Goal: Task Accomplishment & Management: Use online tool/utility

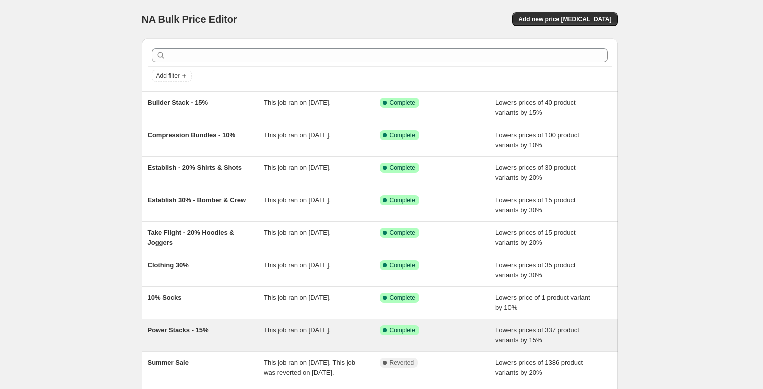
click at [226, 334] on div "Power Stacks - 15%" at bounding box center [206, 336] width 116 height 20
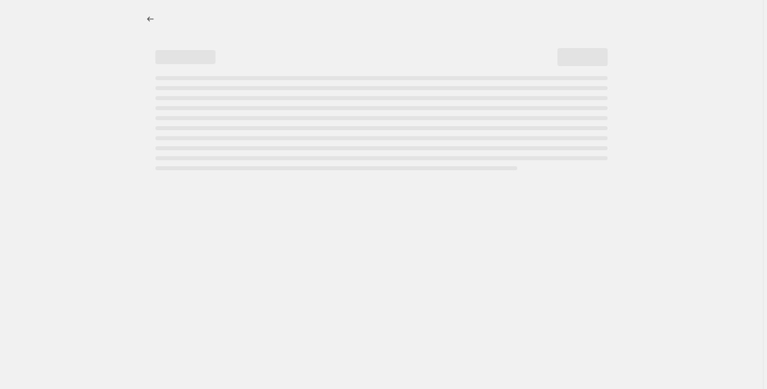
select select "percentage"
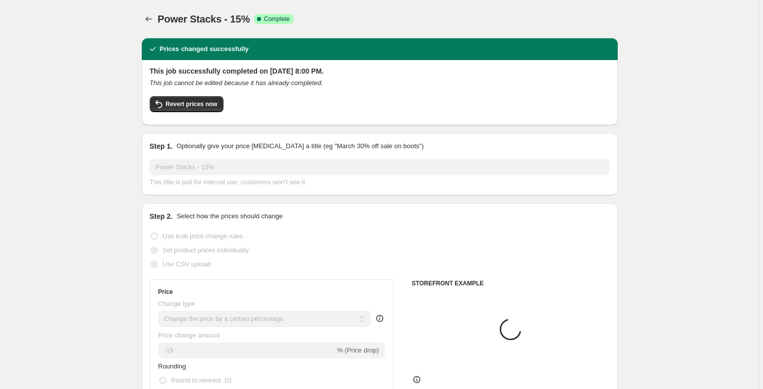
select select "collection"
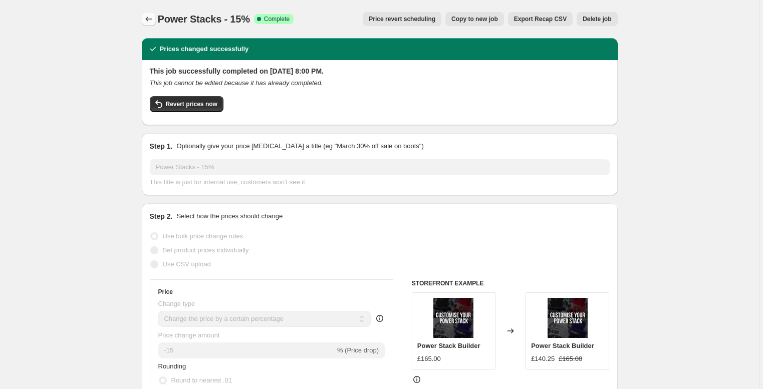
click at [149, 19] on icon "Price change jobs" at bounding box center [149, 19] width 10 height 10
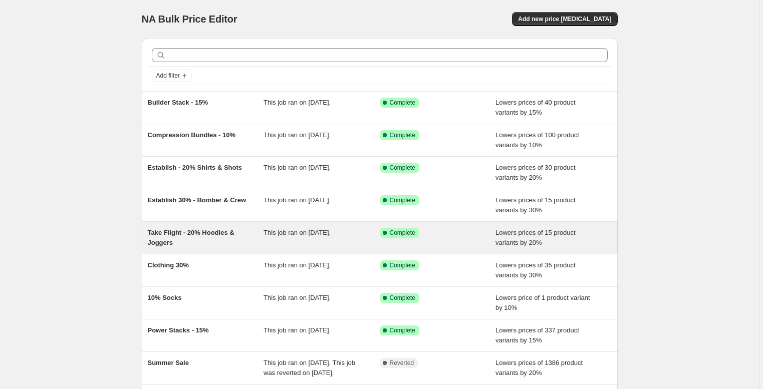
scroll to position [18, 0]
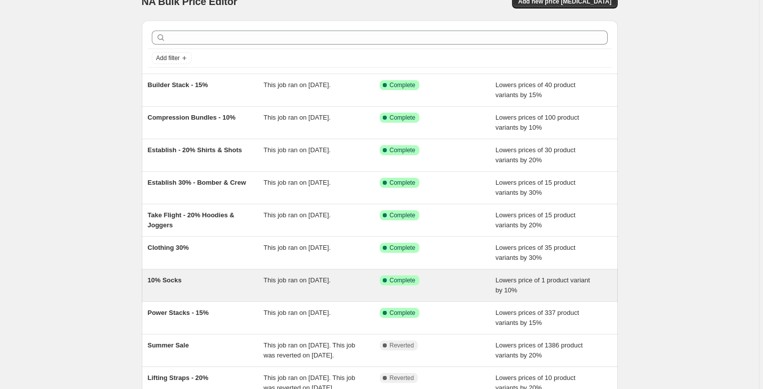
click at [178, 283] on span "10% Socks" at bounding box center [165, 281] width 34 height 8
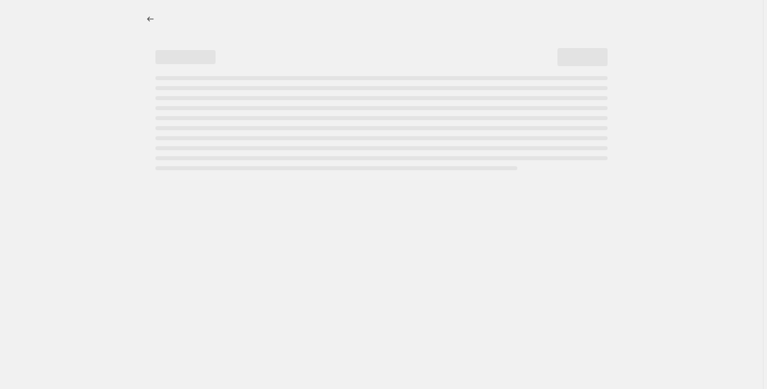
select select "percentage"
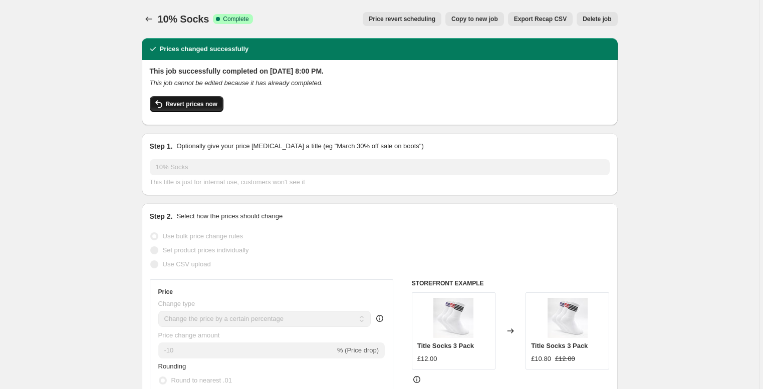
click at [184, 101] on span "Revert prices now" at bounding box center [192, 104] width 52 height 8
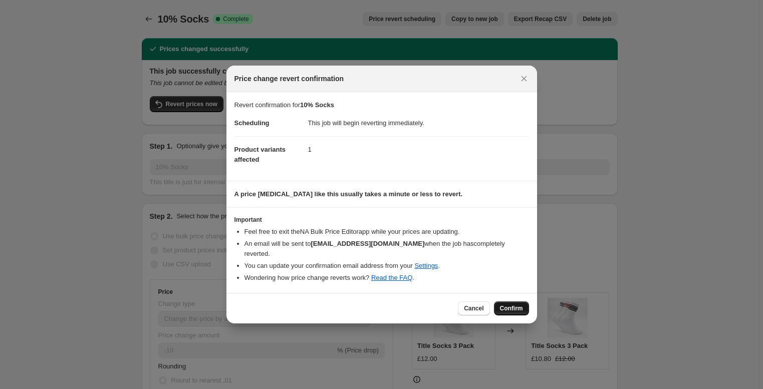
click at [519, 305] on span "Confirm" at bounding box center [511, 309] width 23 height 8
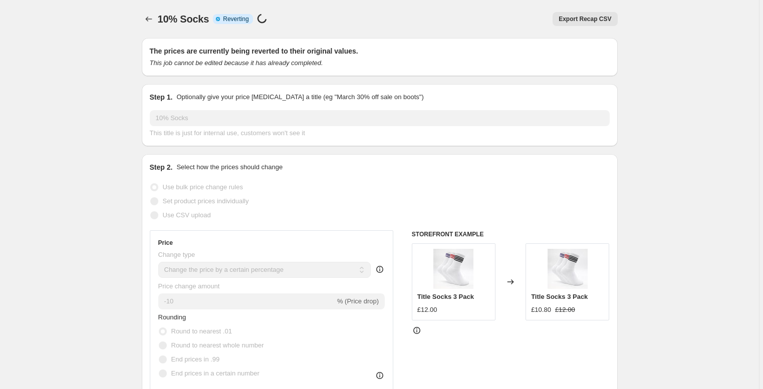
select select "percentage"
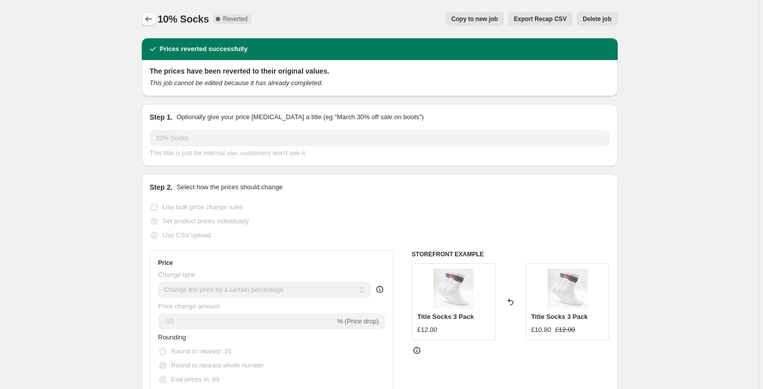
click at [148, 19] on icon "Price change jobs" at bounding box center [149, 19] width 10 height 10
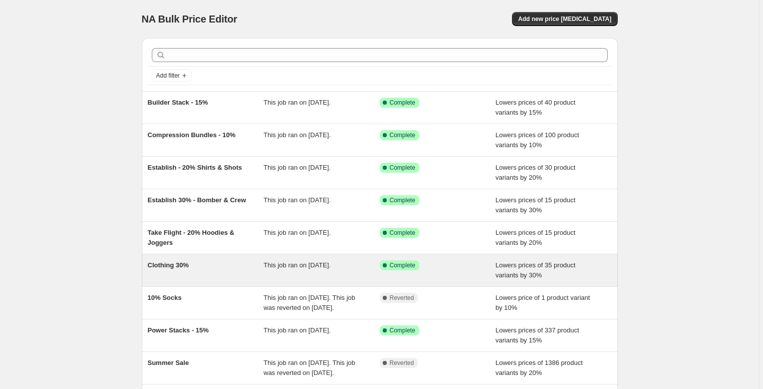
click at [195, 266] on div "Clothing 30%" at bounding box center [206, 271] width 116 height 20
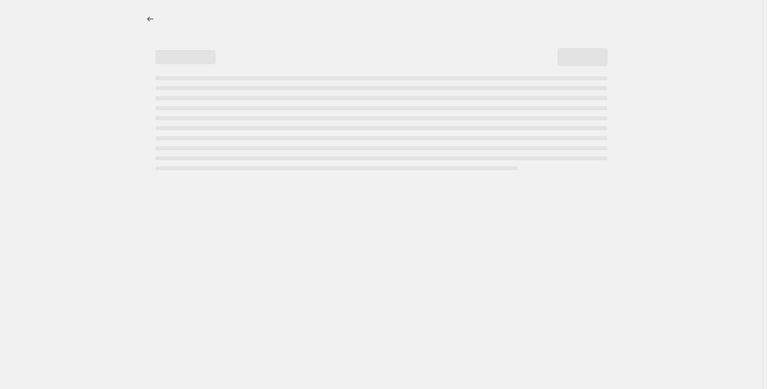
select select "percentage"
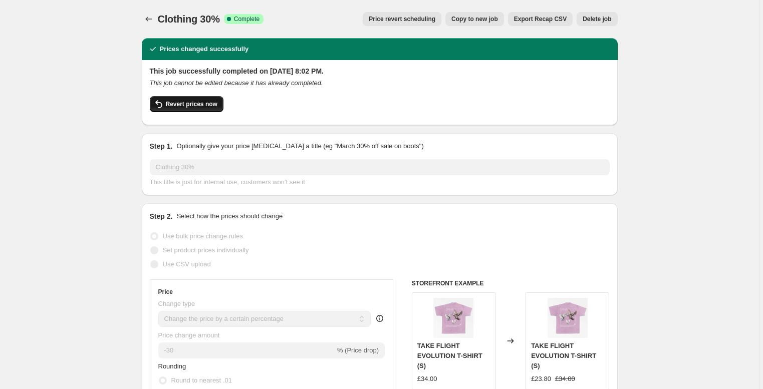
click at [196, 107] on span "Revert prices now" at bounding box center [192, 104] width 52 height 8
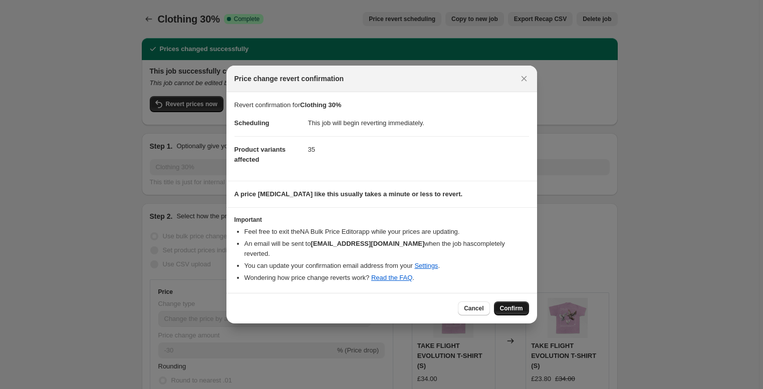
click at [506, 305] on span "Confirm" at bounding box center [511, 309] width 23 height 8
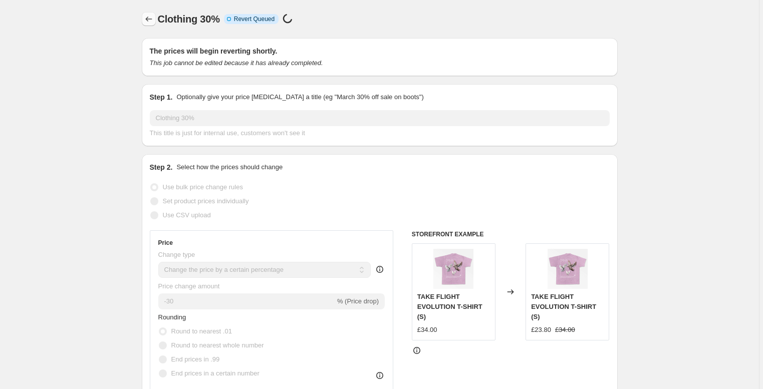
click at [148, 19] on icon "Price change jobs" at bounding box center [148, 19] width 7 height 5
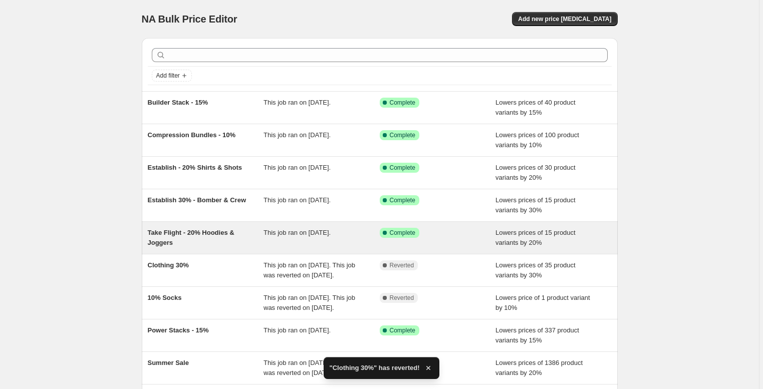
click at [186, 230] on span "Take Flight - 20% Hoodies & Joggers" at bounding box center [191, 238] width 87 height 18
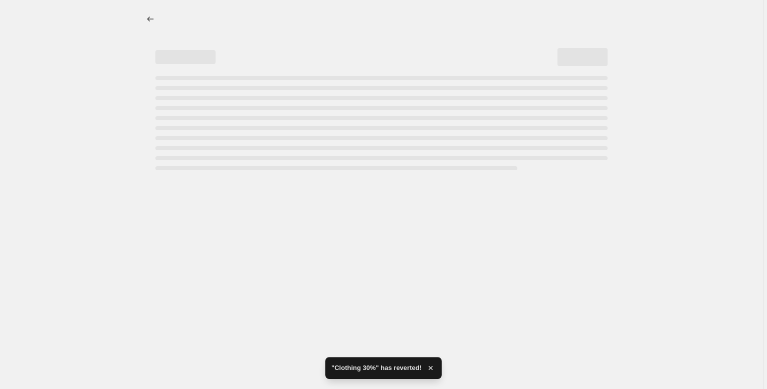
select select "percentage"
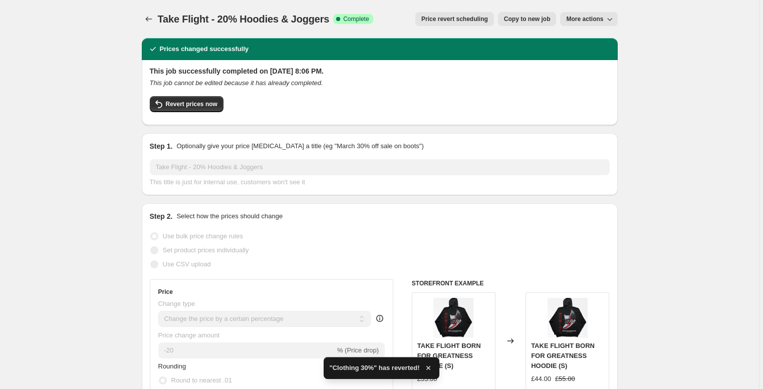
scroll to position [4, 0]
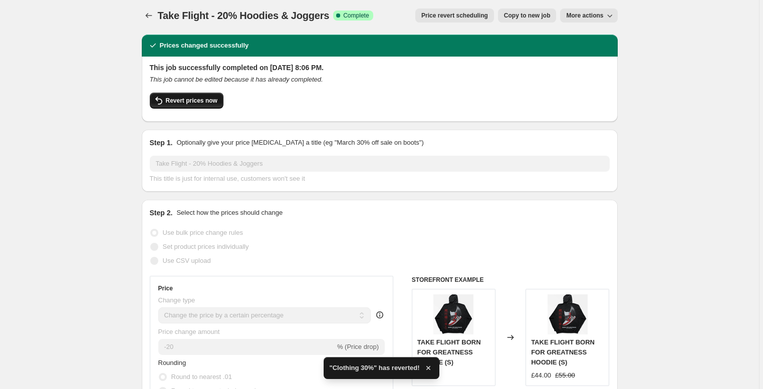
click at [189, 103] on span "Revert prices now" at bounding box center [192, 101] width 52 height 8
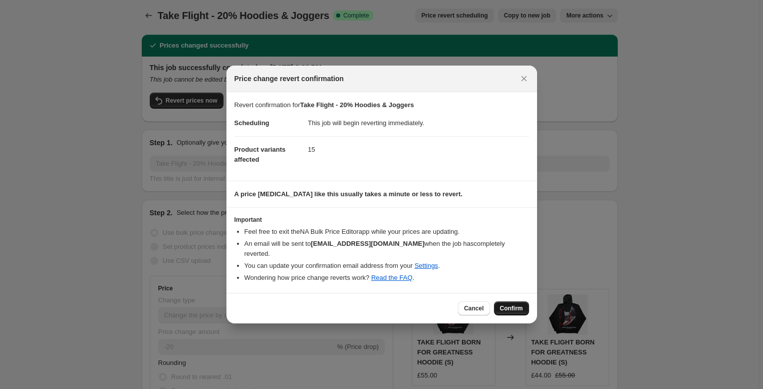
click at [507, 302] on button "Confirm" at bounding box center [511, 309] width 35 height 14
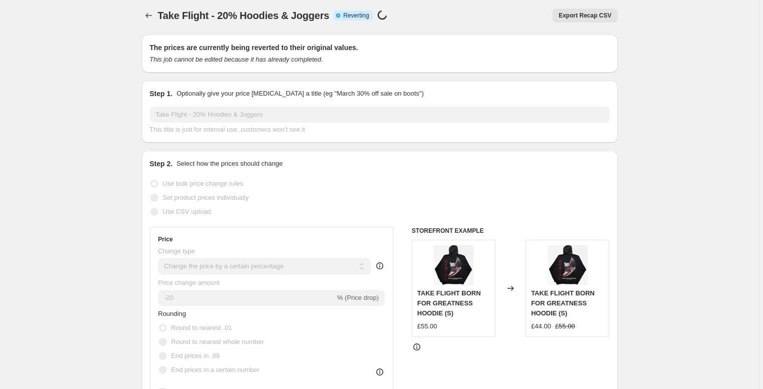
scroll to position [0, 0]
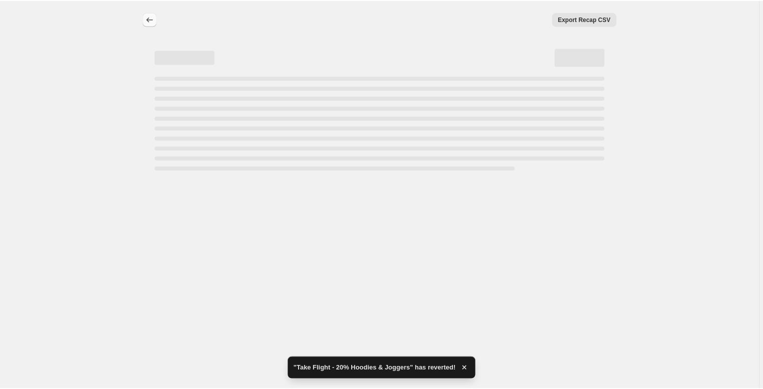
select select "percentage"
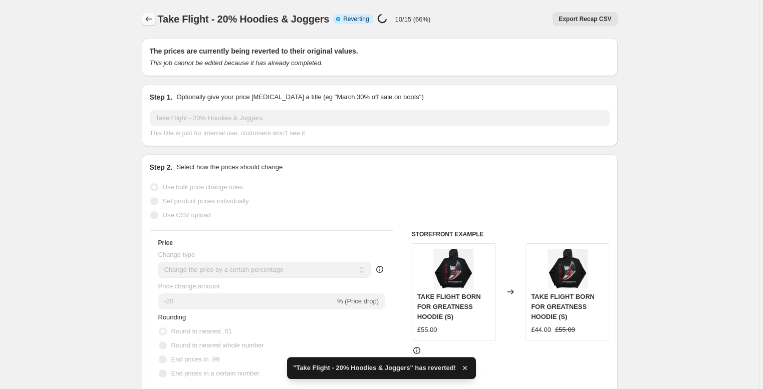
click at [152, 21] on icon "Price change jobs" at bounding box center [149, 19] width 10 height 10
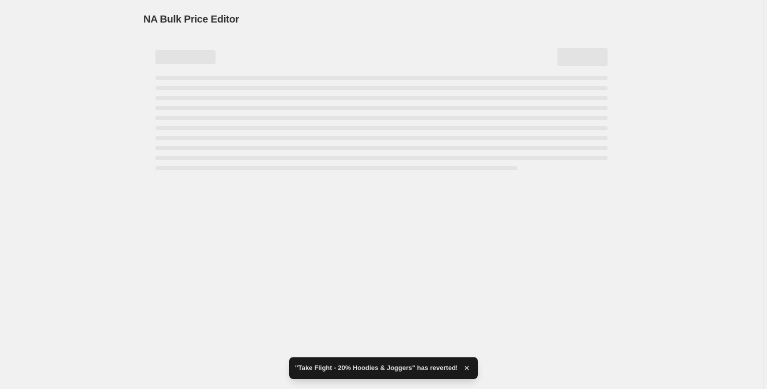
click at [90, 142] on div "NA Bulk Price Editor. This page is ready NA Bulk Price Editor" at bounding box center [381, 194] width 763 height 389
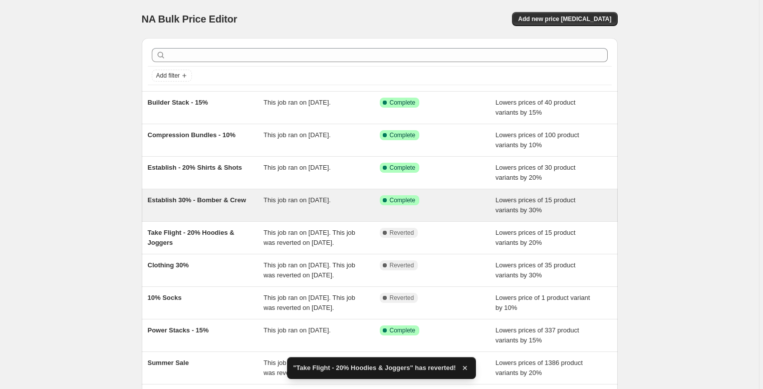
click at [175, 203] on span "Establish 30% - Bomber & Crew" at bounding box center [197, 200] width 99 height 8
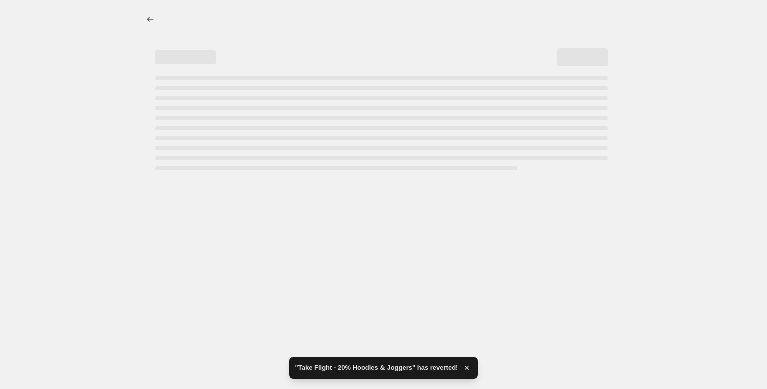
select select "percentage"
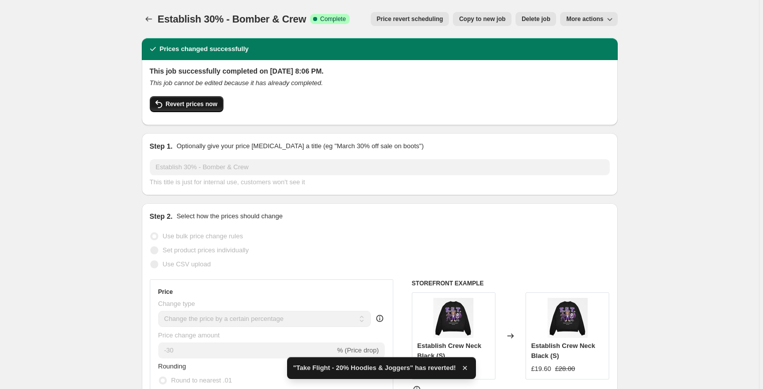
click at [188, 106] on span "Revert prices now" at bounding box center [192, 104] width 52 height 8
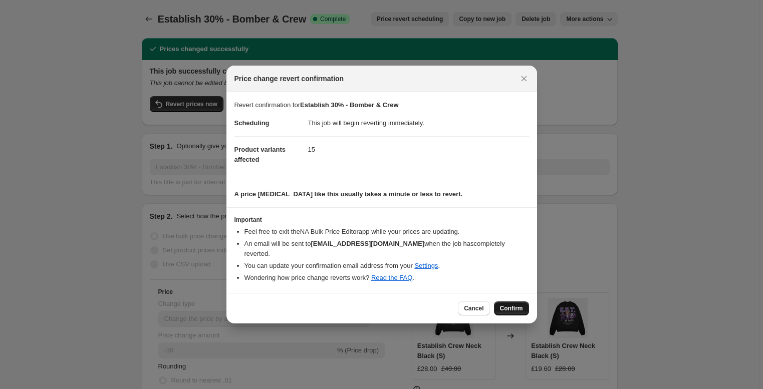
click at [515, 309] on button "Confirm" at bounding box center [511, 309] width 35 height 14
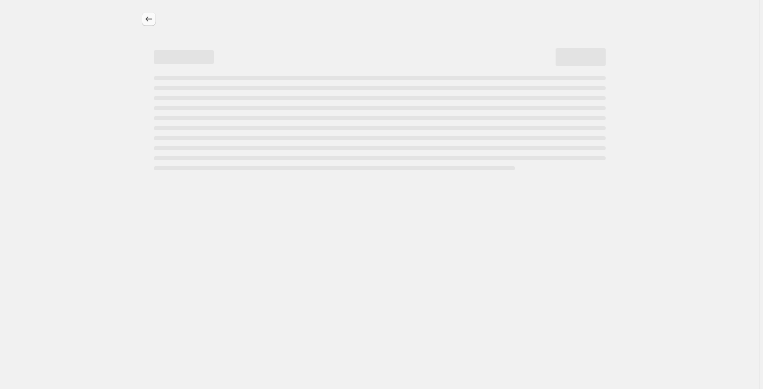
select select "percentage"
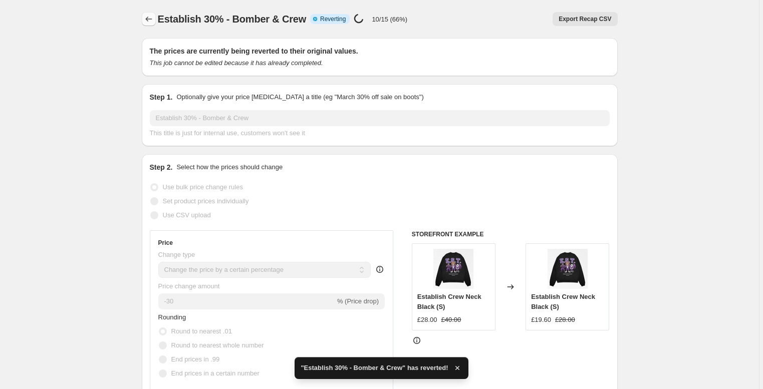
click at [152, 20] on icon "Price change jobs" at bounding box center [149, 19] width 10 height 10
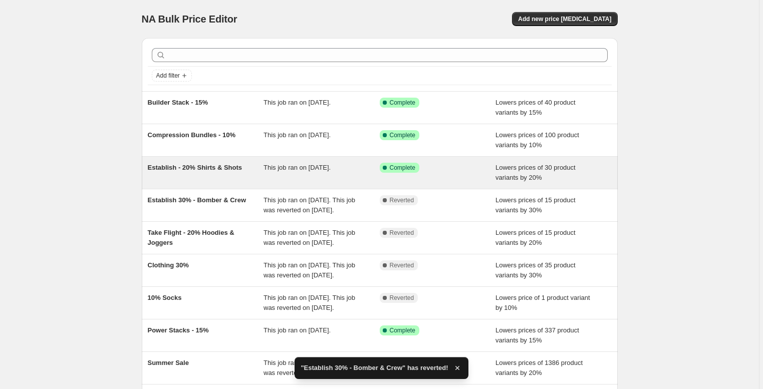
click at [172, 167] on span "Establish - 20% Shirts & Shots" at bounding box center [195, 168] width 95 height 8
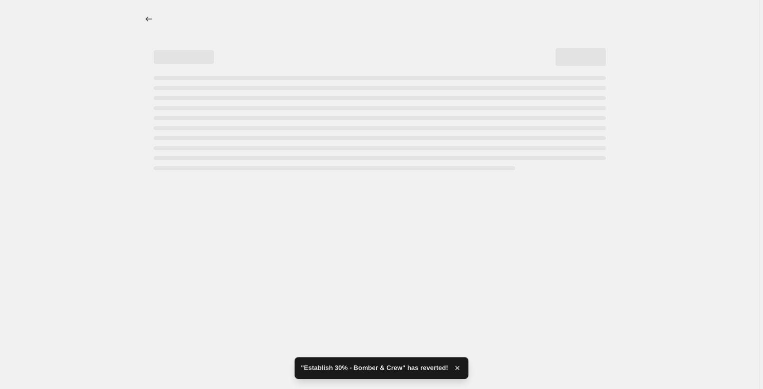
select select "percentage"
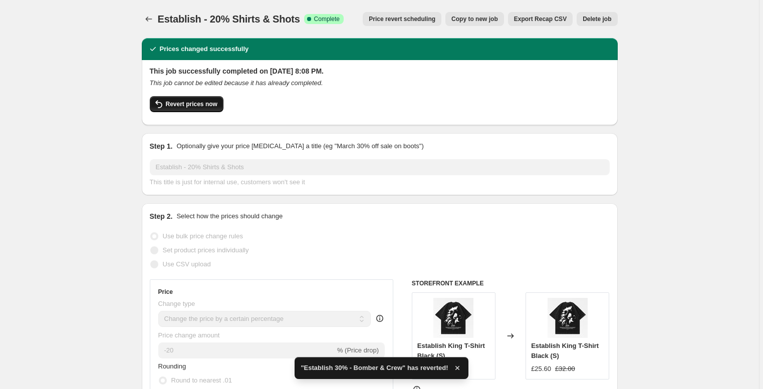
click at [188, 102] on span "Revert prices now" at bounding box center [192, 104] width 52 height 8
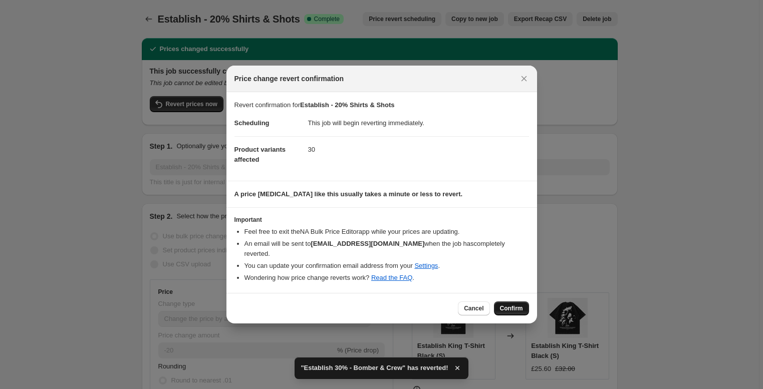
click at [508, 305] on span "Confirm" at bounding box center [511, 309] width 23 height 8
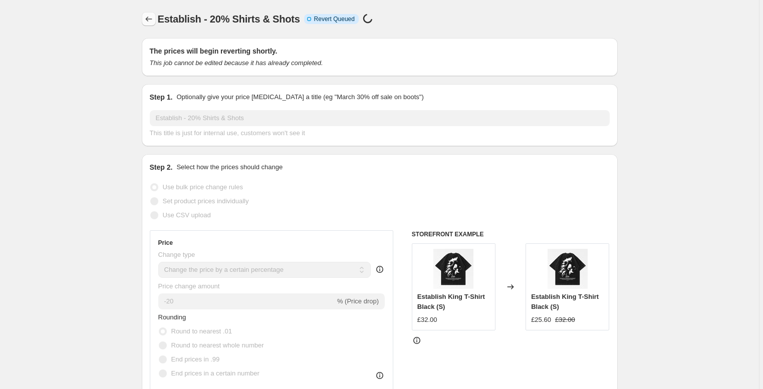
click at [147, 18] on icon "Price change jobs" at bounding box center [149, 19] width 10 height 10
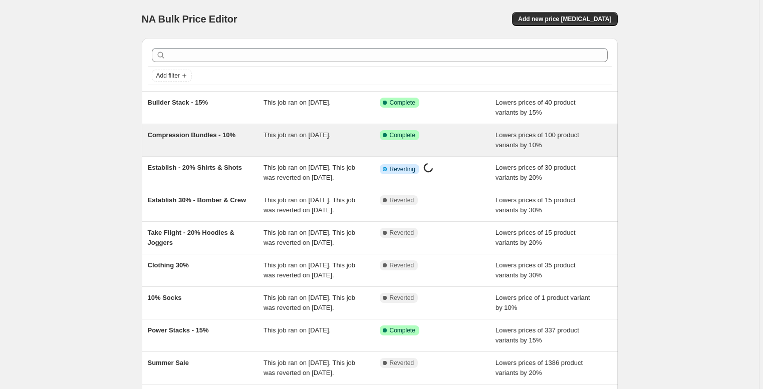
click at [188, 134] on span "Compression Bundles - 10%" at bounding box center [192, 135] width 88 height 8
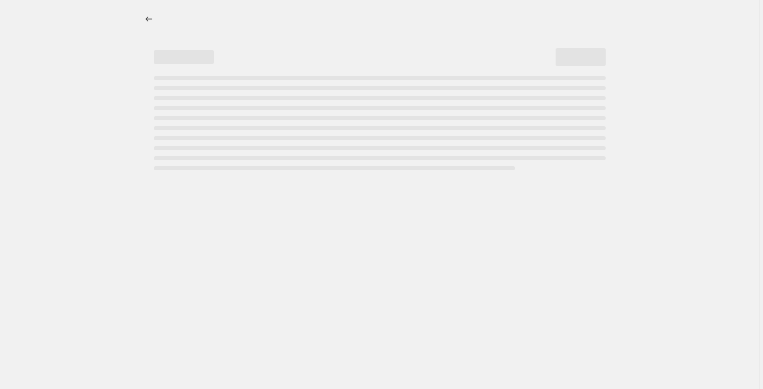
select select "percentage"
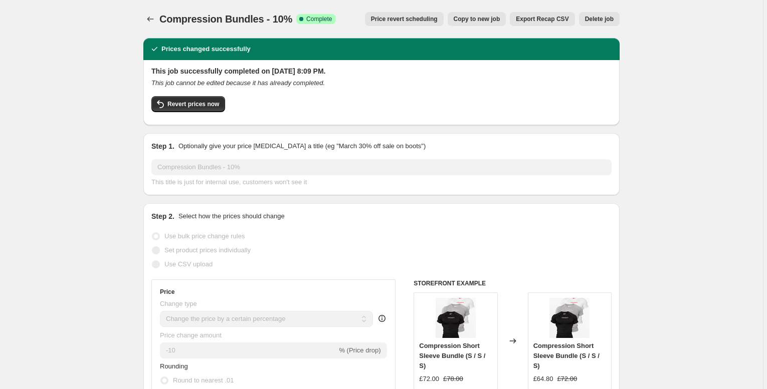
select select "percentage"
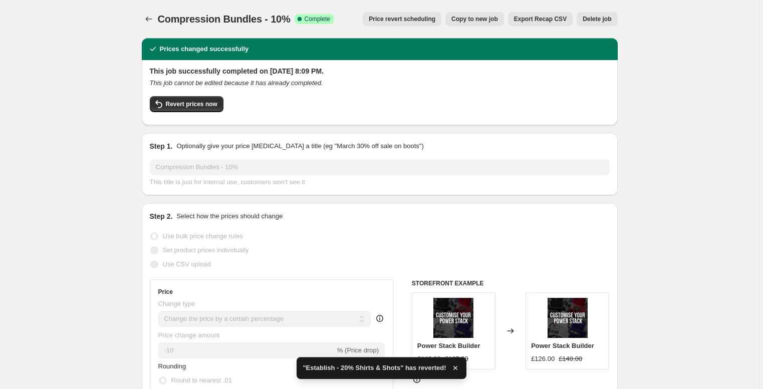
click at [188, 106] on span "Revert prices now" at bounding box center [192, 104] width 52 height 8
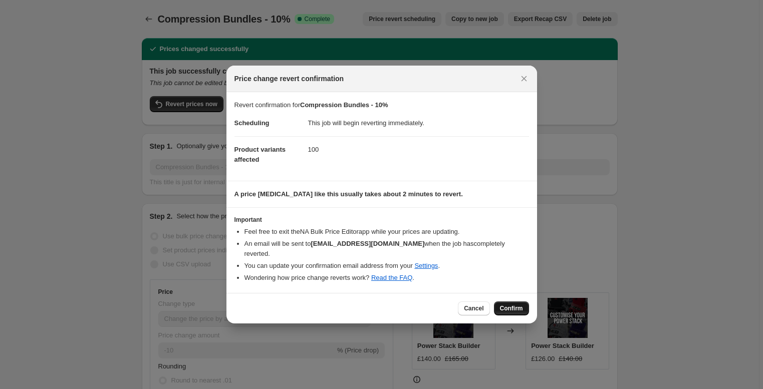
click at [520, 308] on button "Confirm" at bounding box center [511, 309] width 35 height 14
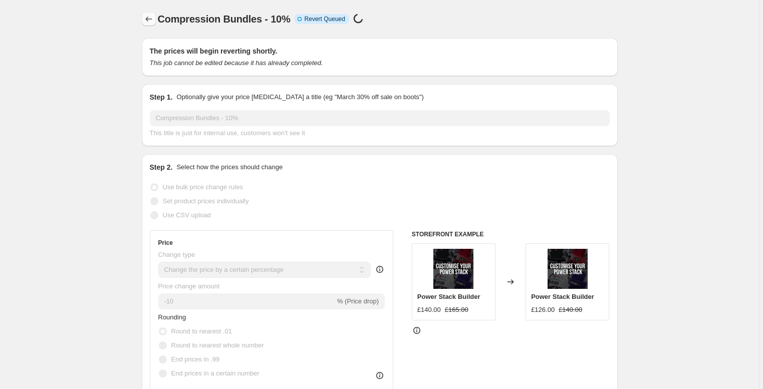
click at [148, 17] on icon "Price change jobs" at bounding box center [149, 19] width 10 height 10
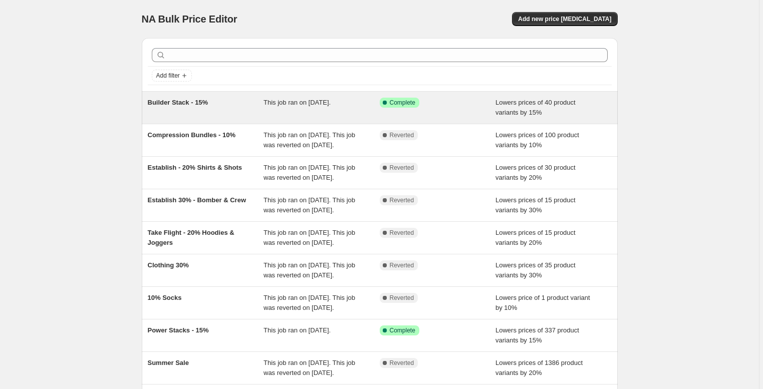
click at [183, 102] on span "Builder Stack - 15%" at bounding box center [178, 103] width 61 height 8
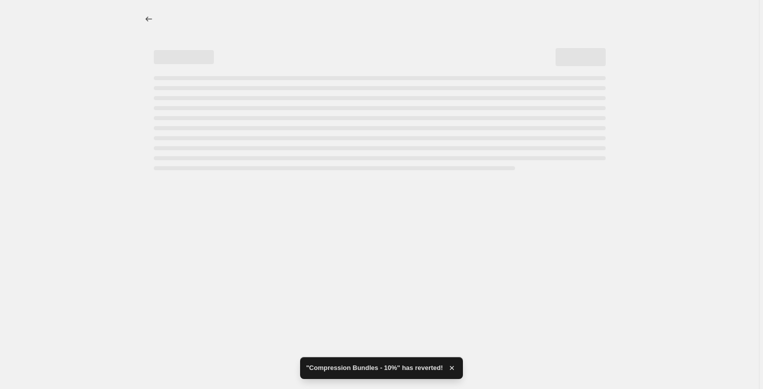
select select "percentage"
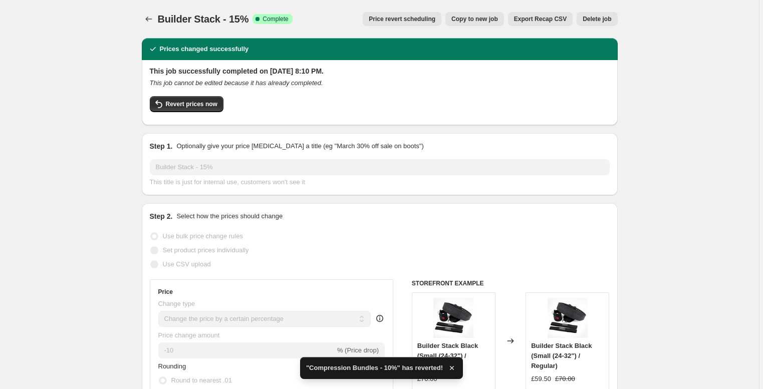
click at [148, 18] on icon "Price change jobs" at bounding box center [149, 19] width 10 height 10
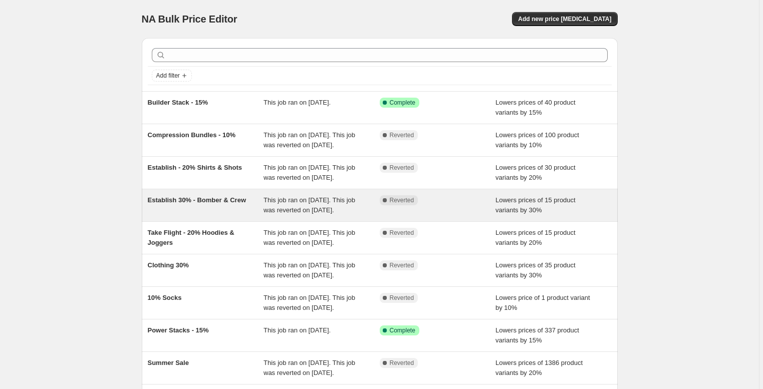
click at [198, 204] on span "Establish 30% - Bomber & Crew" at bounding box center [197, 200] width 99 height 8
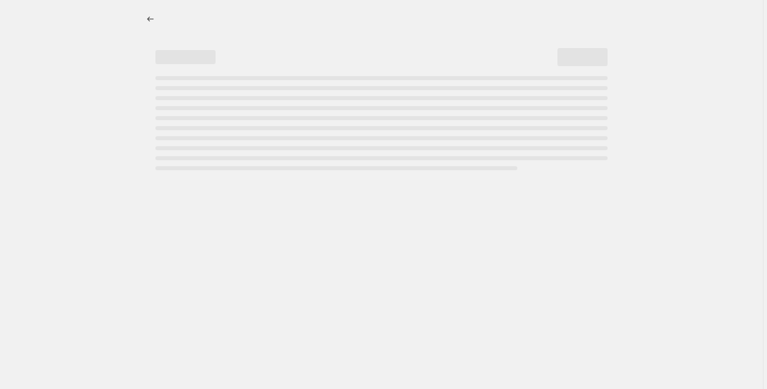
select select "percentage"
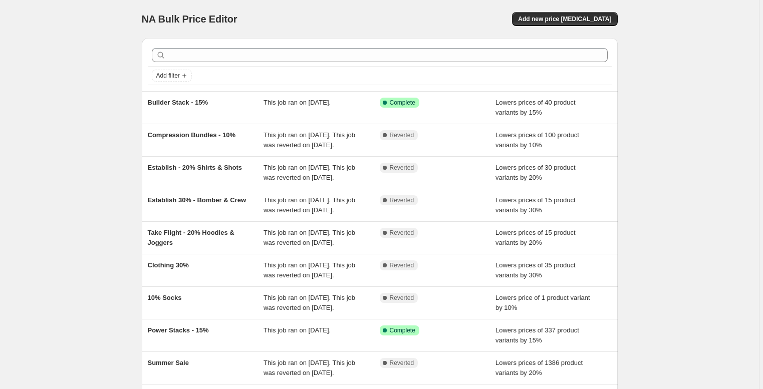
click at [95, 136] on div "NA Bulk Price Editor. This page is ready NA Bulk Price Editor Add new price [ME…" at bounding box center [379, 258] width 759 height 516
click at [555, 21] on span "Add new price [MEDICAL_DATA]" at bounding box center [564, 19] width 93 height 8
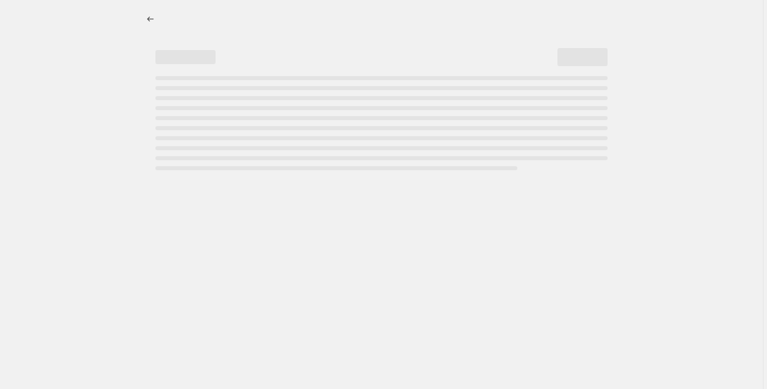
select select "percentage"
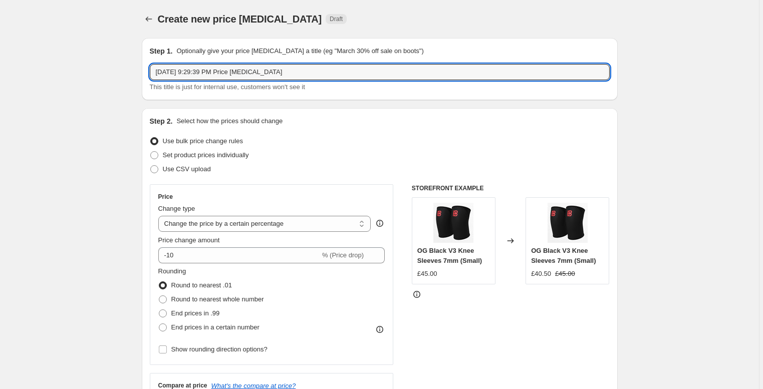
drag, startPoint x: 314, startPoint y: 74, endPoint x: 126, endPoint y: 66, distance: 188.1
type input "What's On Sale - 40% (BDAY)"
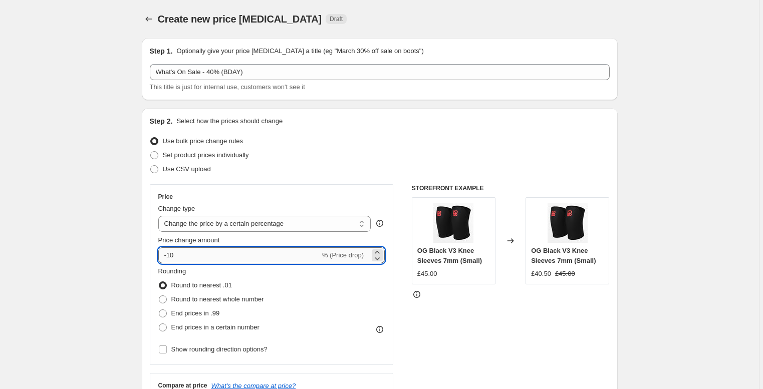
click at [190, 249] on input "-10" at bounding box center [239, 256] width 162 height 16
type input "-40"
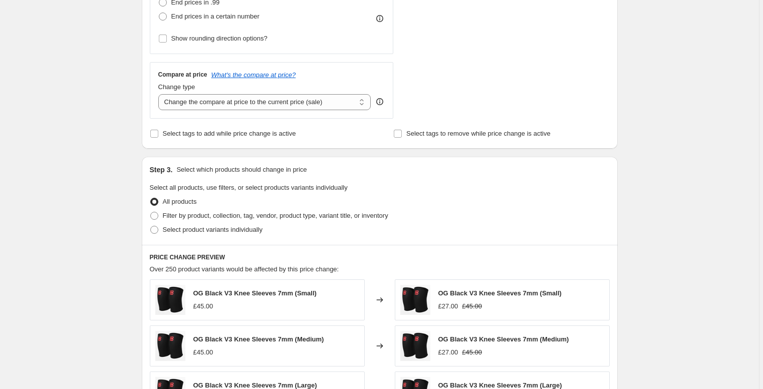
scroll to position [335, 0]
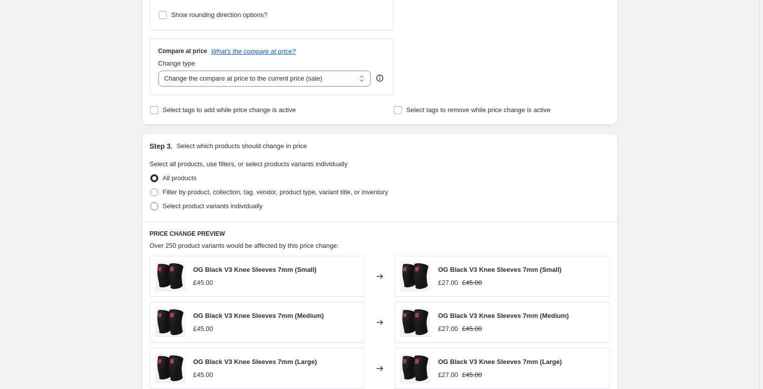
click at [255, 201] on span "Select product variants individually" at bounding box center [213, 206] width 100 height 10
click at [151, 202] on input "Select product variants individually" at bounding box center [150, 202] width 1 height 1
radio input "true"
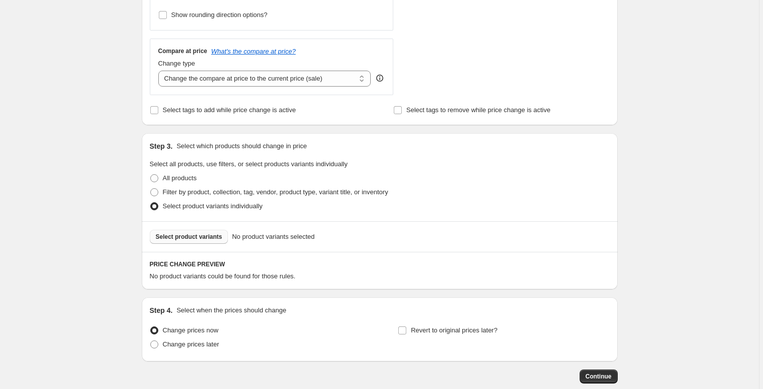
click at [202, 240] on span "Select product variants" at bounding box center [189, 237] width 67 height 8
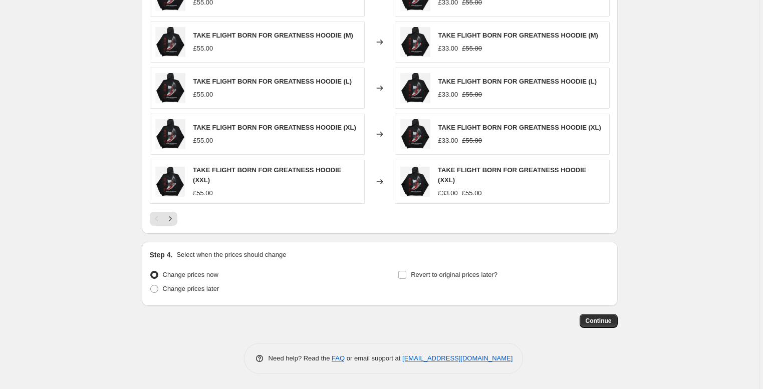
scroll to position [646, 0]
click at [209, 287] on span "Change prices later" at bounding box center [191, 289] width 57 height 8
click at [151, 286] on input "Change prices later" at bounding box center [150, 285] width 1 height 1
radio input "true"
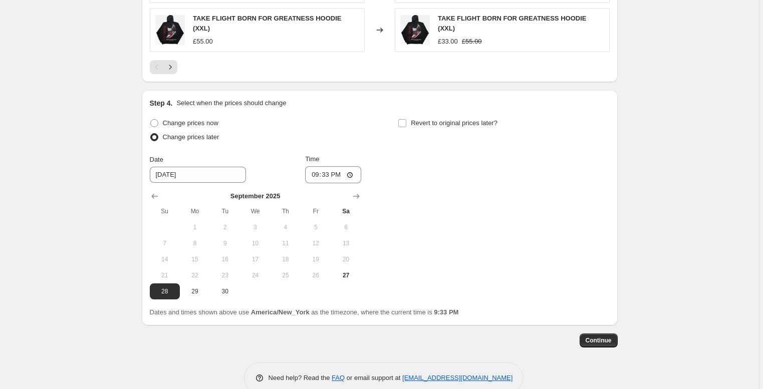
scroll to position [818, 0]
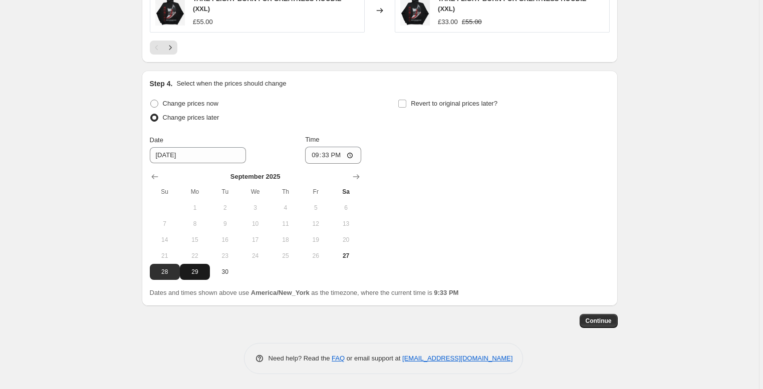
click at [199, 272] on span "29" at bounding box center [195, 272] width 22 height 8
type input "9/29/2025"
click at [329, 158] on input "21:33" at bounding box center [333, 155] width 56 height 17
type input "13:00"
click at [406, 103] on input "Revert to original prices later?" at bounding box center [402, 104] width 8 height 8
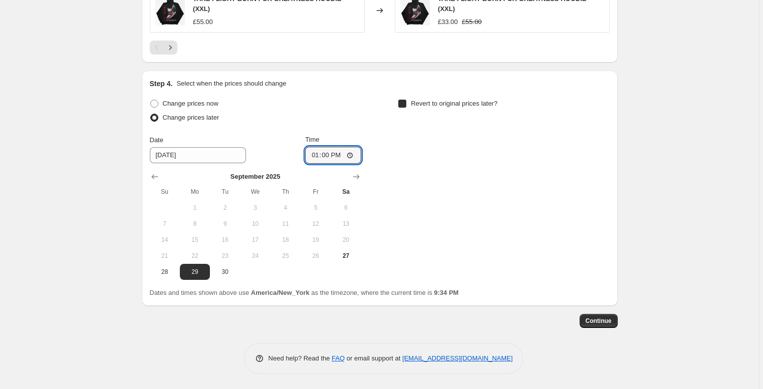
checkbox input "true"
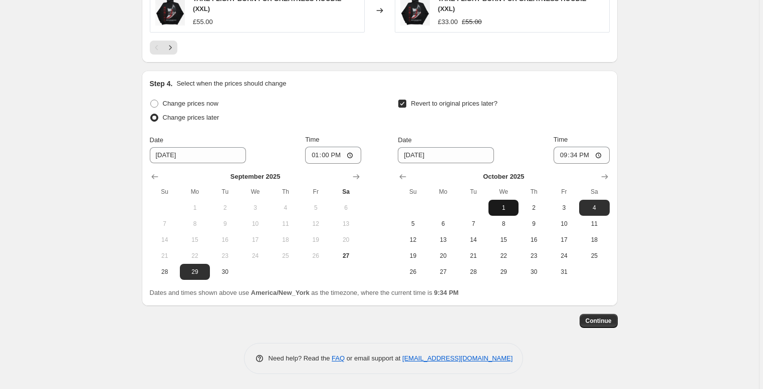
click at [508, 210] on span "1" at bounding box center [504, 208] width 22 height 8
type input "10/1/2025"
click at [574, 155] on input "21:34" at bounding box center [582, 155] width 56 height 17
type input "17:00"
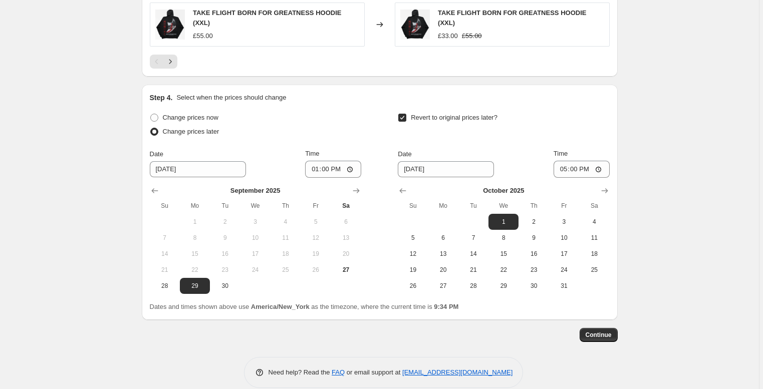
scroll to position [801, 0]
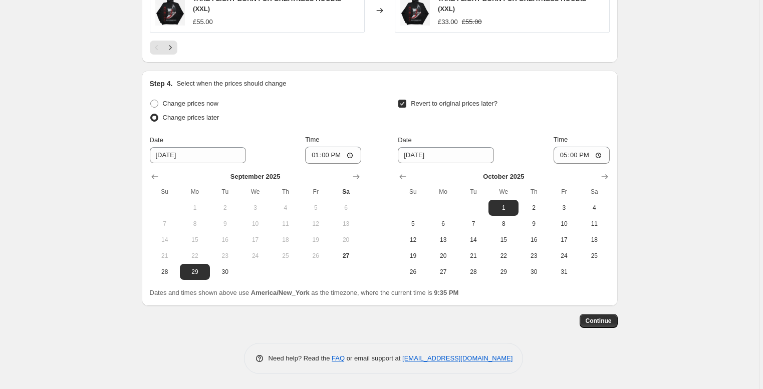
scroll to position [818, 0]
click at [594, 325] on span "Continue" at bounding box center [599, 321] width 26 height 8
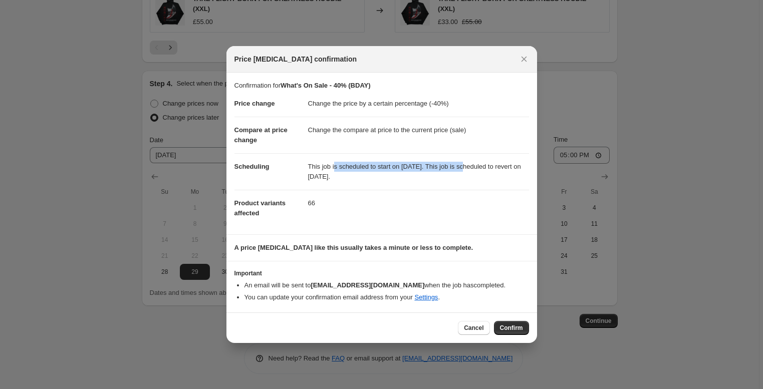
drag, startPoint x: 337, startPoint y: 164, endPoint x: 482, endPoint y: 167, distance: 144.8
click at [482, 167] on dd "This job is scheduled to start on September 29, 2025. This job is scheduled to …" at bounding box center [418, 171] width 221 height 37
click at [525, 330] on button "Confirm" at bounding box center [511, 328] width 35 height 14
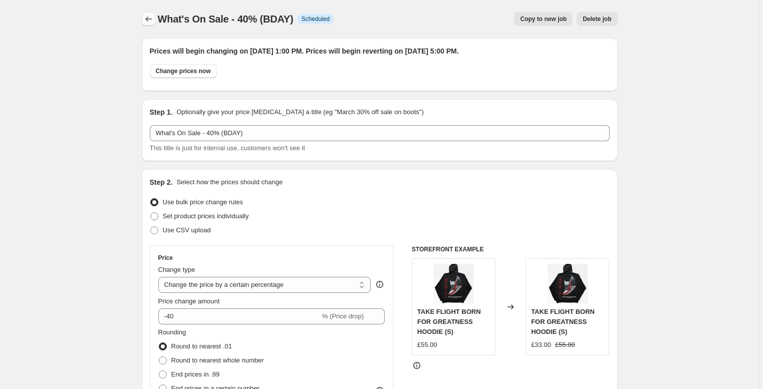
click at [146, 19] on icon "Price change jobs" at bounding box center [149, 19] width 10 height 10
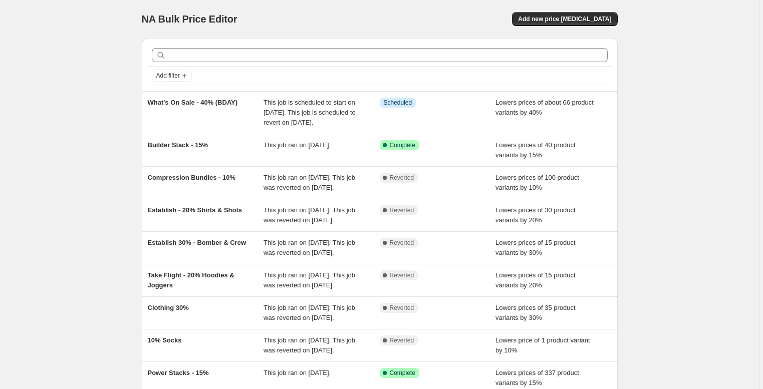
click at [53, 73] on div "NA Bulk Price Editor. This page is ready NA Bulk Price Editor Add new price cha…" at bounding box center [379, 263] width 759 height 526
click at [564, 16] on span "Add new price change job" at bounding box center [564, 19] width 93 height 8
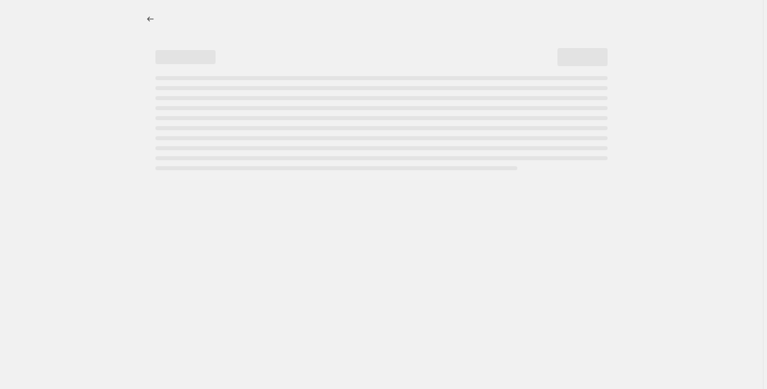
select select "percentage"
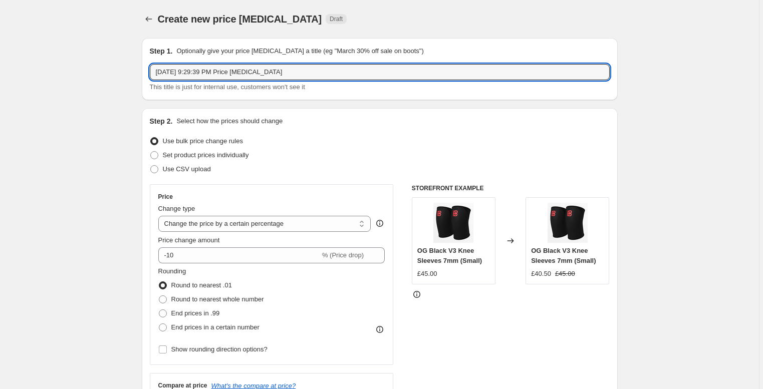
drag, startPoint x: 341, startPoint y: 76, endPoint x: 117, endPoint y: 71, distance: 224.0
type input "Clothing - 20% (BDAY)"
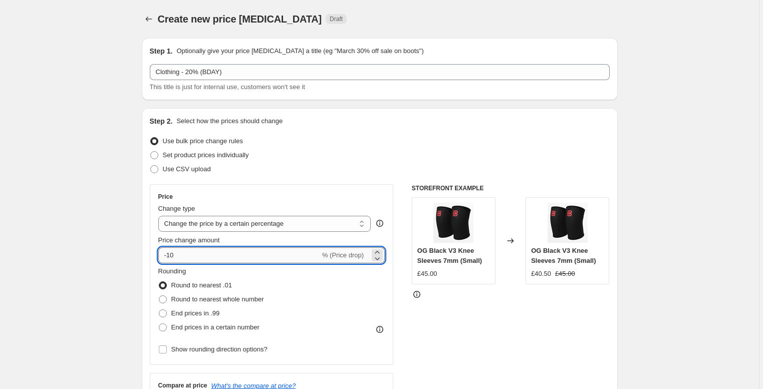
click at [194, 254] on input "-10" at bounding box center [239, 256] width 162 height 16
type input "-1"
type input "-2"
type input "-20"
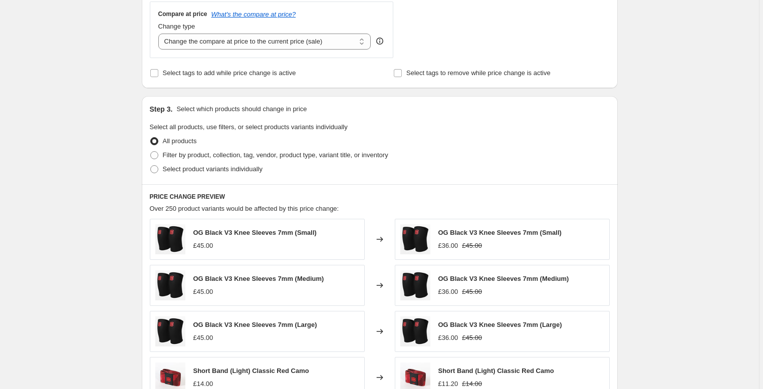
scroll to position [372, 0]
click at [209, 158] on span "Filter by product, collection, tag, vendor, product type, variant title, or inv…" at bounding box center [275, 155] width 225 height 8
click at [151, 151] on input "Filter by product, collection, tag, vendor, product type, variant title, or inv…" at bounding box center [150, 151] width 1 height 1
radio input "true"
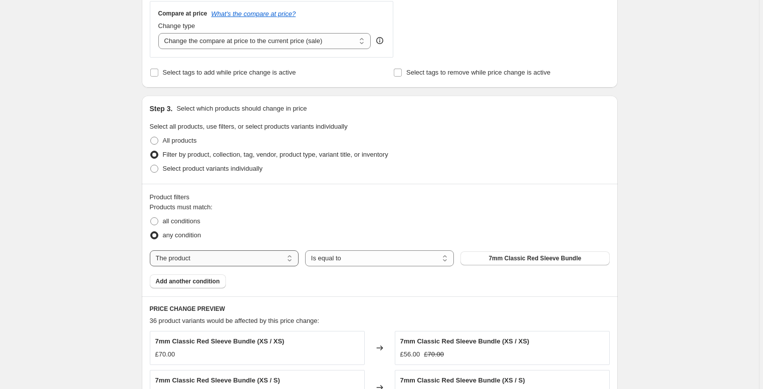
select select "collection"
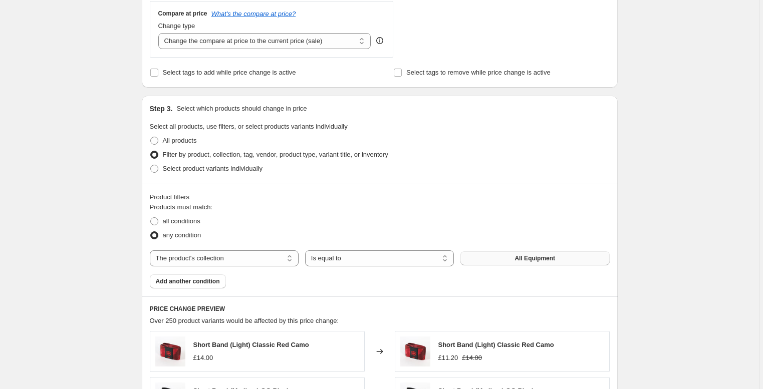
click at [514, 253] on button "All Equipment" at bounding box center [534, 259] width 149 height 14
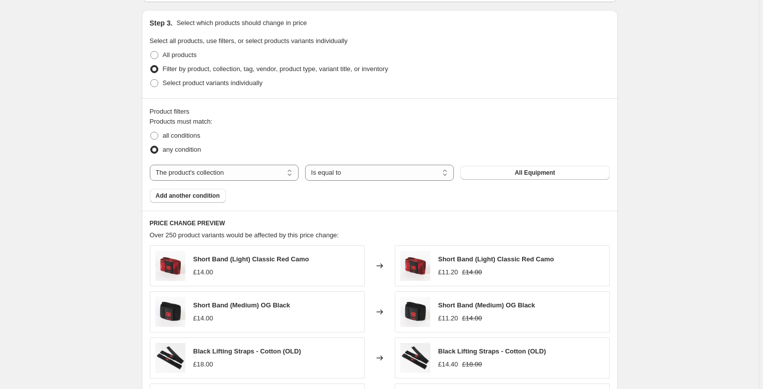
scroll to position [462, 0]
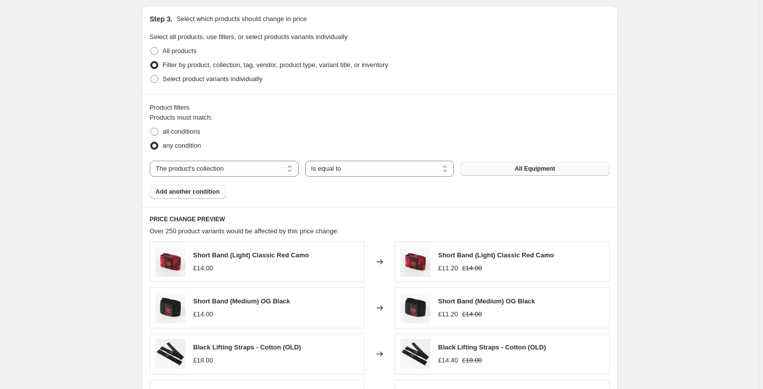
click at [539, 168] on span "All Equipment" at bounding box center [535, 169] width 41 height 8
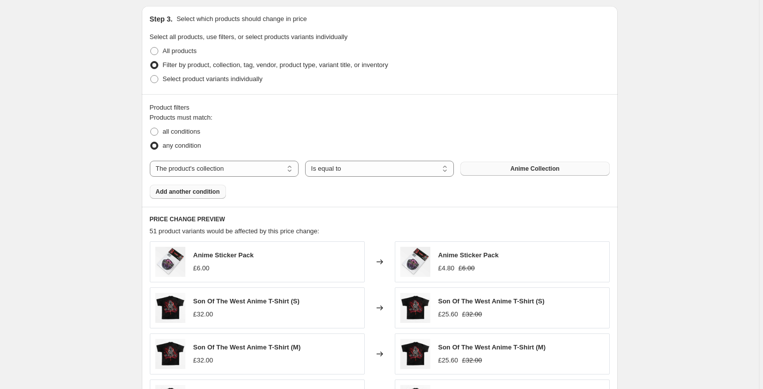
click at [189, 194] on span "Add another condition" at bounding box center [188, 192] width 64 height 8
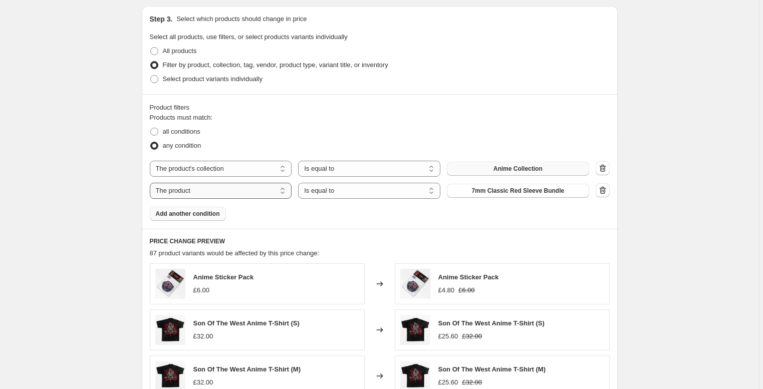
select select "collection"
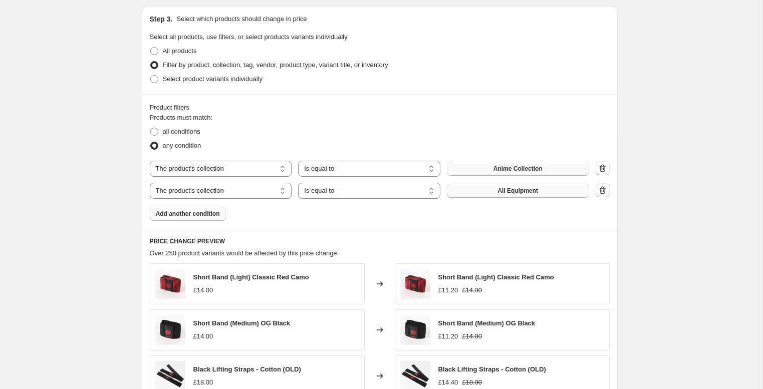
click at [505, 190] on span "All Equipment" at bounding box center [518, 191] width 41 height 8
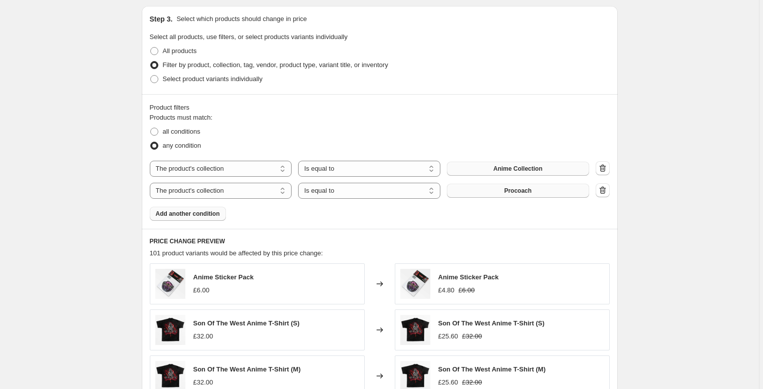
click at [197, 217] on span "Add another condition" at bounding box center [188, 214] width 64 height 8
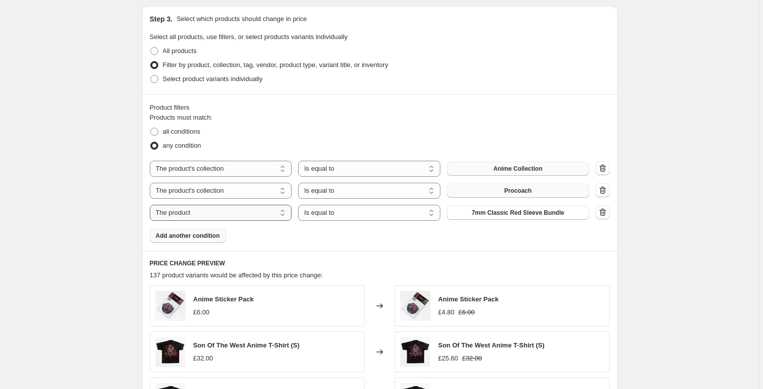
select select "collection"
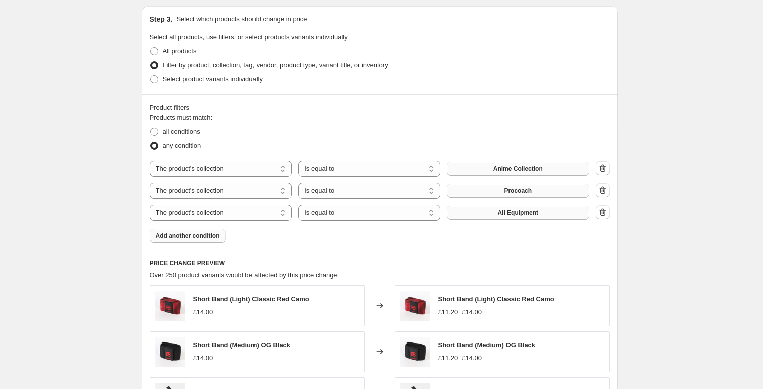
click at [537, 213] on span "All Equipment" at bounding box center [518, 213] width 41 height 8
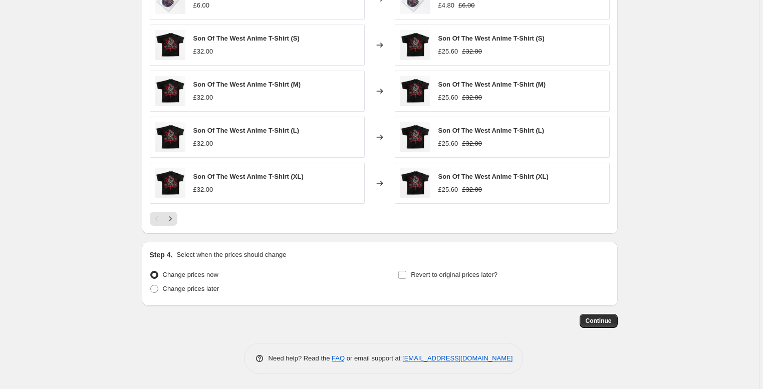
scroll to position [769, 0]
click at [189, 293] on span "Change prices later" at bounding box center [191, 289] width 57 height 8
click at [151, 286] on input "Change prices later" at bounding box center [150, 285] width 1 height 1
radio input "true"
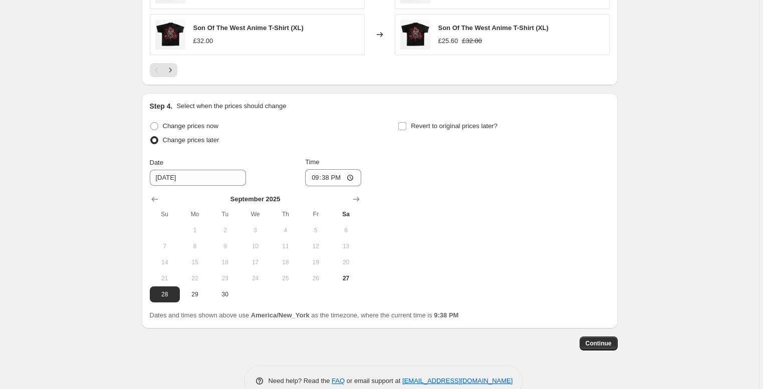
scroll to position [923, 0]
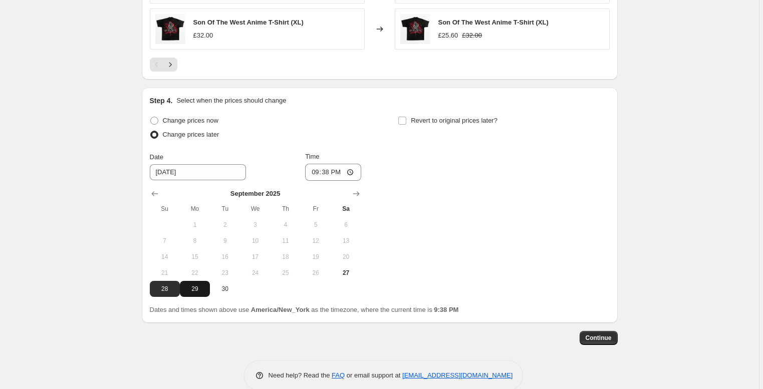
click at [195, 289] on span "29" at bounding box center [195, 289] width 22 height 8
type input "9/29/2025"
click at [323, 174] on input "21:38" at bounding box center [333, 172] width 56 height 17
type input "13:00"
click at [409, 122] on label "Revert to original prices later?" at bounding box center [448, 121] width 100 height 14
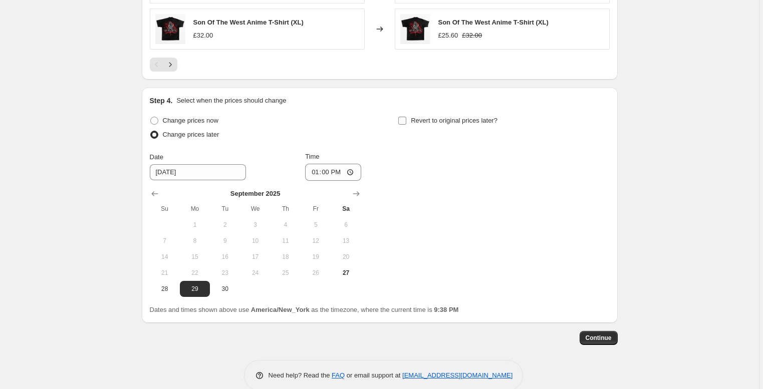
click at [406, 122] on input "Revert to original prices later?" at bounding box center [402, 121] width 8 height 8
checkbox input "true"
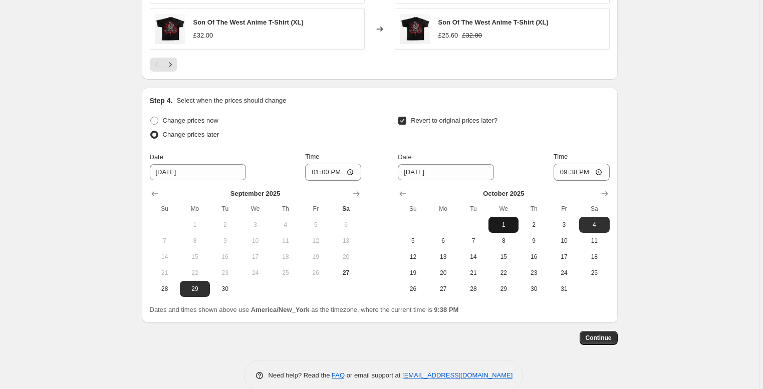
click at [508, 224] on span "1" at bounding box center [504, 225] width 22 height 8
type input "10/1/2025"
click at [577, 174] on input "21:38" at bounding box center [582, 172] width 56 height 17
type input "17:00"
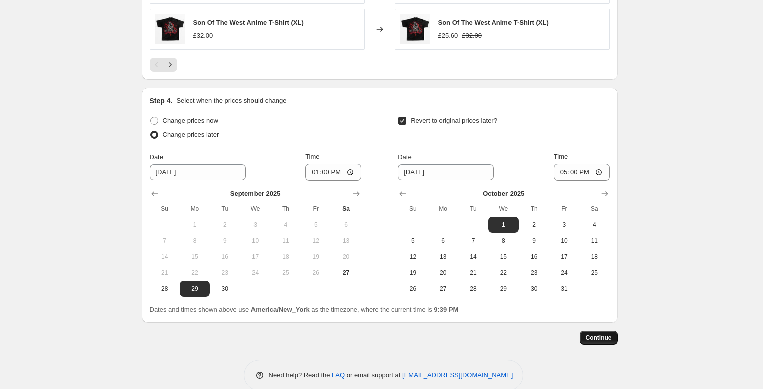
click at [600, 344] on button "Continue" at bounding box center [599, 338] width 38 height 14
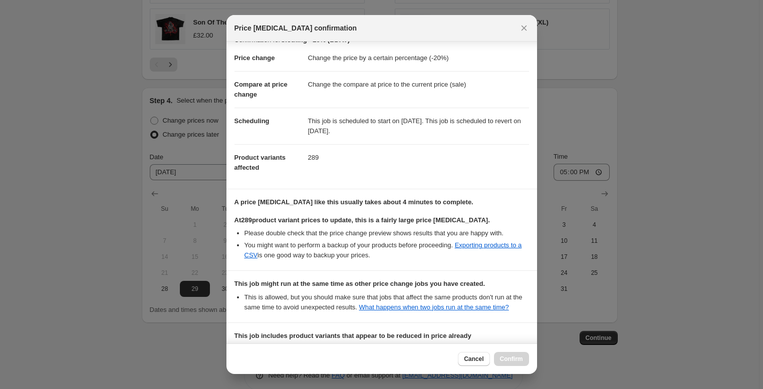
scroll to position [15, 0]
drag, startPoint x: 310, startPoint y: 229, endPoint x: 374, endPoint y: 230, distance: 64.1
click at [374, 230] on li "Please double check that the price change preview shows results that you are ha…" at bounding box center [387, 233] width 285 height 10
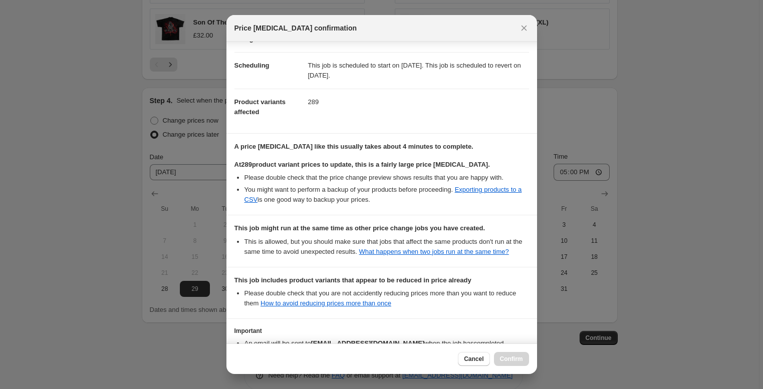
scroll to position [71, 0]
drag, startPoint x: 332, startPoint y: 148, endPoint x: 393, endPoint y: 148, distance: 60.6
click at [389, 148] on b "A price change job like this usually takes about 4 minutes to complete." at bounding box center [353, 146] width 239 height 8
click at [393, 148] on b "A price change job like this usually takes about 4 minutes to complete." at bounding box center [353, 146] width 239 height 8
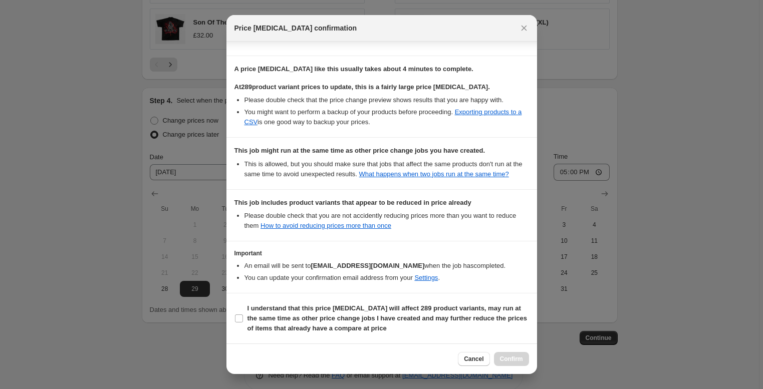
scroll to position [158, 0]
click at [472, 355] on button "Cancel" at bounding box center [474, 359] width 32 height 14
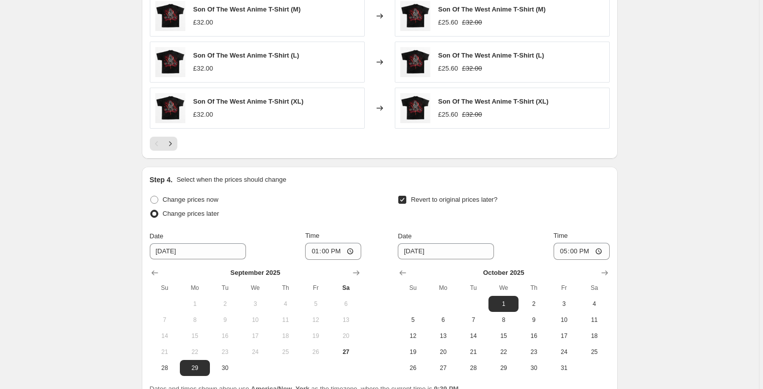
scroll to position [855, 0]
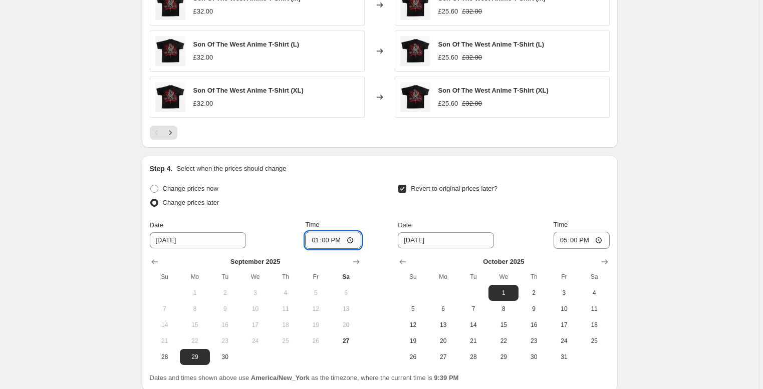
click at [325, 242] on input "13:00" at bounding box center [333, 240] width 56 height 17
type input "12:55"
click at [358, 201] on div "Change prices later" at bounding box center [255, 203] width 211 height 14
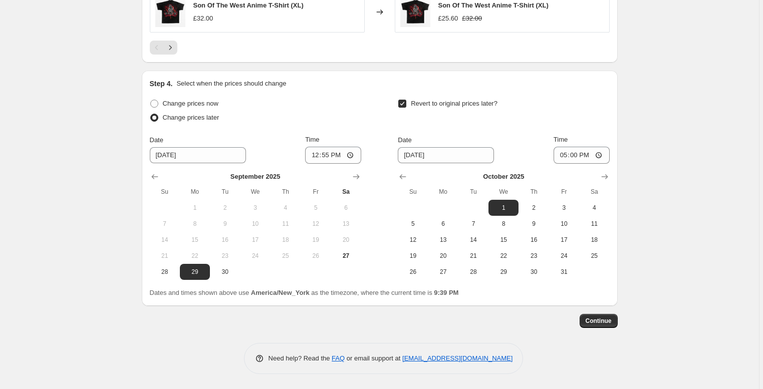
scroll to position [942, 0]
click at [601, 319] on span "Continue" at bounding box center [599, 321] width 26 height 8
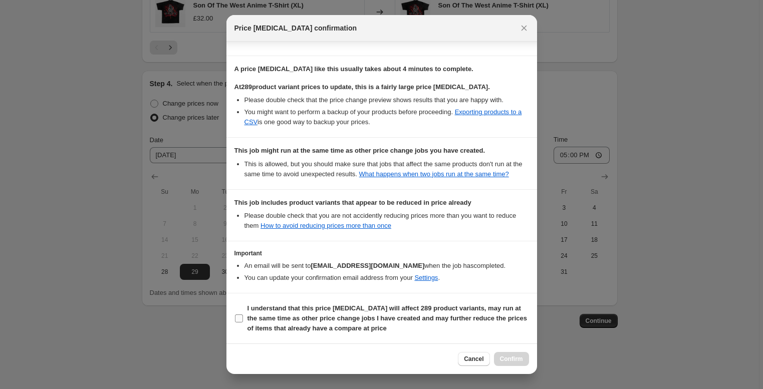
scroll to position [158, 0]
click at [262, 314] on b "I understand that this price change job will affect 289 product variants, may r…" at bounding box center [388, 319] width 280 height 28
click at [243, 315] on input "I understand that this price change job will affect 289 product variants, may r…" at bounding box center [239, 319] width 8 height 8
checkbox input "true"
click at [513, 364] on button "Confirm" at bounding box center [511, 359] width 35 height 14
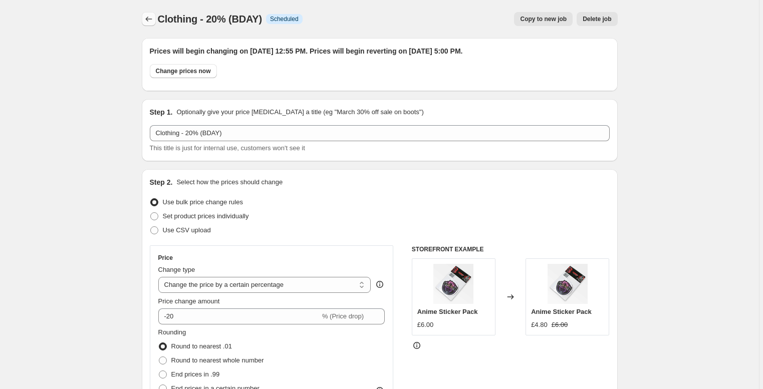
click at [152, 20] on icon "Price change jobs" at bounding box center [149, 19] width 10 height 10
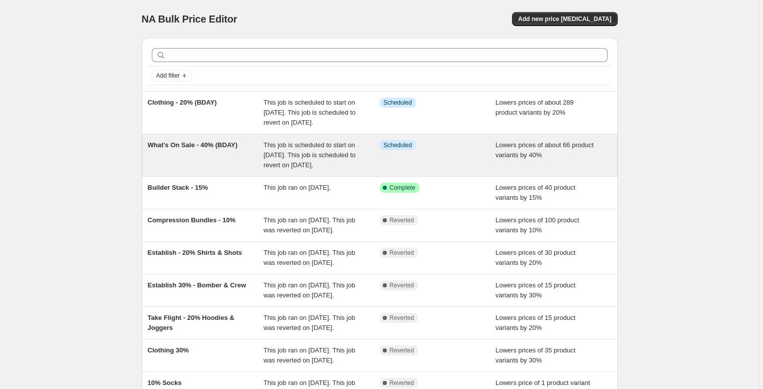
click at [199, 165] on div "What's On Sale - 40% (BDAY)" at bounding box center [206, 155] width 116 height 30
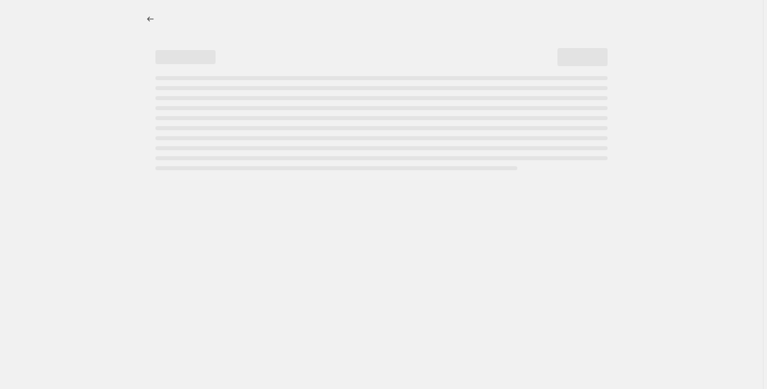
select select "percentage"
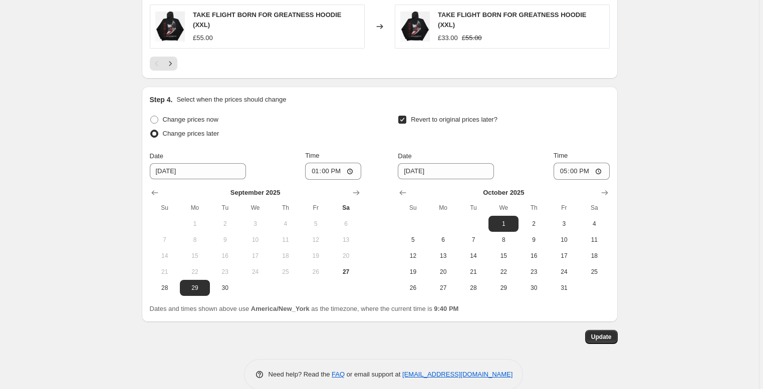
scroll to position [875, 0]
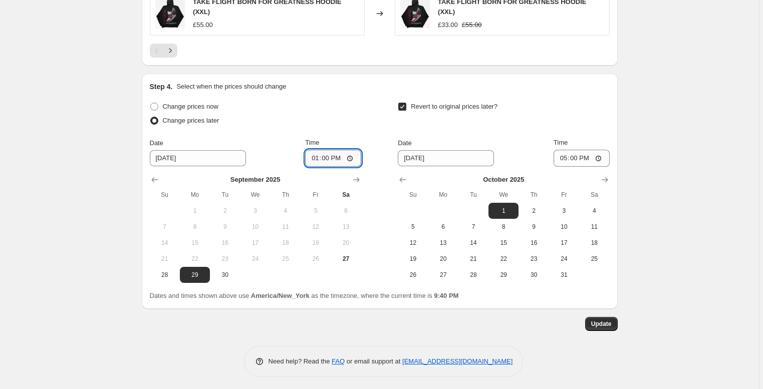
click at [327, 157] on input "13:00" at bounding box center [333, 158] width 56 height 17
type input "12:55"
click at [606, 330] on button "Update" at bounding box center [601, 324] width 33 height 14
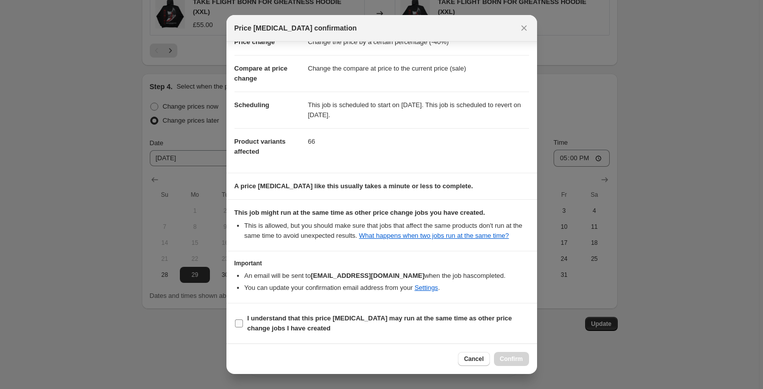
scroll to position [41, 0]
click at [350, 333] on span "I understand that this price change job may run at the same time as other price…" at bounding box center [389, 324] width 282 height 20
click at [243, 328] on input "I understand that this price change job may run at the same time as other price…" at bounding box center [239, 324] width 8 height 8
checkbox input "true"
click at [513, 358] on span "Confirm" at bounding box center [511, 359] width 23 height 8
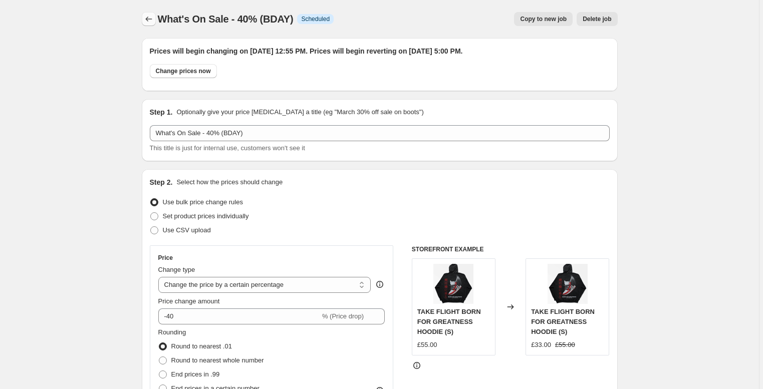
scroll to position [0, 0]
click at [147, 24] on icon "Price change jobs" at bounding box center [149, 19] width 10 height 10
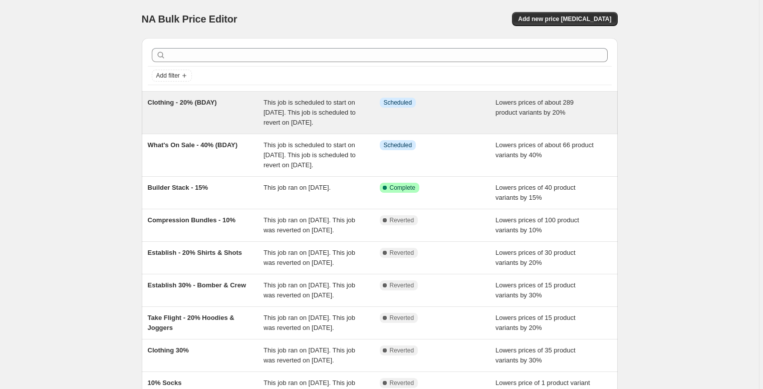
click at [160, 119] on div "Clothing - 20% (BDAY)" at bounding box center [206, 113] width 116 height 30
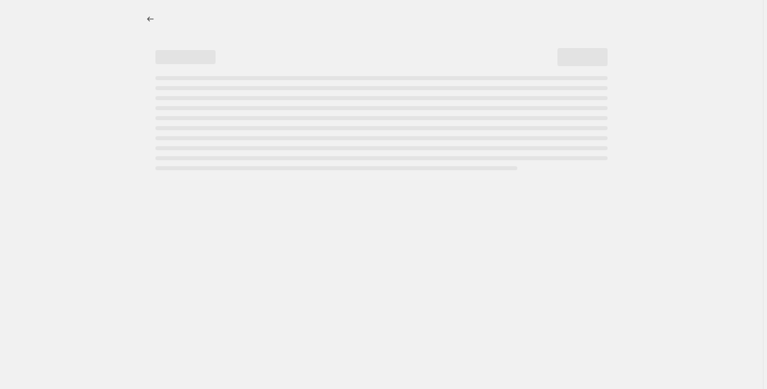
select select "percentage"
select select "collection"
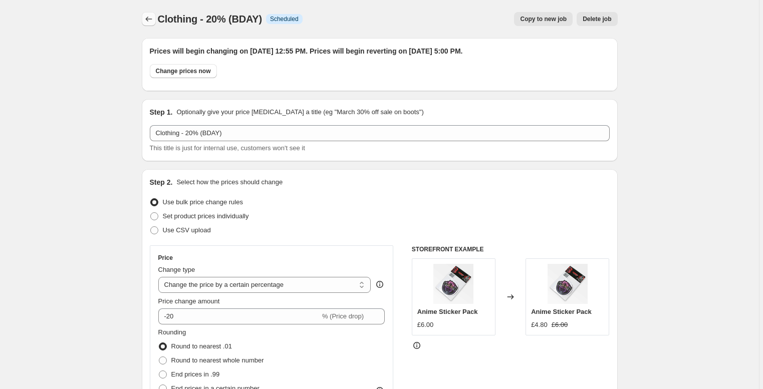
click at [144, 20] on button "Price change jobs" at bounding box center [149, 19] width 14 height 14
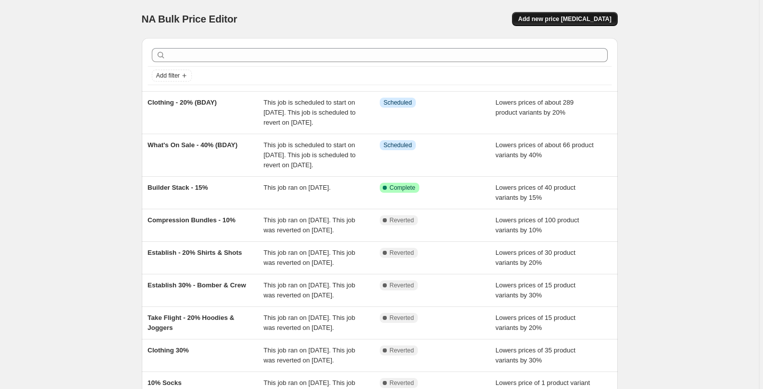
click at [560, 12] on button "Add new price change job" at bounding box center [564, 19] width 105 height 14
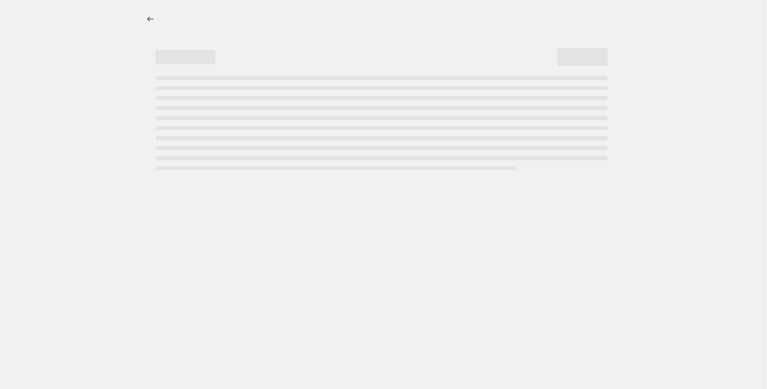
select select "percentage"
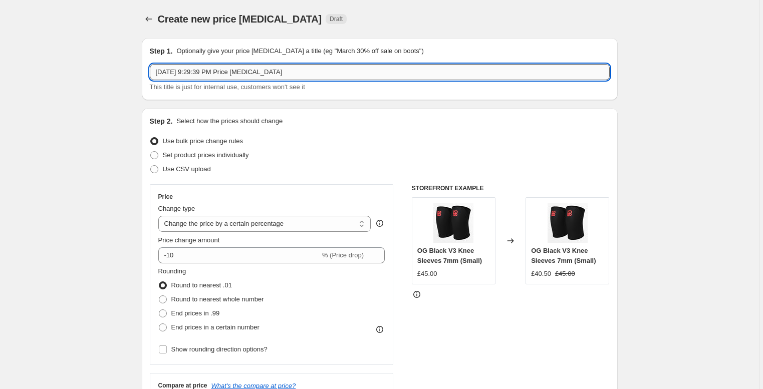
click at [305, 75] on input "Sep 27, 2025 at 9:29:39 PM Price change job" at bounding box center [380, 72] width 460 height 16
drag, startPoint x: 329, startPoint y: 71, endPoint x: 103, endPoint y: 67, distance: 225.5
type input "Lever Belts - 20% (BDAY)"
click at [194, 264] on div "Price Change type Change the price to a certain amount Change the price by a ce…" at bounding box center [271, 275] width 227 height 164
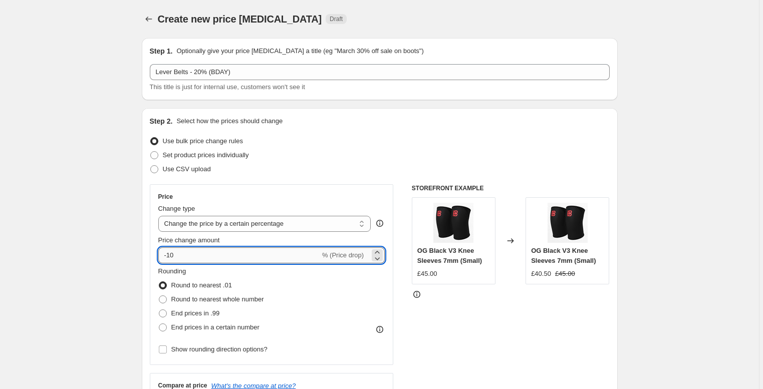
click at [190, 259] on input "-10" at bounding box center [239, 256] width 162 height 16
type input "-1"
type input "-20"
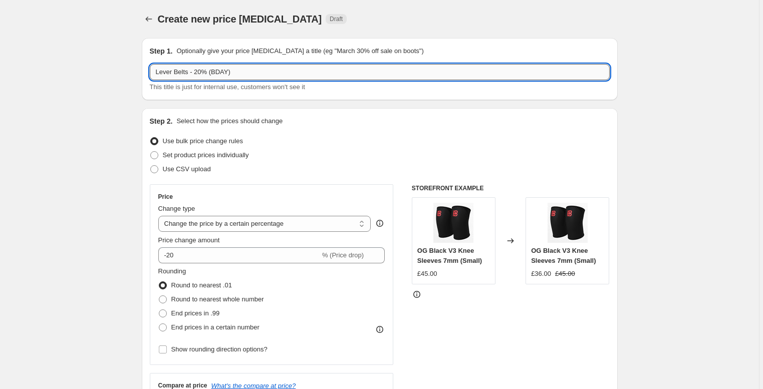
click at [191, 71] on input "Lever Belts - 20% (BDAY)" at bounding box center [380, 72] width 460 height 16
type input "Lever Belts, Knee sleeves, wrist wraps, etc - 20% (BDAY)"
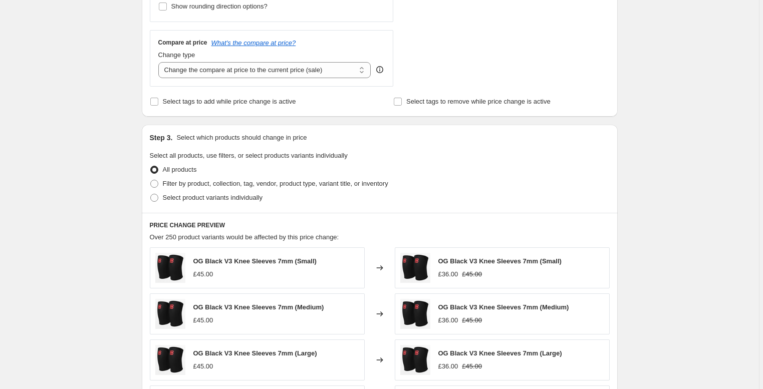
scroll to position [382, 0]
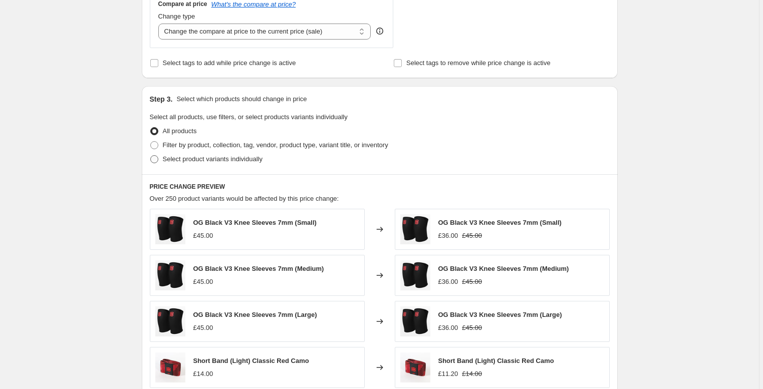
click at [222, 159] on span "Select product variants individually" at bounding box center [213, 159] width 100 height 8
click at [151, 156] on input "Select product variants individually" at bounding box center [150, 155] width 1 height 1
radio input "true"
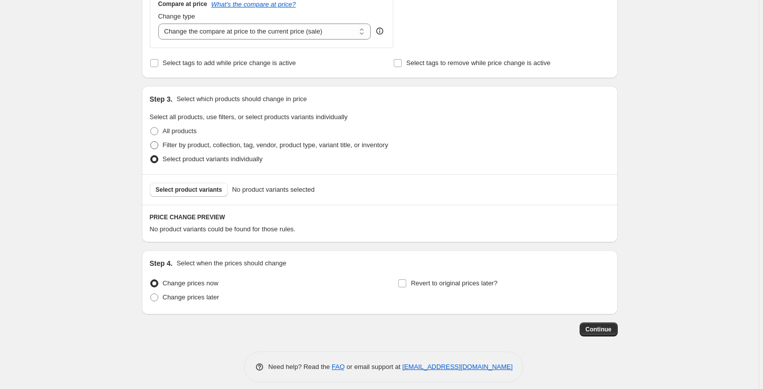
click at [171, 140] on span "Filter by product, collection, tag, vendor, product type, variant title, or inv…" at bounding box center [275, 145] width 225 height 10
click at [151, 141] on input "Filter by product, collection, tag, vendor, product type, variant title, or inv…" at bounding box center [150, 141] width 1 height 1
radio input "true"
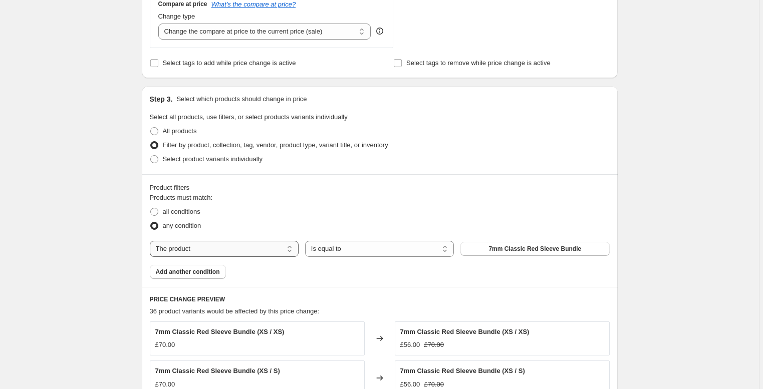
select select "collection"
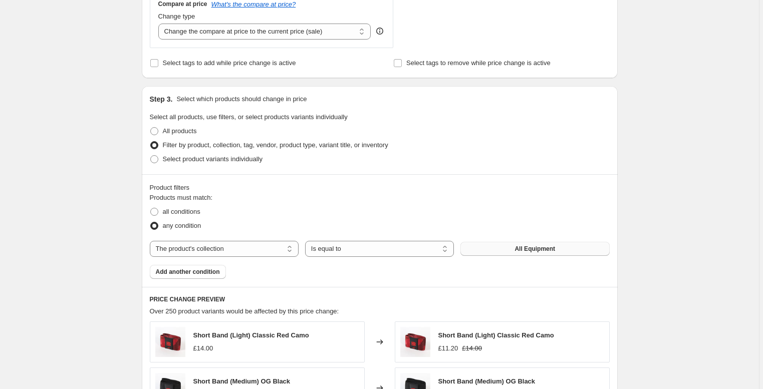
click at [548, 252] on span "All Equipment" at bounding box center [535, 249] width 41 height 8
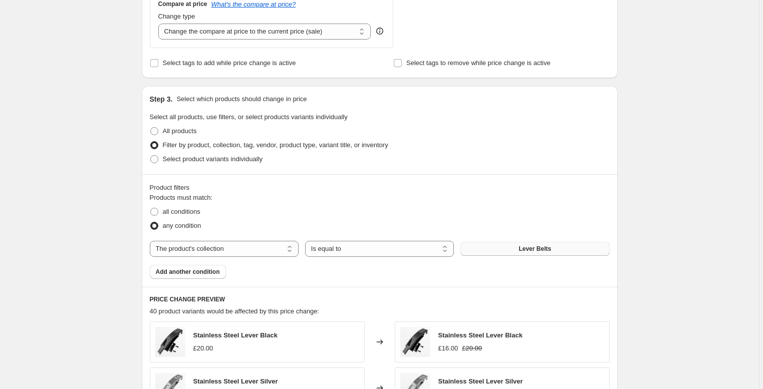
click at [195, 274] on span "Add another condition" at bounding box center [188, 272] width 64 height 8
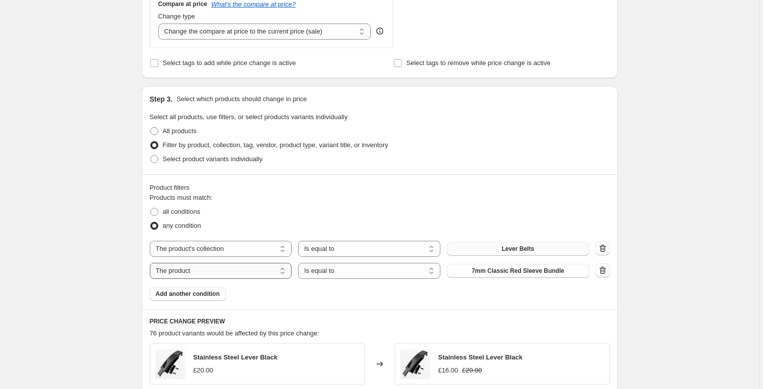
select select "collection"
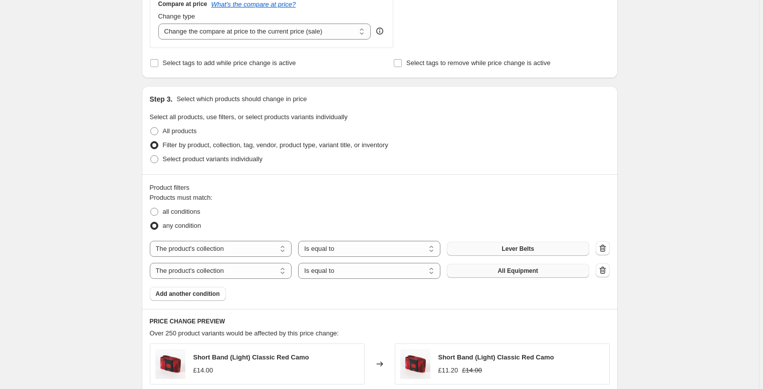
click at [501, 272] on span "All Equipment" at bounding box center [518, 271] width 41 height 8
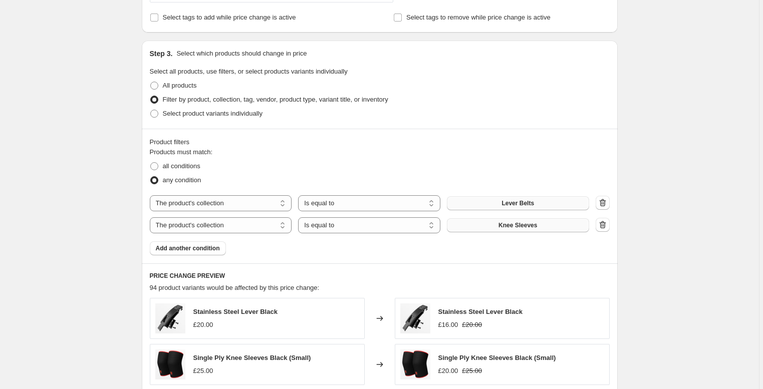
scroll to position [455, 0]
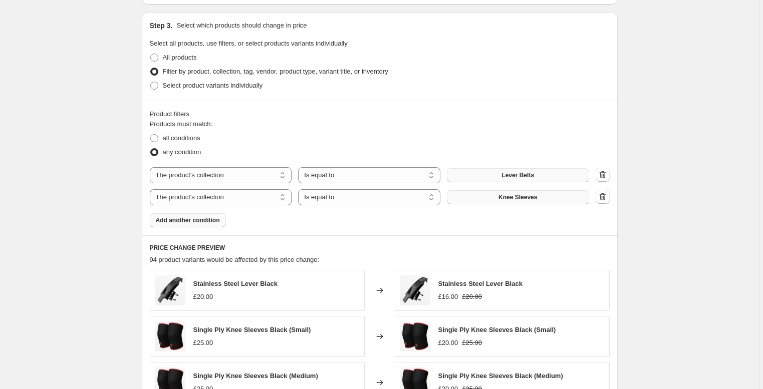
click at [196, 226] on button "Add another condition" at bounding box center [188, 220] width 76 height 14
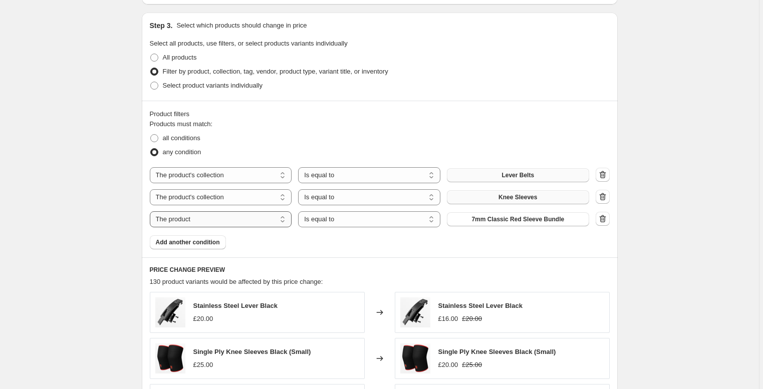
select select "collection"
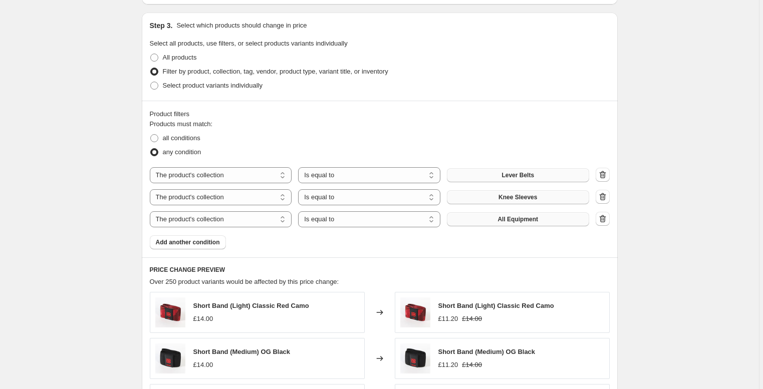
click at [481, 220] on button "All Equipment" at bounding box center [518, 219] width 142 height 14
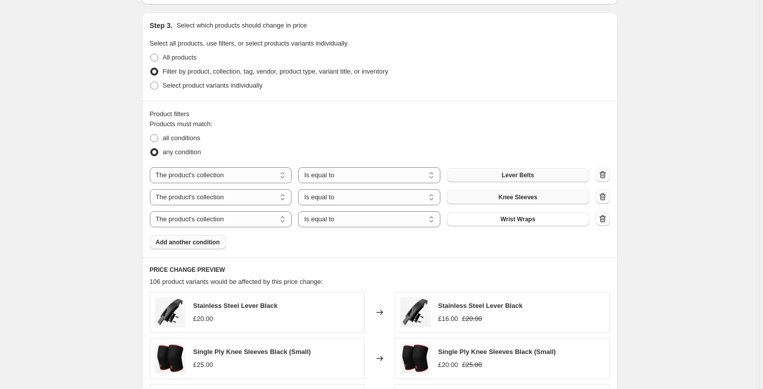
click at [181, 240] on span "Add another condition" at bounding box center [188, 243] width 64 height 8
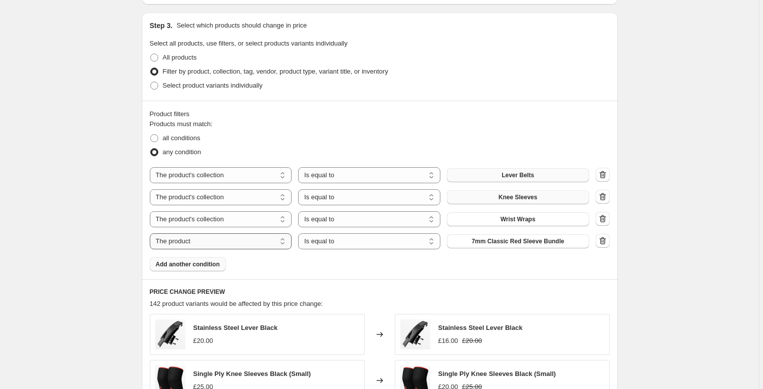
select select "collection"
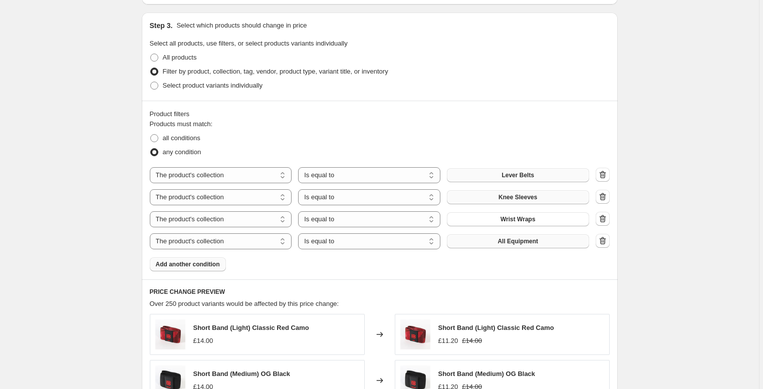
click at [516, 242] on span "All Equipment" at bounding box center [518, 242] width 41 height 8
click at [532, 242] on span "All Equipment" at bounding box center [518, 242] width 41 height 8
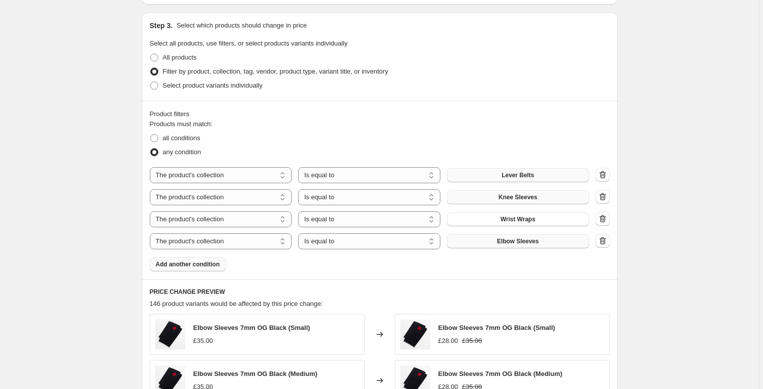
click at [199, 265] on span "Add another condition" at bounding box center [188, 265] width 64 height 8
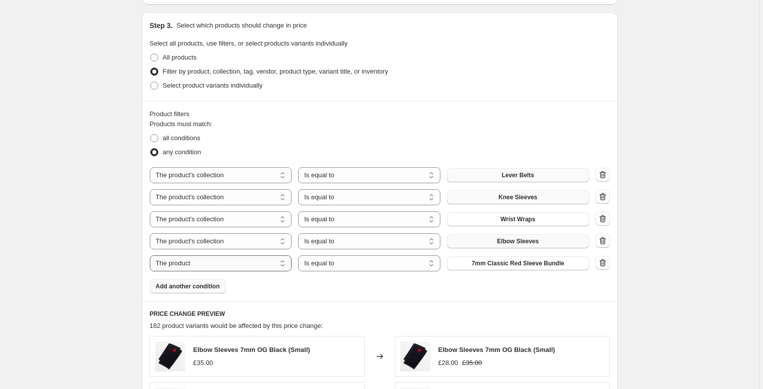
select select "collection"
click at [507, 265] on span "All Equipment" at bounding box center [518, 264] width 41 height 8
click at [201, 281] on button "Add another condition" at bounding box center [188, 287] width 76 height 14
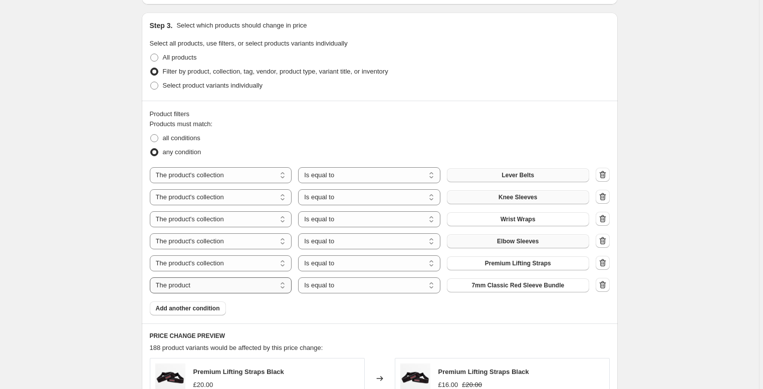
select select "collection"
click at [494, 288] on button "All Equipment" at bounding box center [518, 286] width 142 height 14
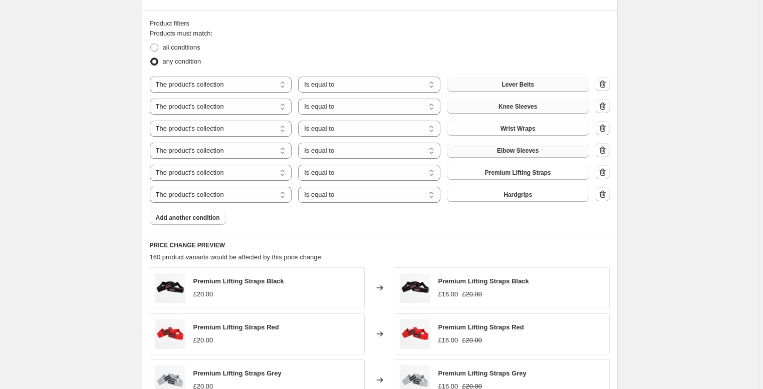
scroll to position [835, 0]
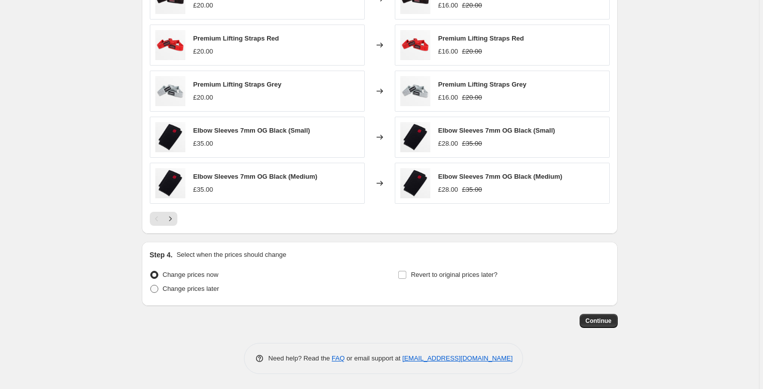
click at [189, 287] on span "Change prices later" at bounding box center [191, 289] width 57 height 8
click at [151, 286] on input "Change prices later" at bounding box center [150, 285] width 1 height 1
radio input "true"
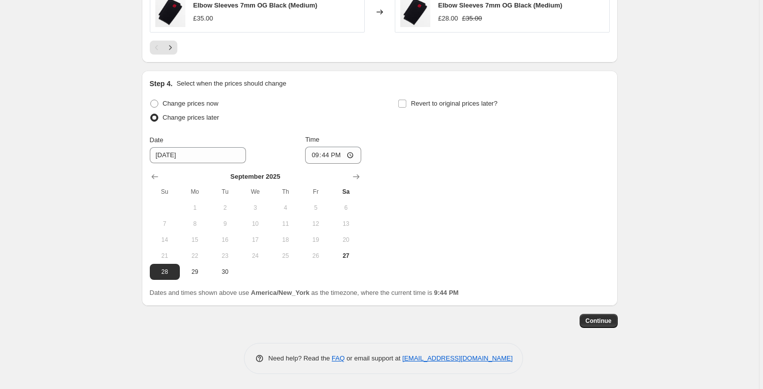
scroll to position [1008, 0]
click at [197, 266] on button "29" at bounding box center [195, 272] width 30 height 16
type input "9/29/2025"
click at [327, 157] on input "21:44" at bounding box center [333, 155] width 56 height 17
type input "12:55"
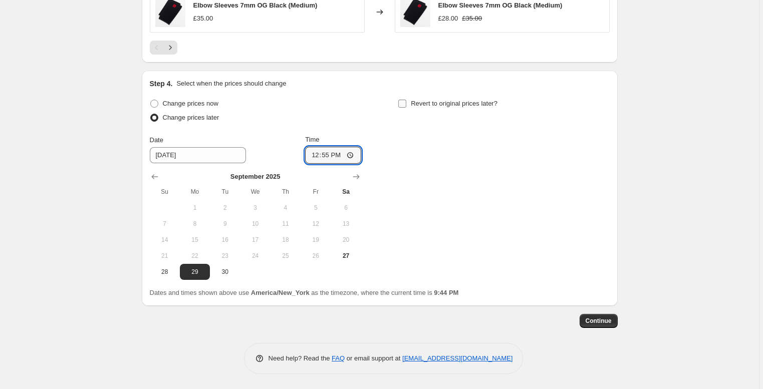
click at [406, 102] on input "Revert to original prices later?" at bounding box center [402, 104] width 8 height 8
checkbox input "true"
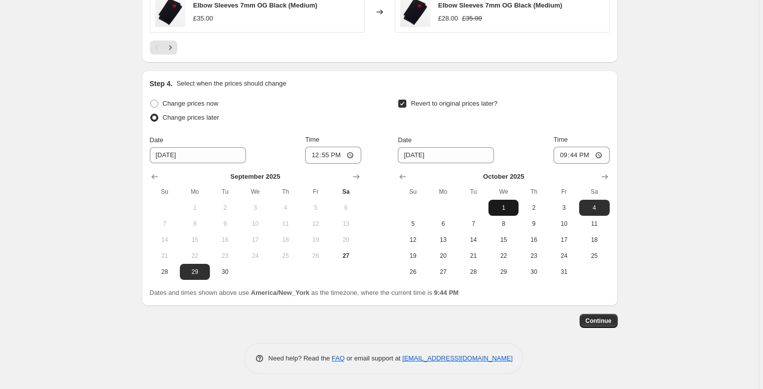
click at [507, 205] on span "1" at bounding box center [504, 208] width 22 height 8
type input "10/1/2025"
click at [579, 152] on input "21:44" at bounding box center [582, 155] width 56 height 17
type input "17:00"
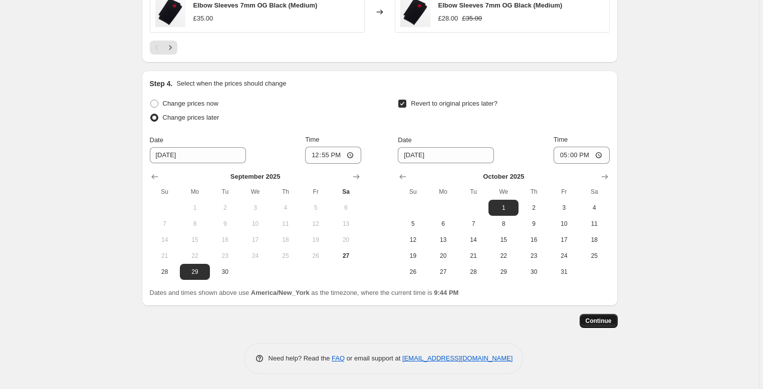
click at [608, 319] on span "Continue" at bounding box center [599, 321] width 26 height 8
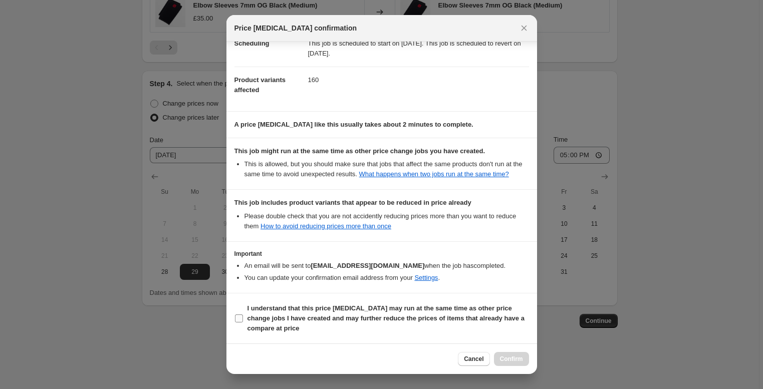
scroll to position [102, 0]
click at [291, 315] on b "I understand that this price change job may run at the same time as other price…" at bounding box center [386, 319] width 277 height 28
click at [243, 315] on input "I understand that this price change job may run at the same time as other price…" at bounding box center [239, 319] width 8 height 8
checkbox input "true"
click at [507, 360] on span "Confirm" at bounding box center [511, 359] width 23 height 8
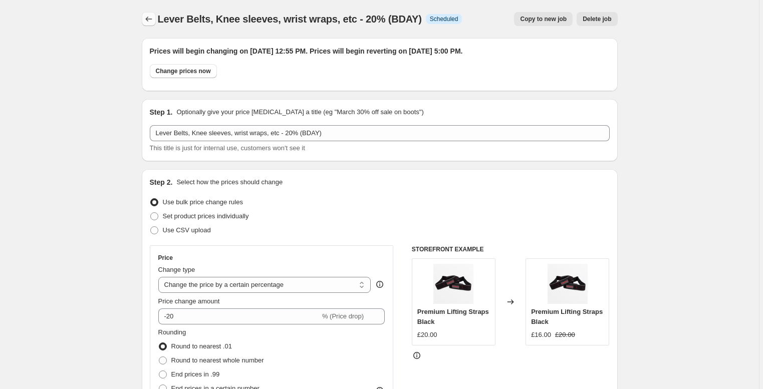
click at [147, 19] on icon "Price change jobs" at bounding box center [149, 19] width 10 height 10
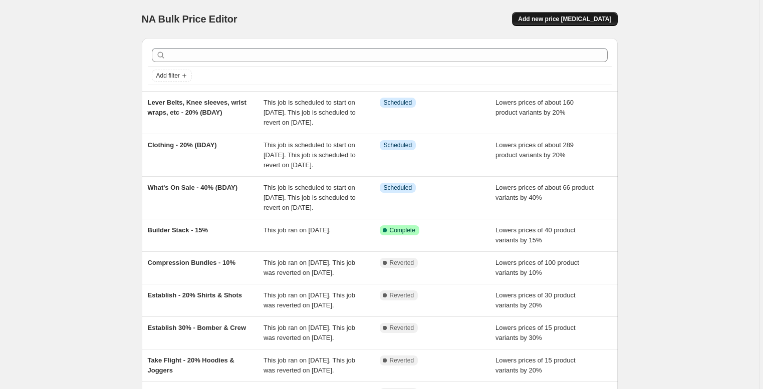
click at [573, 19] on span "Add new price change job" at bounding box center [564, 19] width 93 height 8
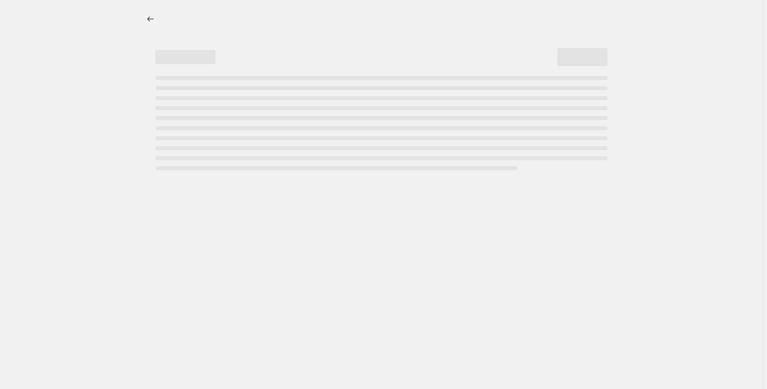
select select "percentage"
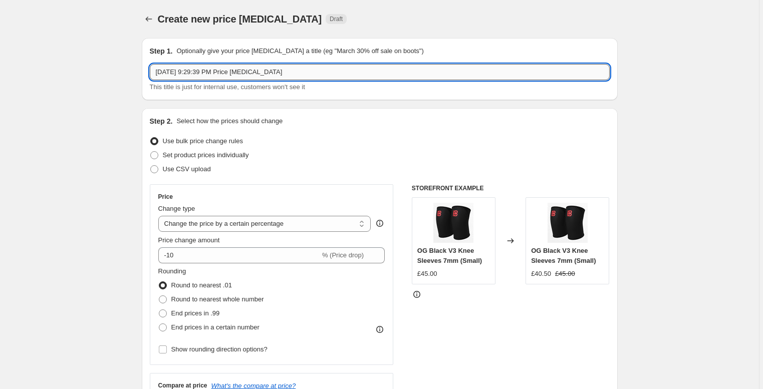
click at [225, 75] on input "Sep 27, 2025 at 9:29:39 PM Price change job" at bounding box center [380, 72] width 460 height 16
drag, startPoint x: 299, startPoint y: 72, endPoint x: 87, endPoint y: 56, distance: 212.6
type input "Cotton Lifting Straps - 50% (BDAY)"
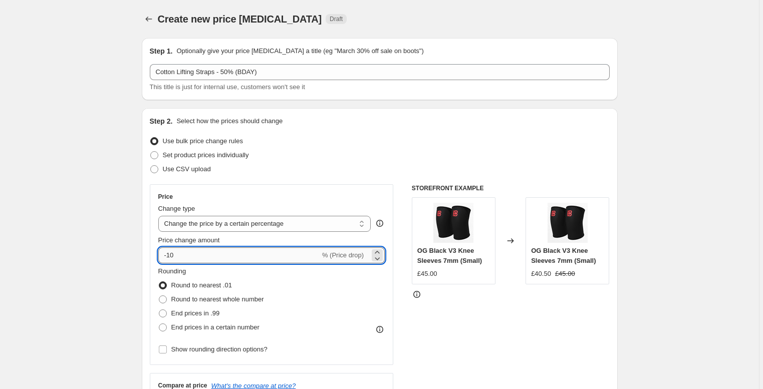
click at [190, 254] on input "-10" at bounding box center [239, 256] width 162 height 16
type input "-1"
type input "-50"
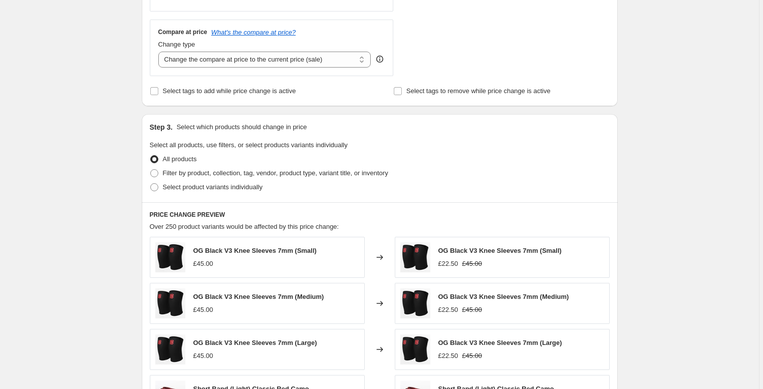
scroll to position [355, 0]
click at [254, 182] on span "Select product variants individually" at bounding box center [213, 186] width 100 height 8
click at [151, 182] on input "Select product variants individually" at bounding box center [150, 182] width 1 height 1
radio input "true"
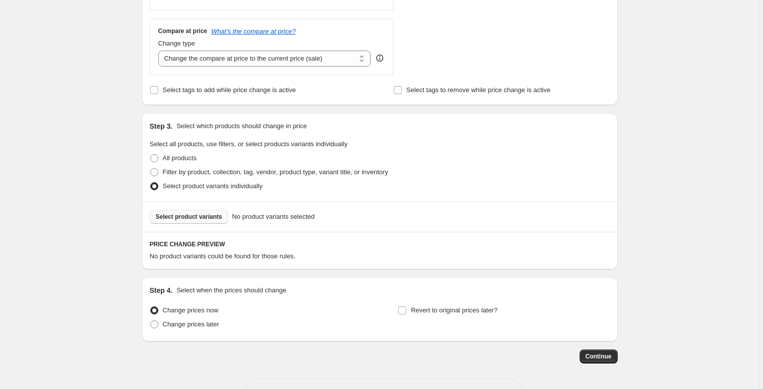
click at [213, 219] on span "Select product variants" at bounding box center [189, 217] width 67 height 8
click at [177, 173] on span "Filter by product, collection, tag, vendor, product type, variant title, or inv…" at bounding box center [275, 172] width 225 height 8
click at [151, 169] on input "Filter by product, collection, tag, vendor, product type, variant title, or inv…" at bounding box center [150, 168] width 1 height 1
radio input "true"
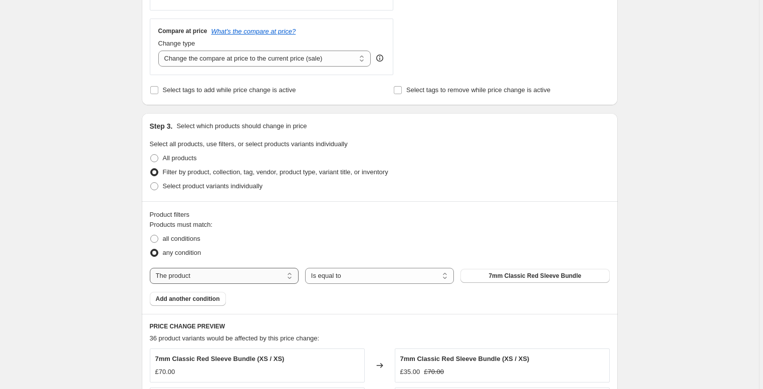
select select "collection"
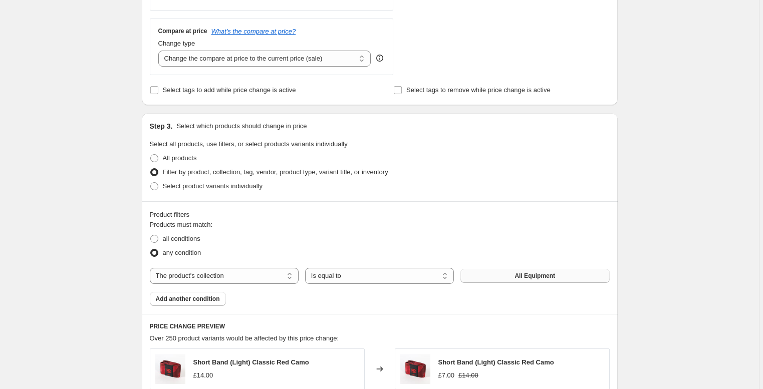
click at [542, 275] on span "All Equipment" at bounding box center [535, 276] width 41 height 8
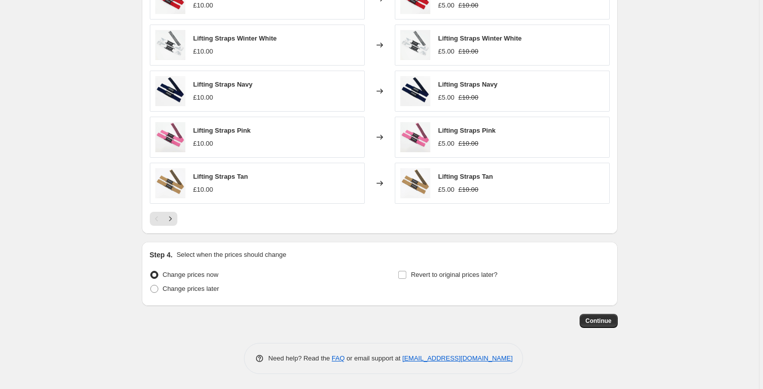
scroll to position [725, 0]
click at [183, 290] on span "Change prices later" at bounding box center [191, 289] width 57 height 8
click at [151, 286] on input "Change prices later" at bounding box center [150, 285] width 1 height 1
radio input "true"
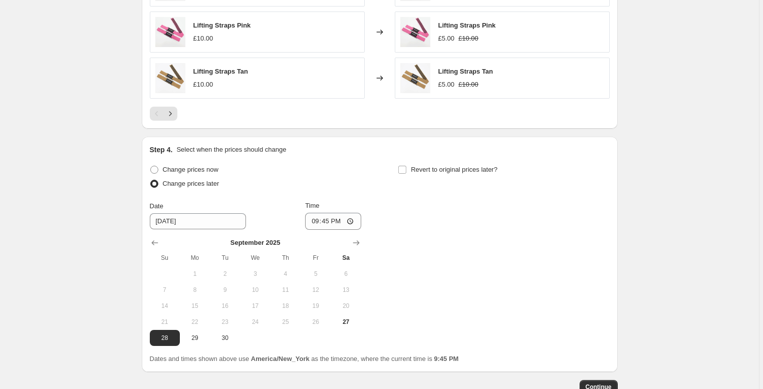
scroll to position [894, 0]
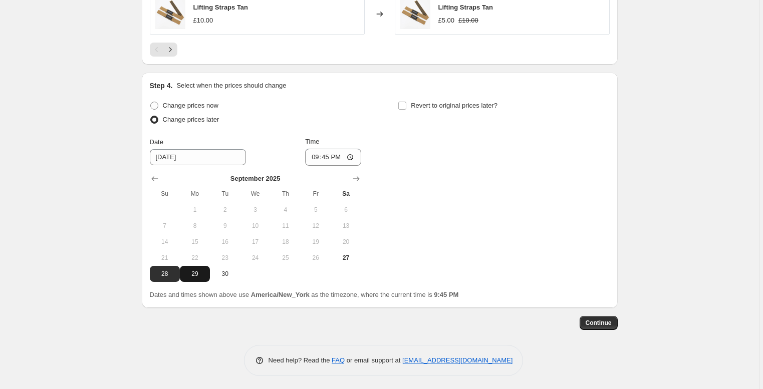
click at [205, 270] on button "29" at bounding box center [195, 274] width 30 height 16
type input "9/29/2025"
click at [325, 158] on input "21:45" at bounding box center [333, 157] width 56 height 17
type input "12:55"
click at [449, 108] on span "Revert to original prices later?" at bounding box center [454, 106] width 87 height 8
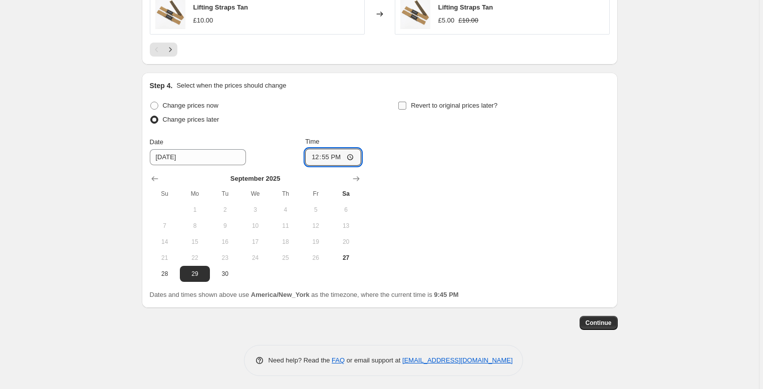
click at [406, 108] on input "Revert to original prices later?" at bounding box center [402, 106] width 8 height 8
checkbox input "true"
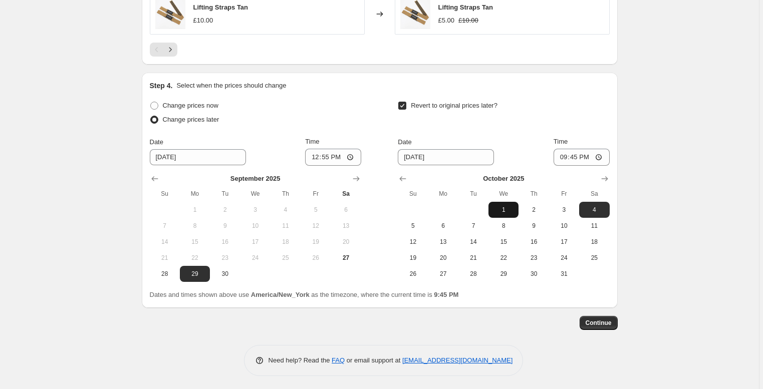
click at [513, 213] on span "1" at bounding box center [504, 210] width 22 height 8
type input "10/1/2025"
click at [573, 157] on input "21:45" at bounding box center [582, 157] width 56 height 17
type input "17:00"
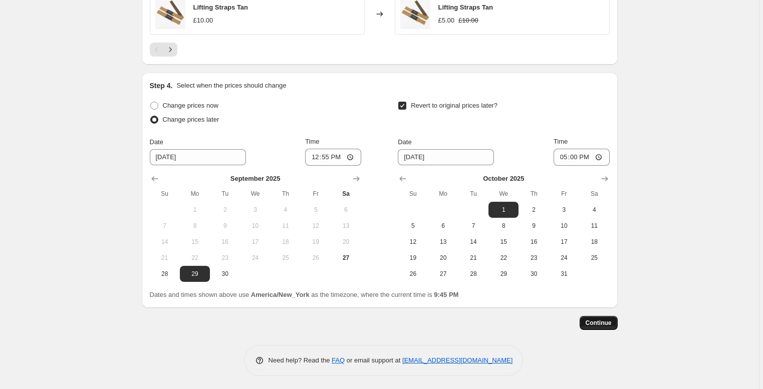
click at [602, 324] on span "Continue" at bounding box center [599, 323] width 26 height 8
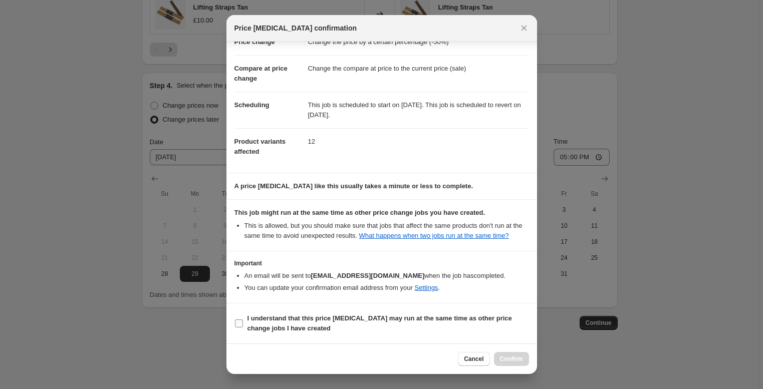
scroll to position [41, 0]
click at [367, 322] on b "I understand that this price change job may run at the same time as other price…" at bounding box center [380, 324] width 265 height 18
click at [243, 322] on input "I understand that this price change job may run at the same time as other price…" at bounding box center [239, 324] width 8 height 8
checkbox input "true"
click at [511, 357] on span "Confirm" at bounding box center [511, 359] width 23 height 8
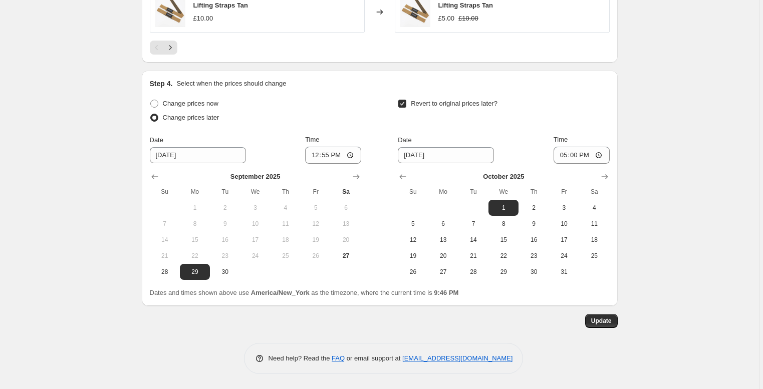
scroll to position [959, 0]
click at [602, 321] on span "Update" at bounding box center [601, 321] width 21 height 8
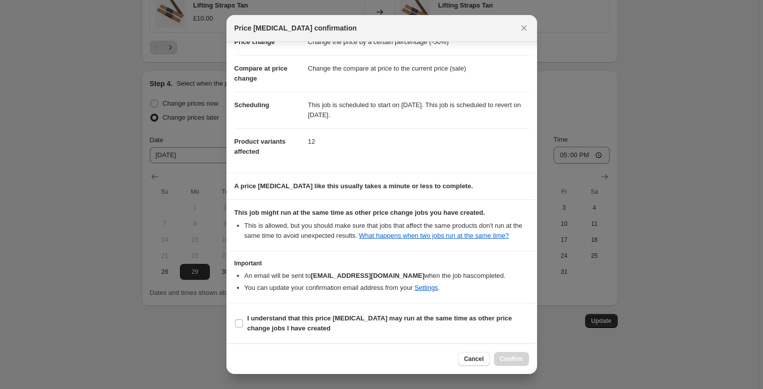
scroll to position [41, 0]
click at [398, 324] on span "I understand that this price change job may run at the same time as other price…" at bounding box center [389, 324] width 282 height 20
click at [243, 324] on input "I understand that this price change job may run at the same time as other price…" at bounding box center [239, 324] width 8 height 8
checkbox input "true"
click at [520, 358] on span "Confirm" at bounding box center [511, 359] width 23 height 8
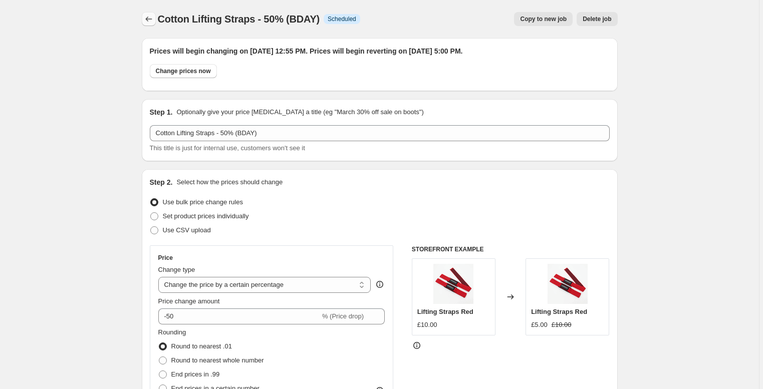
scroll to position [0, 0]
click at [149, 17] on icon "Price change jobs" at bounding box center [149, 19] width 10 height 10
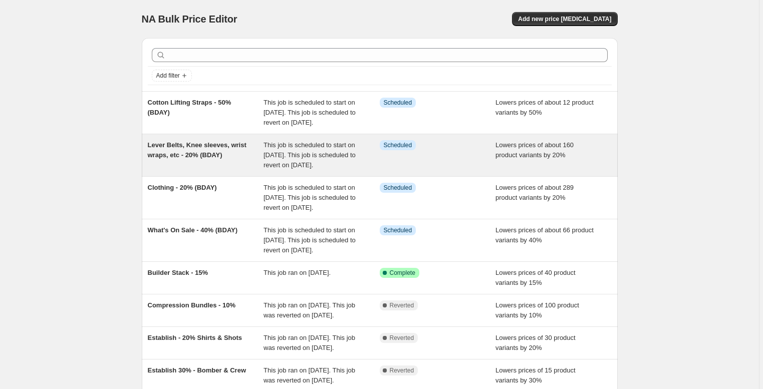
click at [188, 159] on span "Lever Belts, Knee sleeves, wrist wraps, etc - 20% (BDAY)" at bounding box center [197, 150] width 99 height 18
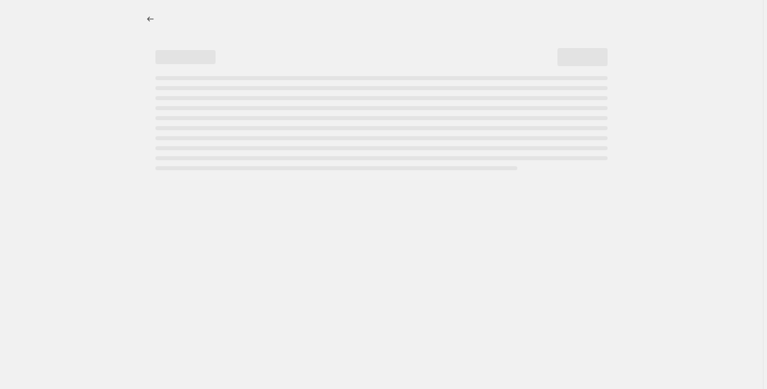
select select "percentage"
select select "collection"
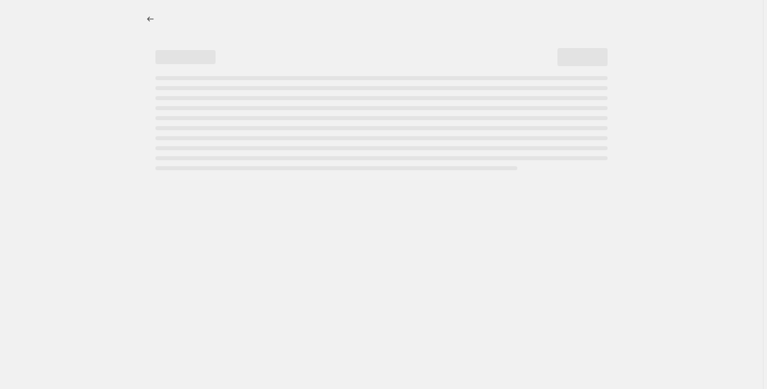
select select "collection"
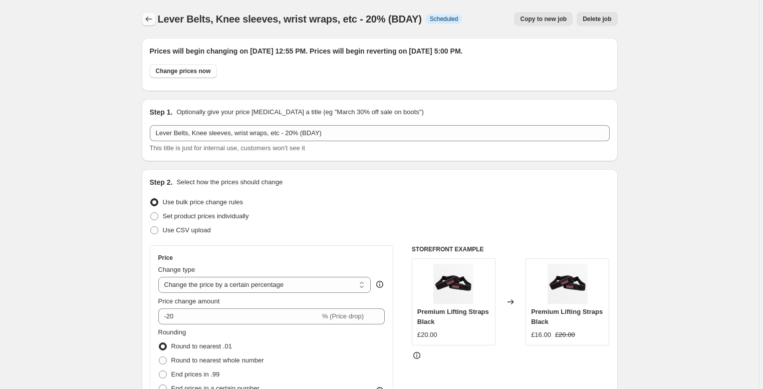
click at [150, 22] on icon "Price change jobs" at bounding box center [149, 19] width 10 height 10
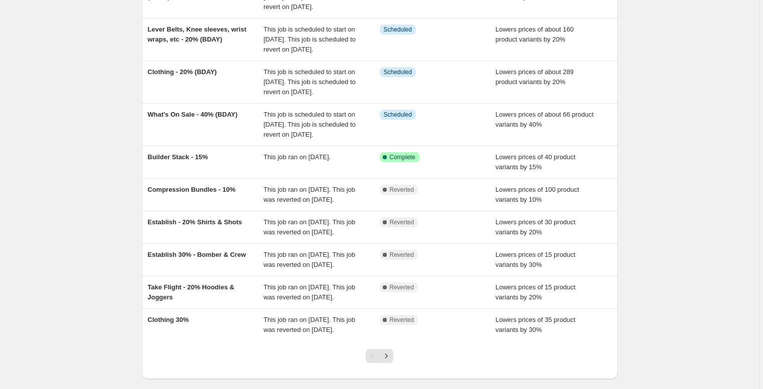
scroll to position [121, 0]
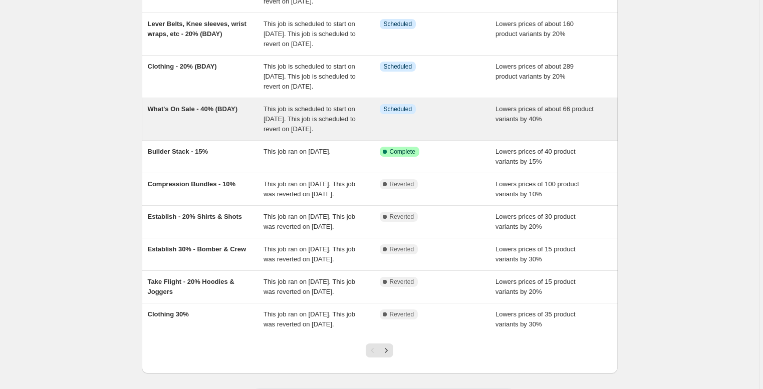
click at [214, 134] on div "What's On Sale - 40% (BDAY)" at bounding box center [206, 119] width 116 height 30
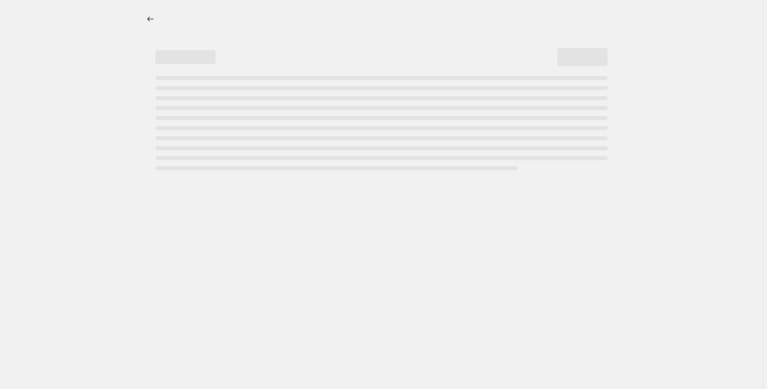
select select "percentage"
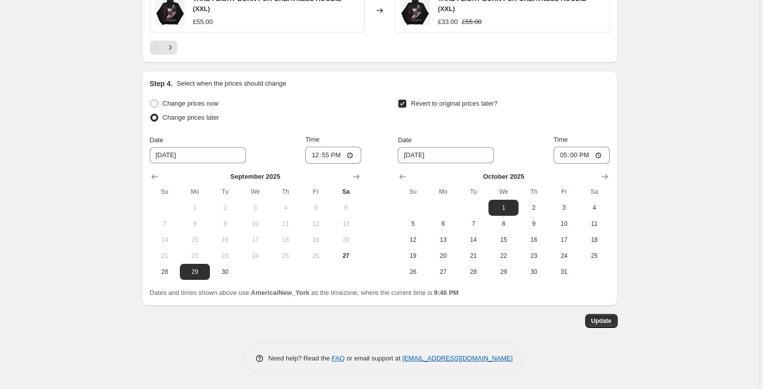
scroll to position [879, 0]
click at [602, 325] on span "Update" at bounding box center [601, 321] width 21 height 8
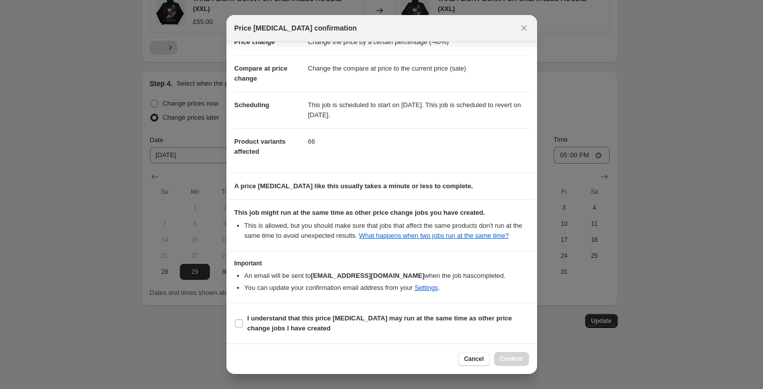
scroll to position [41, 0]
click at [521, 26] on icon "Close" at bounding box center [524, 28] width 10 height 10
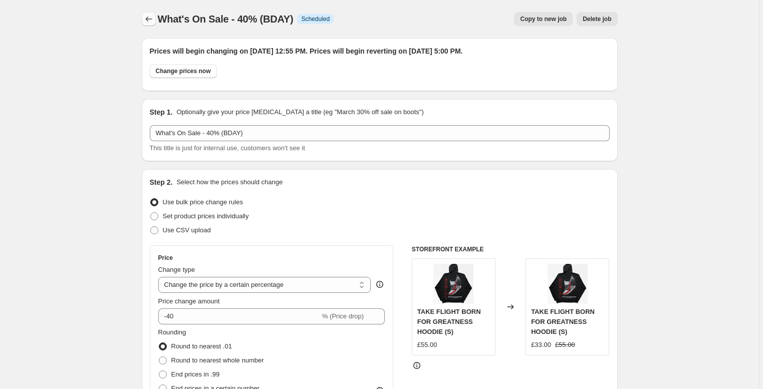
scroll to position [0, 0]
click at [148, 17] on icon "Price change jobs" at bounding box center [149, 19] width 10 height 10
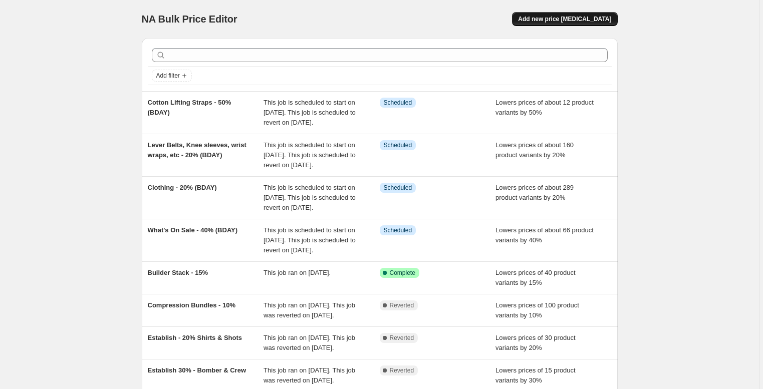
click at [572, 22] on span "Add new price change job" at bounding box center [564, 19] width 93 height 8
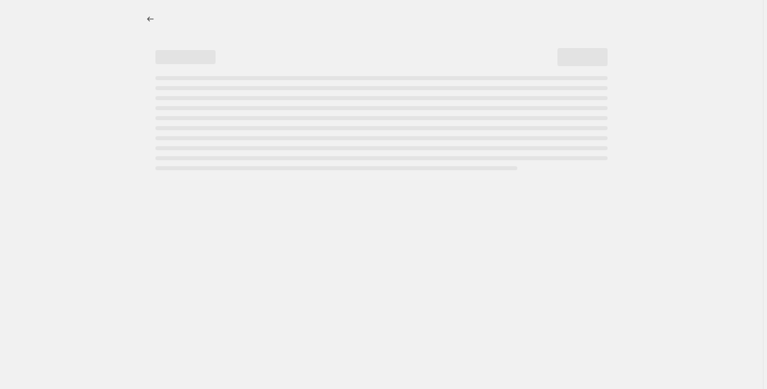
select select "percentage"
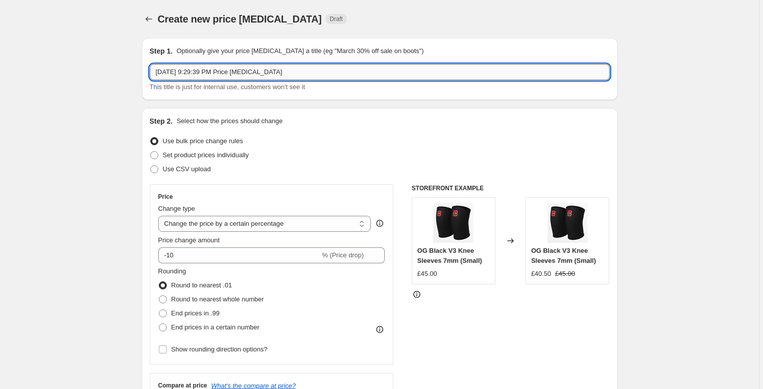
click at [268, 76] on input "Sep 27, 2025 at 9:29:39 PM Price change job" at bounding box center [380, 72] width 460 height 16
drag, startPoint x: 323, startPoint y: 70, endPoint x: 157, endPoint y: 66, distance: 166.4
click at [157, 66] on input "Sep 27, 2025 at 9:29:39 PM Price change job" at bounding box center [380, 72] width 460 height 16
type input "Adjustable Cuffs 30% (BDAY)"
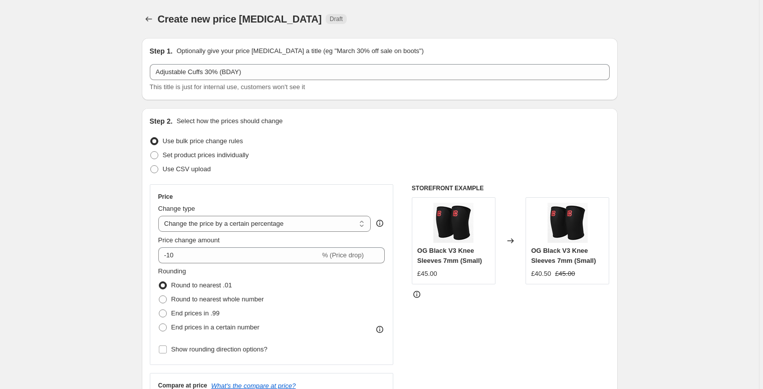
click at [199, 266] on div "Price Change type Change the price to a certain amount Change the price by a ce…" at bounding box center [271, 275] width 227 height 164
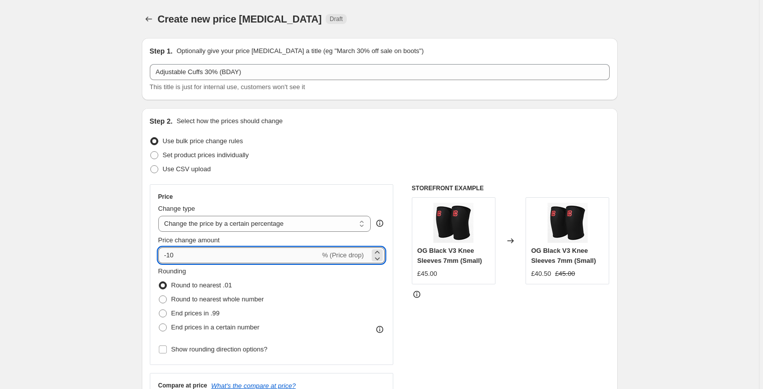
click at [194, 251] on input "-10" at bounding box center [239, 256] width 162 height 16
type input "-1"
type input "-30"
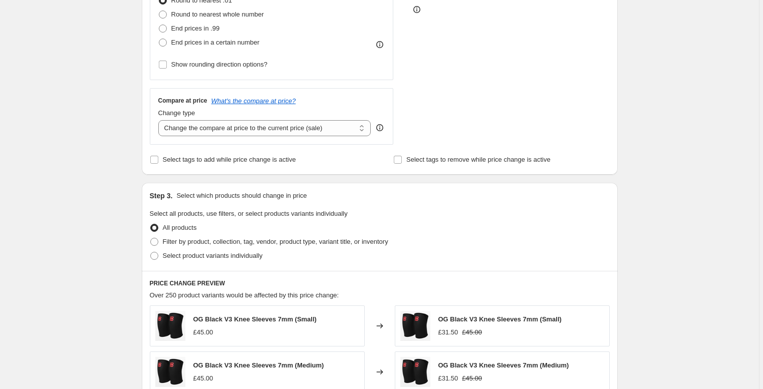
scroll to position [298, 0]
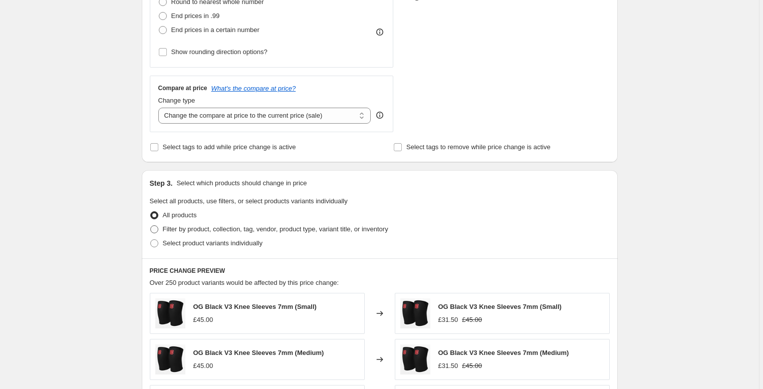
click at [216, 227] on span "Filter by product, collection, tag, vendor, product type, variant title, or inv…" at bounding box center [275, 229] width 225 height 8
click at [151, 226] on input "Filter by product, collection, tag, vendor, product type, variant title, or inv…" at bounding box center [150, 225] width 1 height 1
radio input "true"
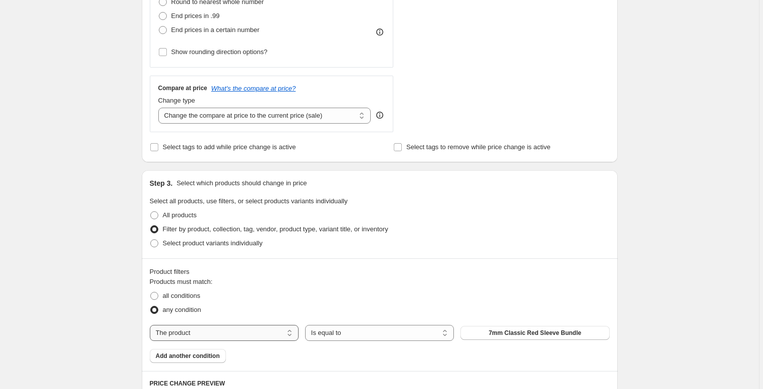
select select "collection"
click at [525, 332] on span "All Equipment" at bounding box center [535, 333] width 41 height 8
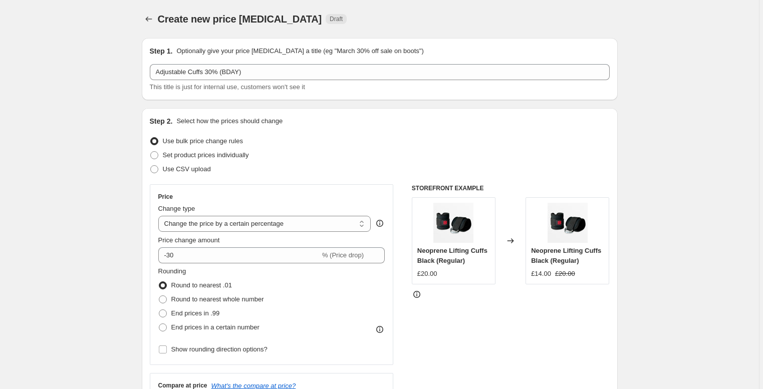
scroll to position [0, 0]
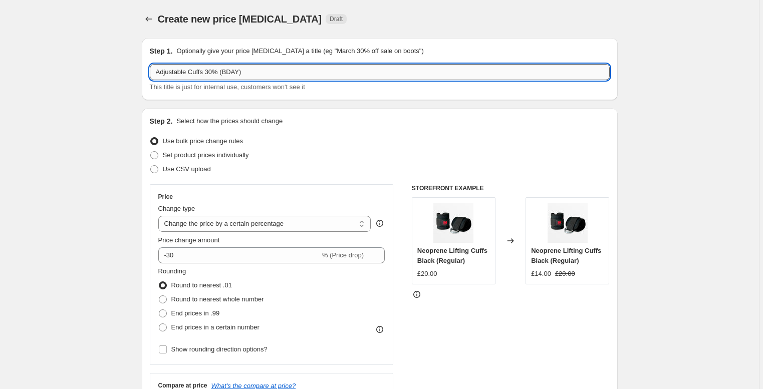
click at [313, 66] on input "Adjustable Cuffs 30% (BDAY)" at bounding box center [380, 72] width 460 height 16
click at [208, 72] on input "Adjustable Cuffs 30% (BDAY)" at bounding box center [380, 72] width 460 height 16
drag, startPoint x: 193, startPoint y: 71, endPoint x: 74, endPoint y: 70, distance: 118.8
click at [175, 73] on input "Cuffs 30% (BDAY)" at bounding box center [380, 72] width 460 height 16
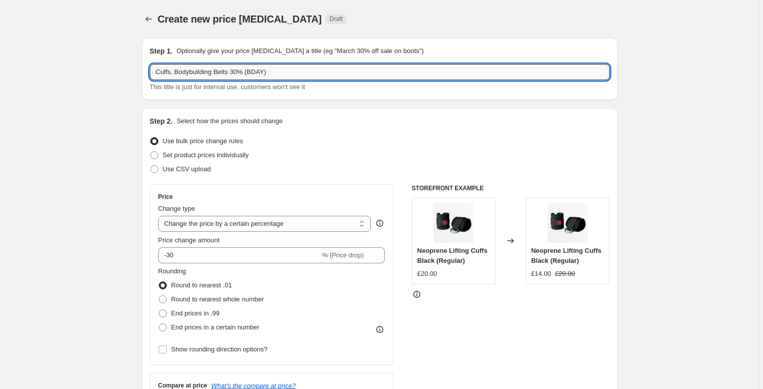
type input "Cuffs, Bodybuilding Belts 30% (BDAY)"
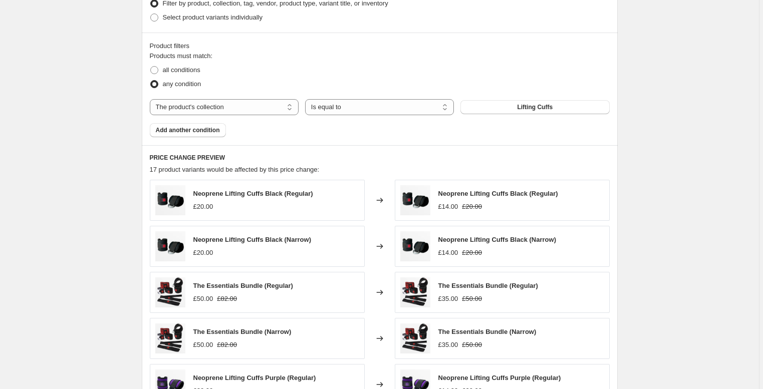
scroll to position [542, 0]
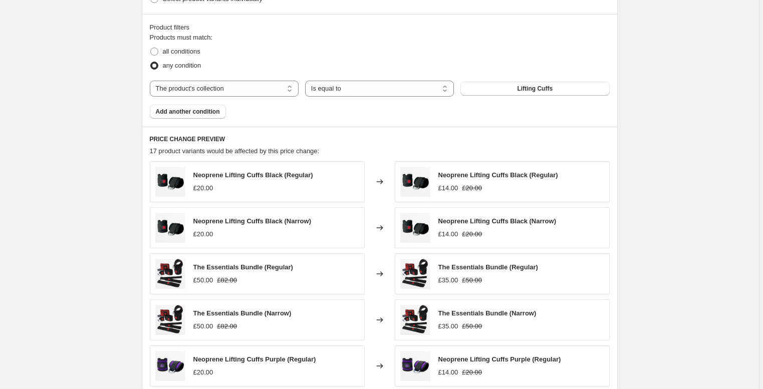
click at [188, 121] on div "Product filters Products must match: all conditions any condition The product T…" at bounding box center [380, 70] width 476 height 113
click at [181, 114] on span "Add another condition" at bounding box center [188, 112] width 64 height 8
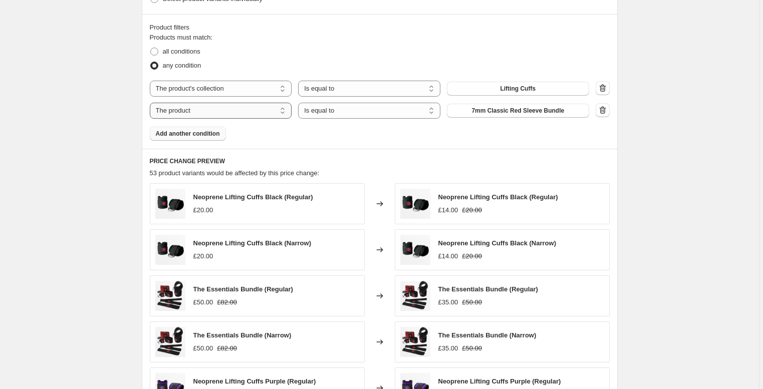
select select "collection"
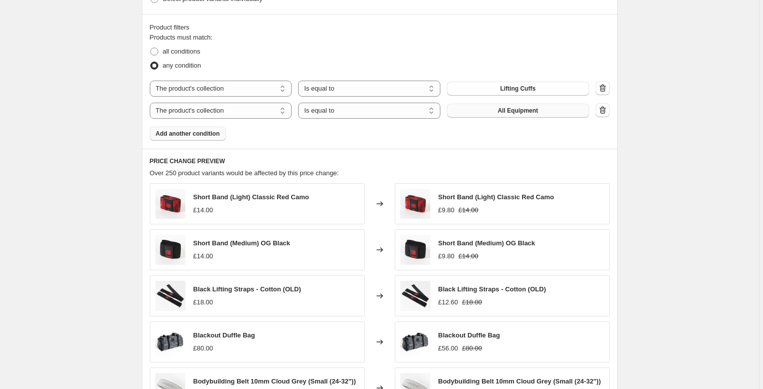
click at [525, 111] on span "All Equipment" at bounding box center [518, 111] width 41 height 8
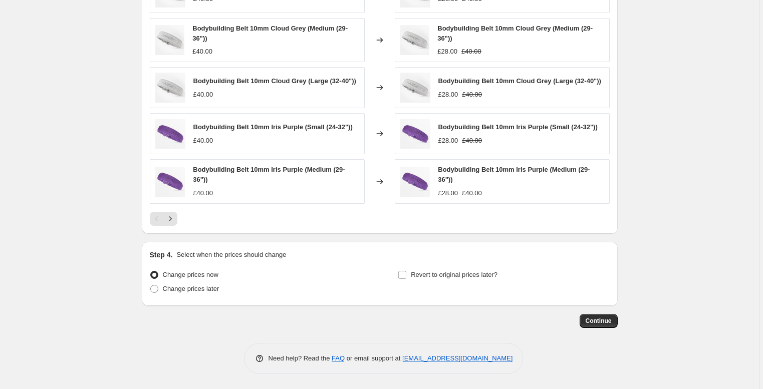
scroll to position [763, 0]
click at [207, 289] on span "Change prices later" at bounding box center [191, 289] width 57 height 8
click at [151, 286] on input "Change prices later" at bounding box center [150, 285] width 1 height 1
radio input "true"
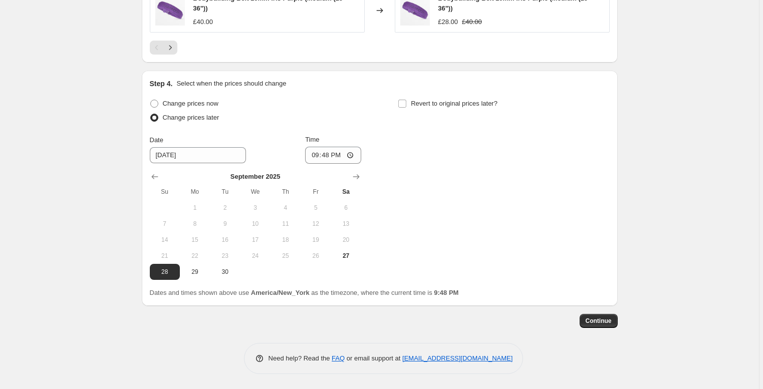
scroll to position [935, 0]
click at [194, 274] on span "29" at bounding box center [195, 272] width 22 height 8
type input "9/29/2025"
click at [327, 153] on input "21:48" at bounding box center [333, 155] width 56 height 17
click at [341, 156] on input "12:48" at bounding box center [333, 155] width 56 height 17
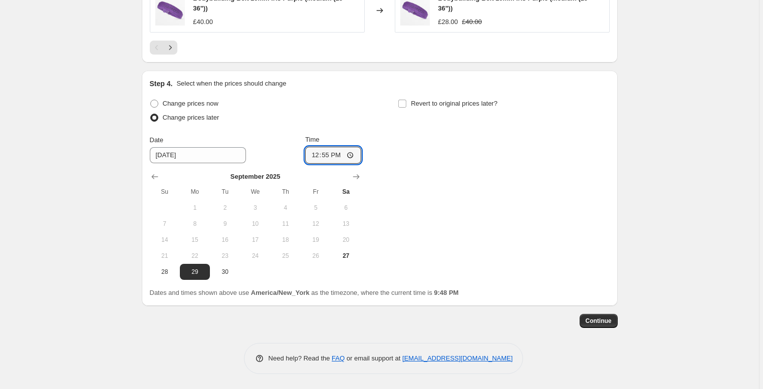
type input "12:55"
click at [470, 165] on div "Change prices now Change prices later Date 9/29/2025 Time 12:55 September 2025 …" at bounding box center [380, 188] width 460 height 183
click at [440, 108] on label "Revert to original prices later?" at bounding box center [448, 104] width 100 height 14
click at [406, 108] on input "Revert to original prices later?" at bounding box center [402, 104] width 8 height 8
checkbox input "true"
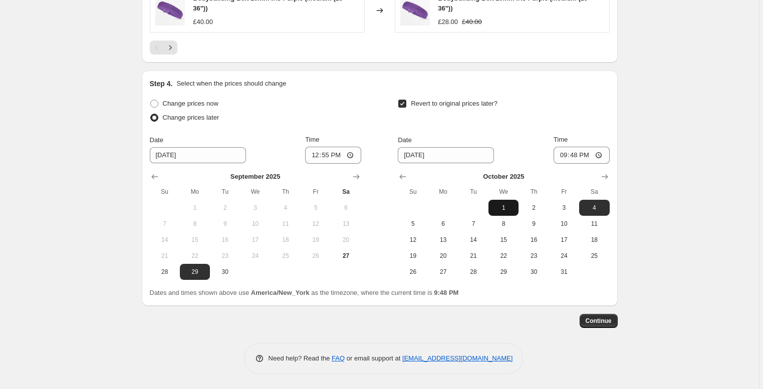
click at [512, 210] on span "1" at bounding box center [504, 208] width 22 height 8
type input "10/1/2025"
click at [572, 154] on input "21:48" at bounding box center [582, 155] width 56 height 17
click at [592, 155] on input "17:48" at bounding box center [582, 155] width 56 height 17
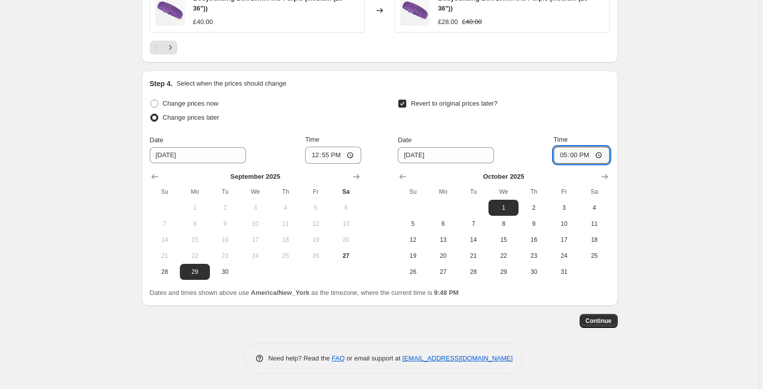
type input "17:00"
click at [600, 322] on span "Continue" at bounding box center [599, 321] width 26 height 8
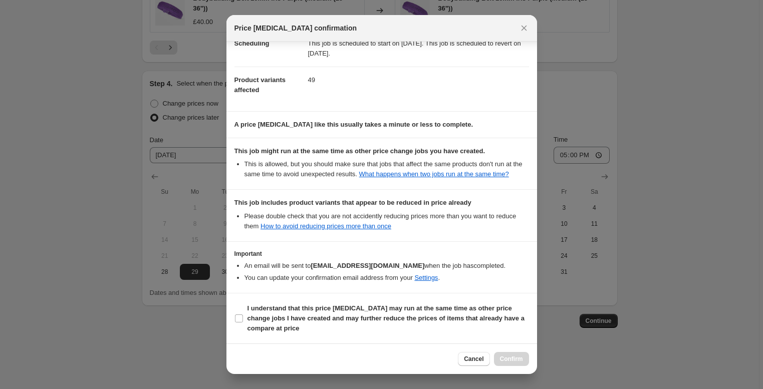
scroll to position [102, 0]
click at [299, 311] on b "I understand that this price change job may run at the same time as other price…" at bounding box center [386, 319] width 277 height 28
click at [243, 315] on input "I understand that this price change job may run at the same time as other price…" at bounding box center [239, 319] width 8 height 8
checkbox input "true"
click at [504, 355] on button "Confirm" at bounding box center [511, 359] width 35 height 14
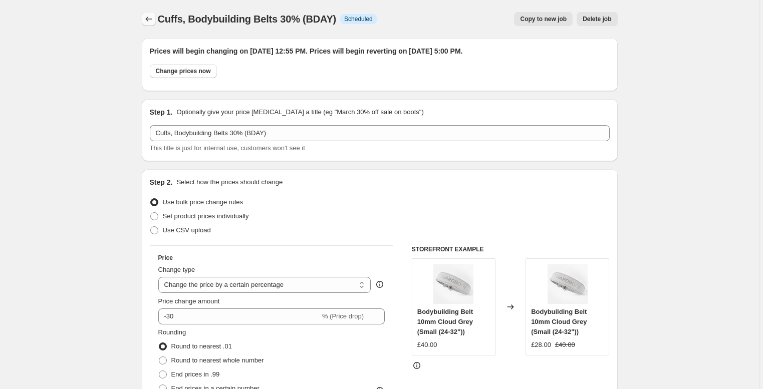
click at [151, 20] on icon "Price change jobs" at bounding box center [149, 19] width 10 height 10
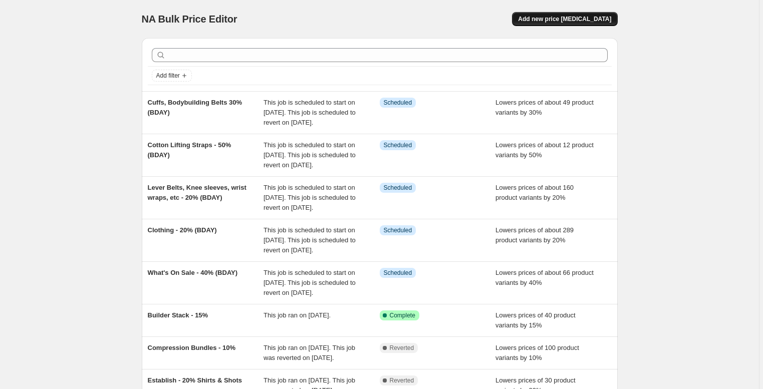
click at [602, 25] on button "Add new price change job" at bounding box center [564, 19] width 105 height 14
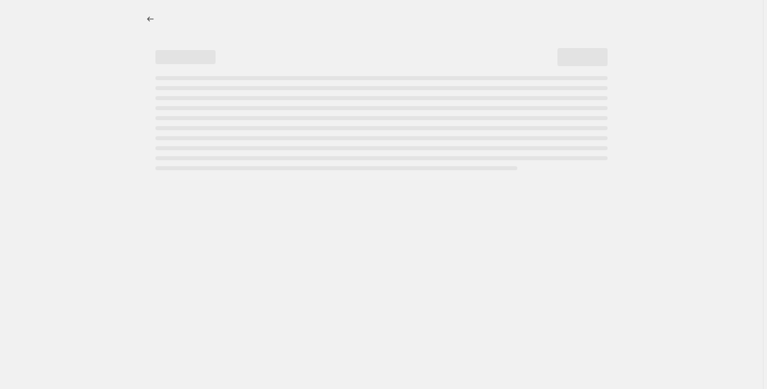
select select "percentage"
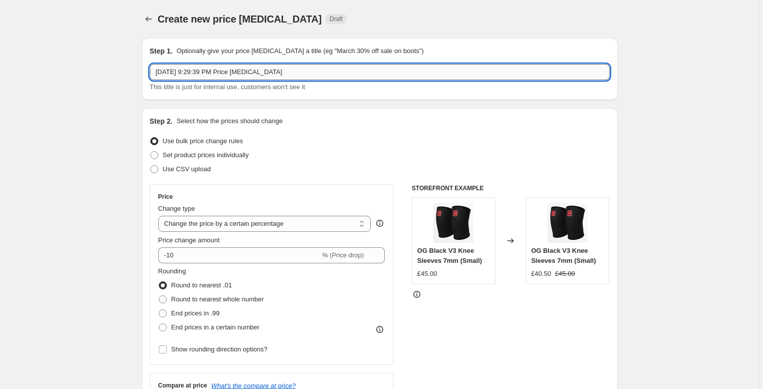
click at [315, 72] on input "Sep 27, 2025 at 9:29:39 PM Price change job" at bounding box center [380, 72] width 460 height 16
drag, startPoint x: 326, startPoint y: 73, endPoint x: 99, endPoint y: 61, distance: 226.8
type input "Accessories 40% (BDAY)"
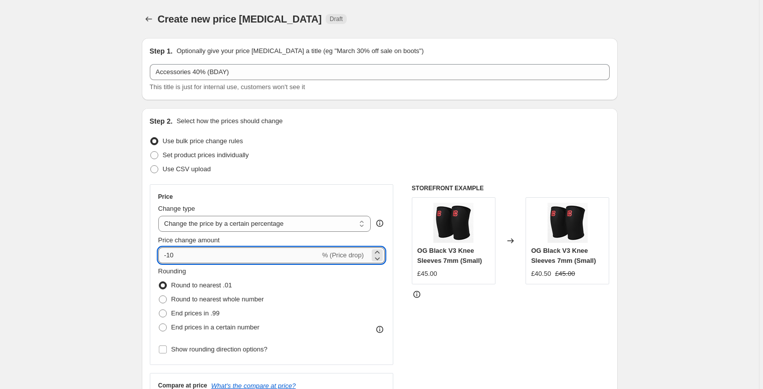
click at [198, 251] on input "-10" at bounding box center [239, 256] width 162 height 16
type input "-1"
type input "-40"
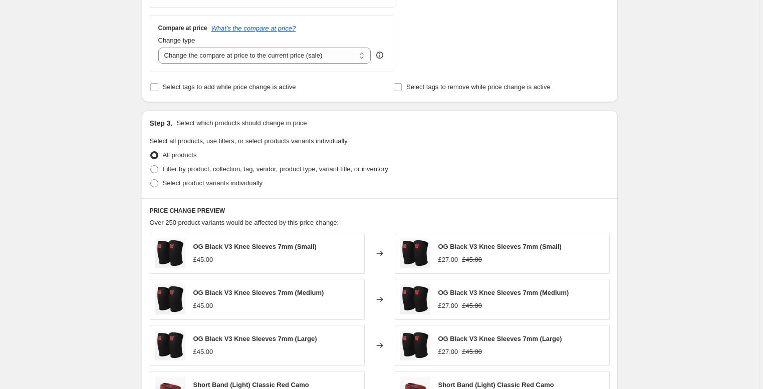
scroll to position [362, 0]
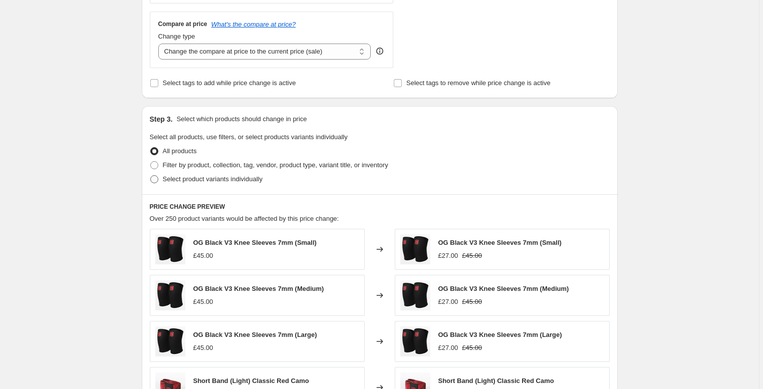
click at [202, 184] on span "Select product variants individually" at bounding box center [213, 179] width 100 height 10
click at [151, 176] on input "Select product variants individually" at bounding box center [150, 175] width 1 height 1
radio input "true"
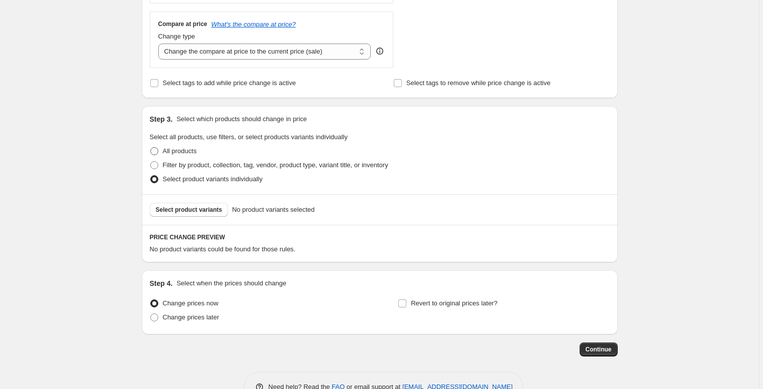
click at [180, 157] on label "All products" at bounding box center [173, 151] width 47 height 14
click at [151, 148] on input "All products" at bounding box center [150, 147] width 1 height 1
radio input "true"
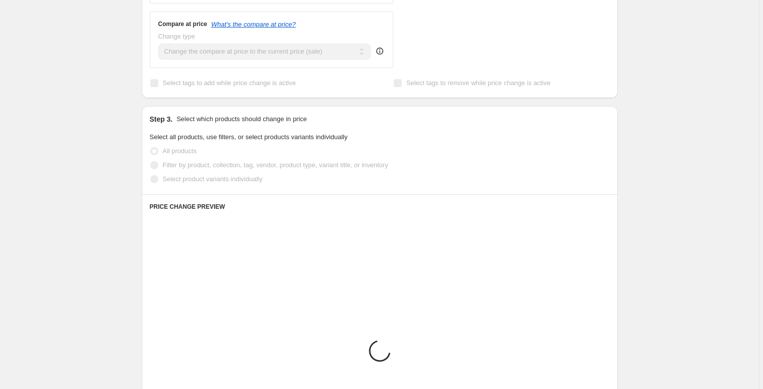
click at [181, 168] on span "Filter by product, collection, tag, vendor, product type, variant title, or inv…" at bounding box center [275, 165] width 225 height 8
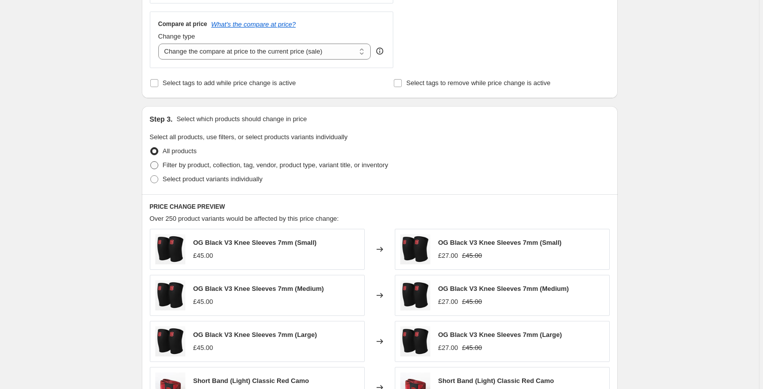
click at [190, 168] on span "Filter by product, collection, tag, vendor, product type, variant title, or inv…" at bounding box center [275, 165] width 225 height 8
click at [151, 162] on input "Filter by product, collection, tag, vendor, product type, variant title, or inv…" at bounding box center [150, 161] width 1 height 1
radio input "true"
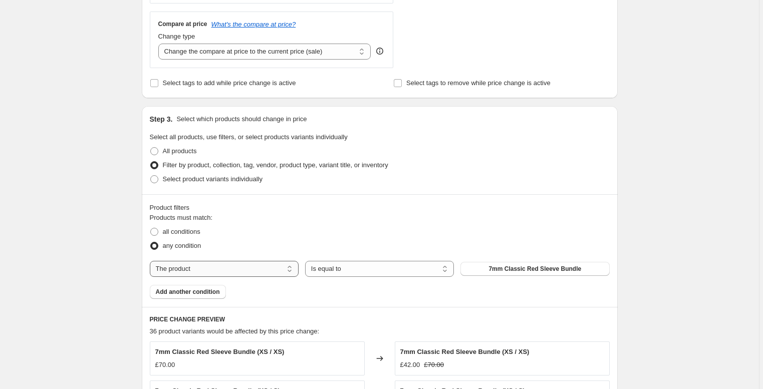
select select "collection"
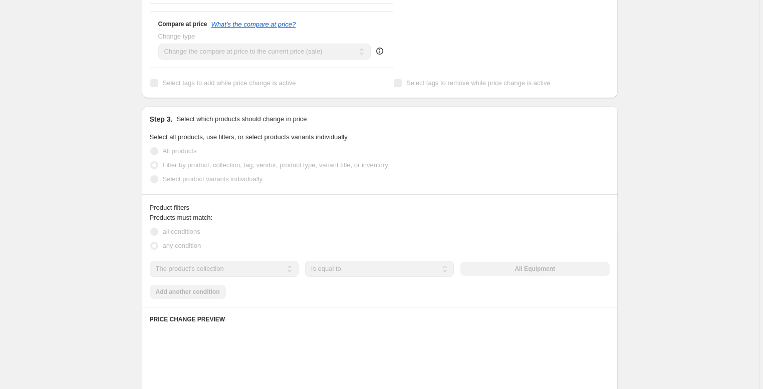
click at [547, 270] on div "The product The product's collection The product's tag The product's vendor The…" at bounding box center [380, 269] width 460 height 16
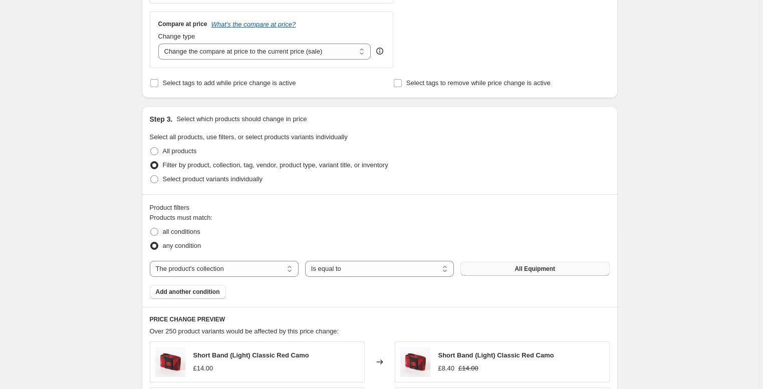
click at [550, 269] on span "All Equipment" at bounding box center [535, 269] width 41 height 8
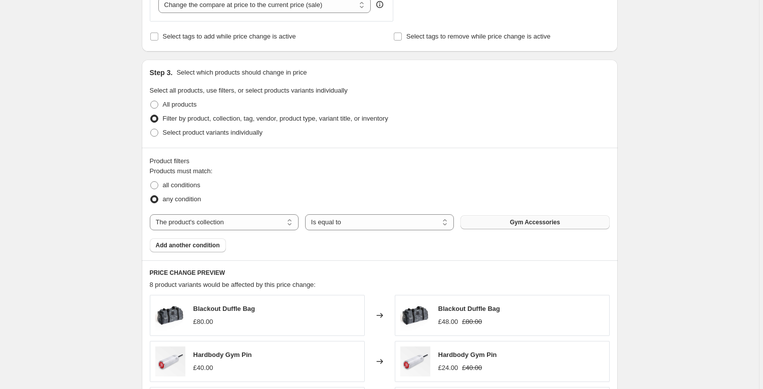
scroll to position [392, 0]
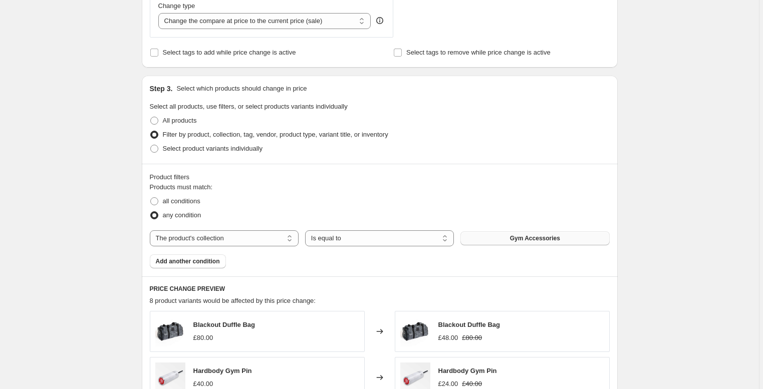
click at [662, 132] on div "Create new price change job. This page is ready Create new price change job Dra…" at bounding box center [379, 165] width 759 height 1114
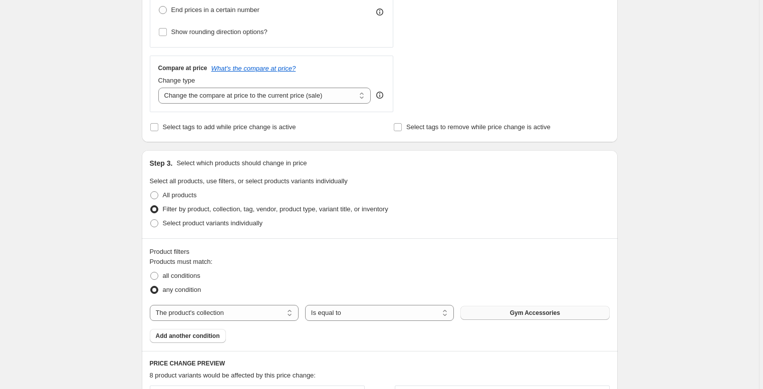
scroll to position [314, 0]
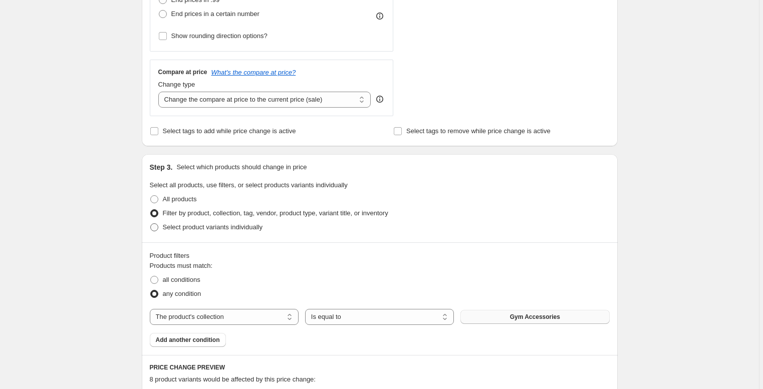
click at [182, 227] on span "Select product variants individually" at bounding box center [213, 227] width 100 height 8
click at [151, 224] on input "Select product variants individually" at bounding box center [150, 223] width 1 height 1
radio input "true"
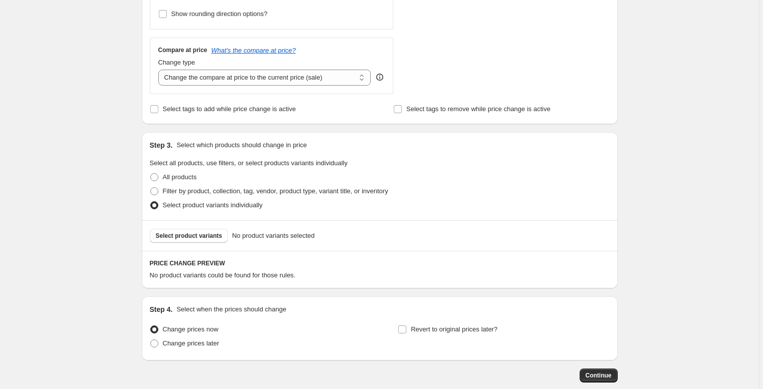
scroll to position [338, 0]
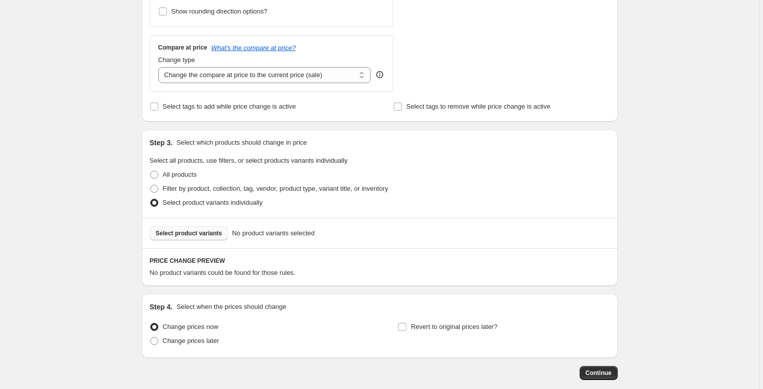
click at [208, 231] on span "Select product variants" at bounding box center [189, 233] width 67 height 8
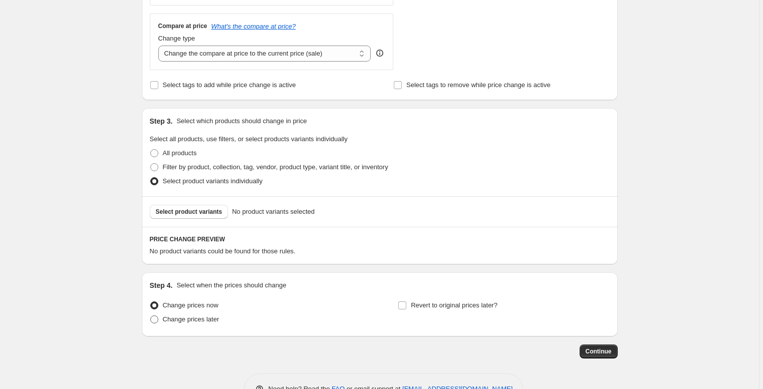
click at [197, 319] on span "Change prices later" at bounding box center [191, 320] width 57 height 8
click at [151, 316] on input "Change prices later" at bounding box center [150, 316] width 1 height 1
radio input "true"
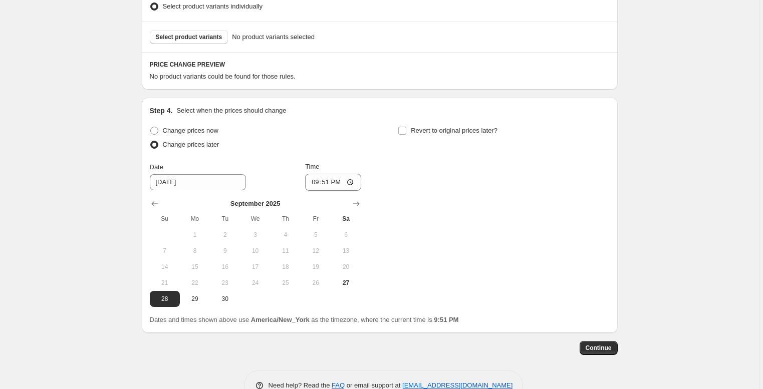
scroll to position [538, 0]
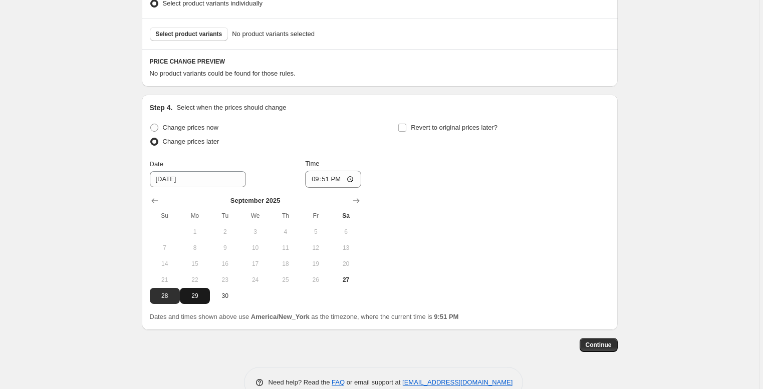
click at [201, 299] on span "29" at bounding box center [195, 296] width 22 height 8
type input "9/29/2025"
click at [328, 180] on input "21:51" at bounding box center [333, 179] width 56 height 17
type input "12:55"
click at [438, 129] on span "Revert to original prices later?" at bounding box center [454, 128] width 87 height 8
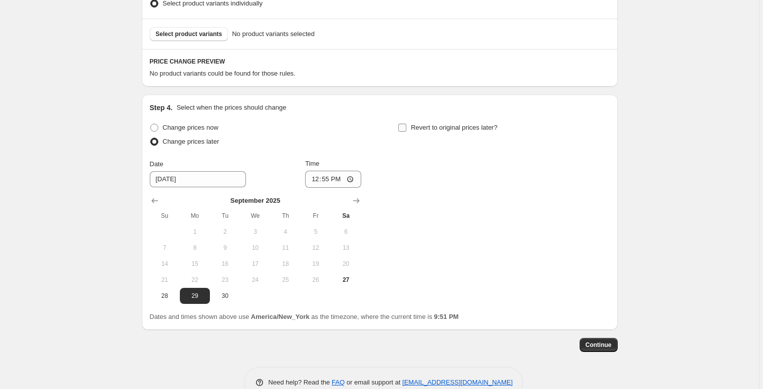
click at [406, 129] on input "Revert to original prices later?" at bounding box center [402, 128] width 8 height 8
checkbox input "true"
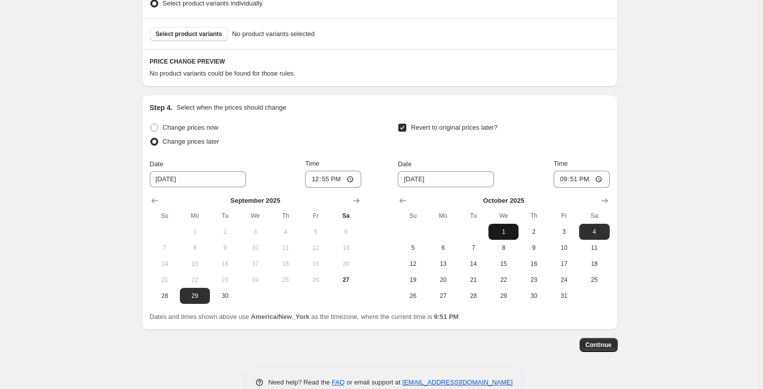
click at [509, 234] on span "1" at bounding box center [504, 232] width 22 height 8
type input "10/1/2025"
click at [575, 180] on input "21:51" at bounding box center [582, 179] width 56 height 17
type input "17:00"
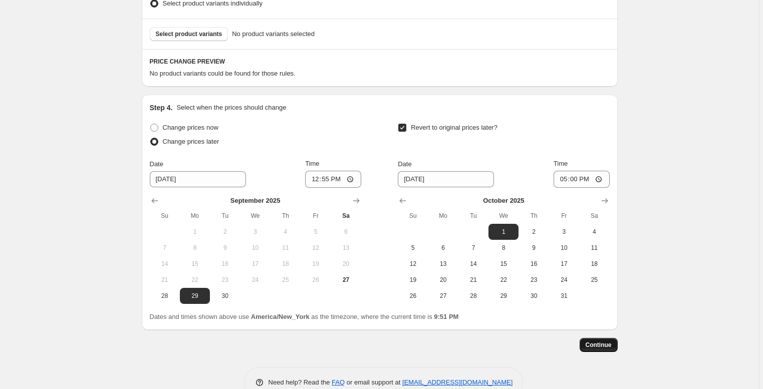
click at [604, 343] on span "Continue" at bounding box center [599, 345] width 26 height 8
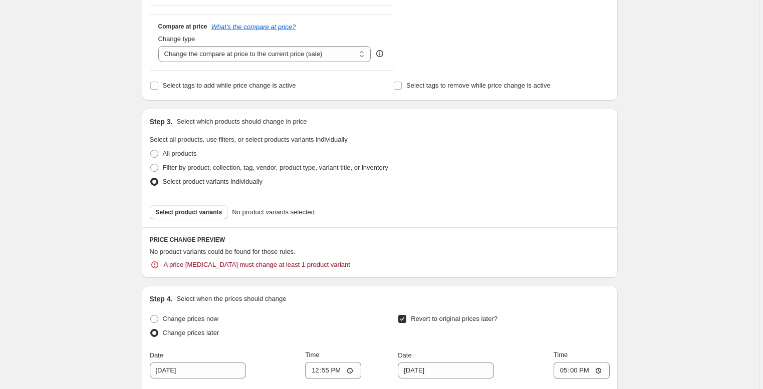
scroll to position [416, 0]
click at [202, 213] on span "Select product variants" at bounding box center [189, 212] width 67 height 8
click at [731, 231] on div "Create new price change job. This page is ready Create new price change job Dra…" at bounding box center [379, 94] width 759 height 1020
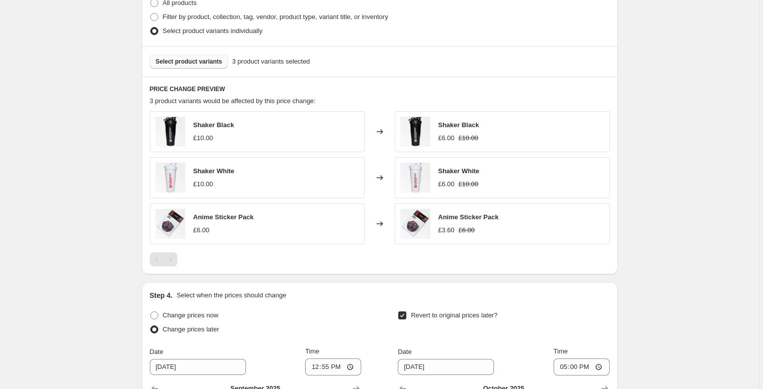
scroll to position [723, 0]
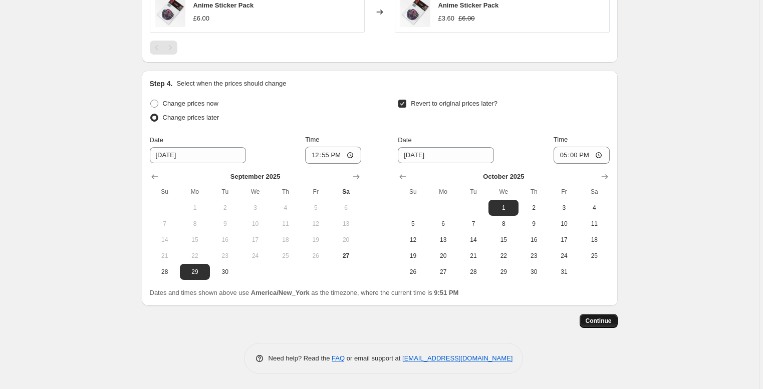
click at [597, 325] on button "Continue" at bounding box center [599, 321] width 38 height 14
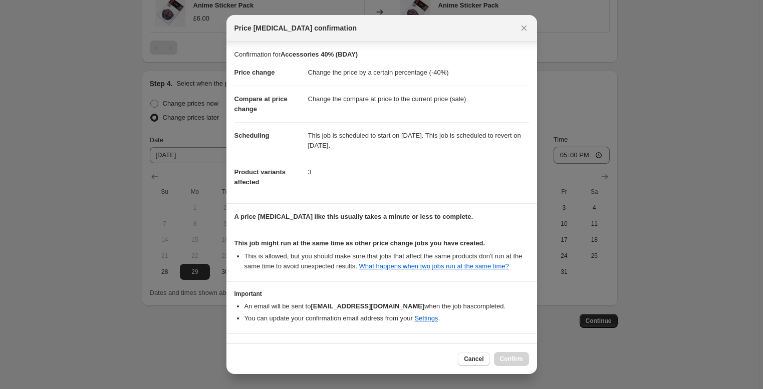
scroll to position [41, 0]
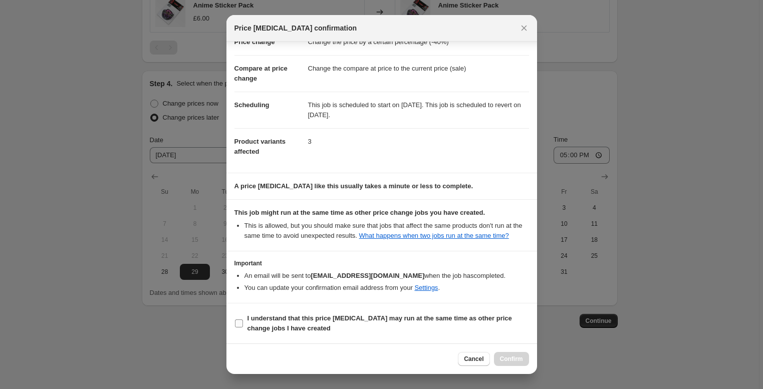
click at [306, 317] on b "I understand that this price change job may run at the same time as other price…" at bounding box center [380, 324] width 265 height 18
click at [243, 320] on input "I understand that this price change job may run at the same time as other price…" at bounding box center [239, 324] width 8 height 8
checkbox input "true"
click at [520, 359] on span "Confirm" at bounding box center [511, 359] width 23 height 8
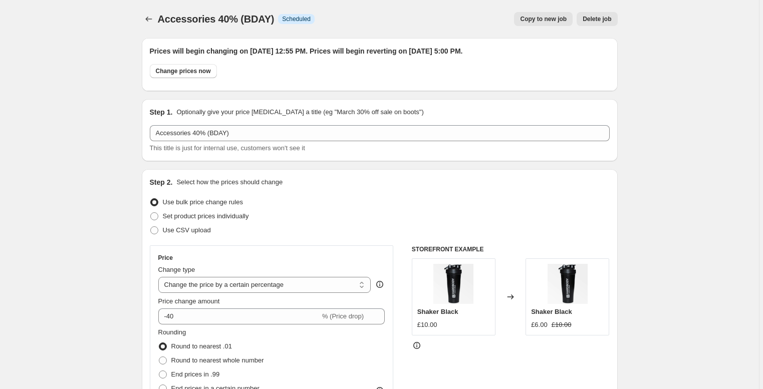
click at [147, 17] on icon "Price change jobs" at bounding box center [149, 19] width 10 height 10
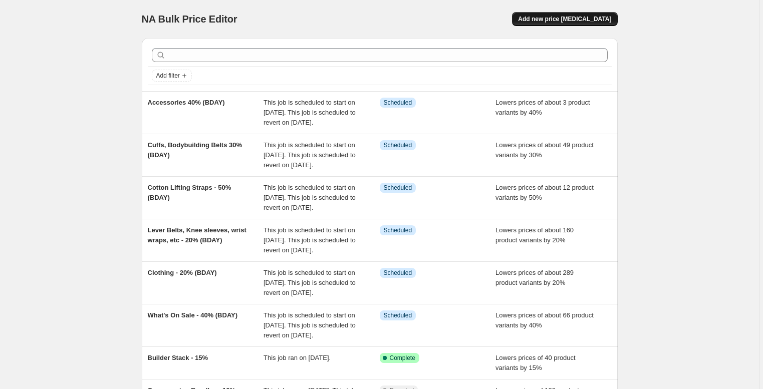
click at [581, 19] on span "Add new price change job" at bounding box center [564, 19] width 93 height 8
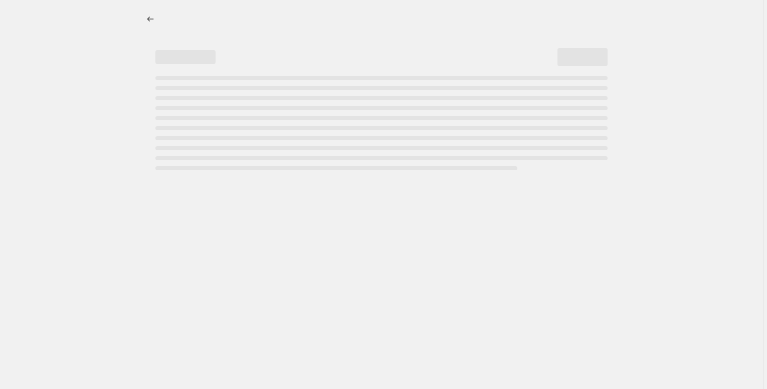
select select "percentage"
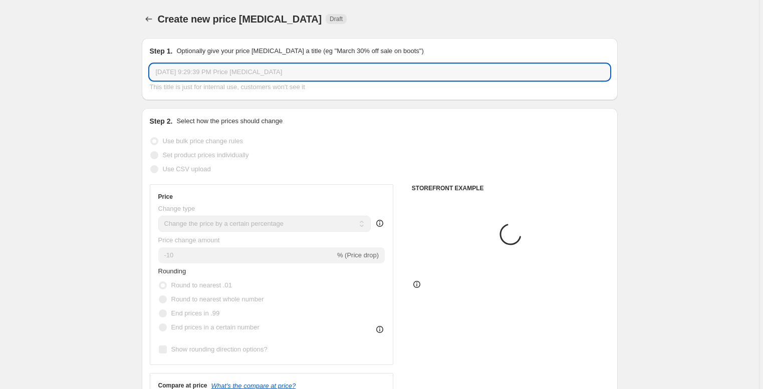
click at [203, 73] on input "Sep 27, 2025 at 9:29:39 PM Price change job" at bounding box center [380, 72] width 460 height 16
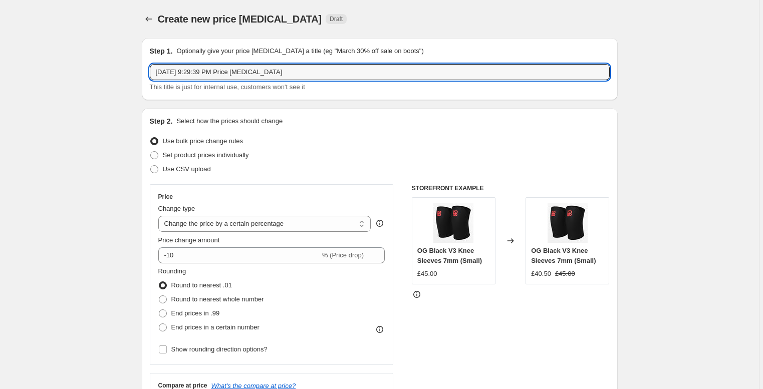
drag, startPoint x: 320, startPoint y: 69, endPoint x: 129, endPoint y: 59, distance: 191.6
type input "Duffle - 20% (BDAY)"
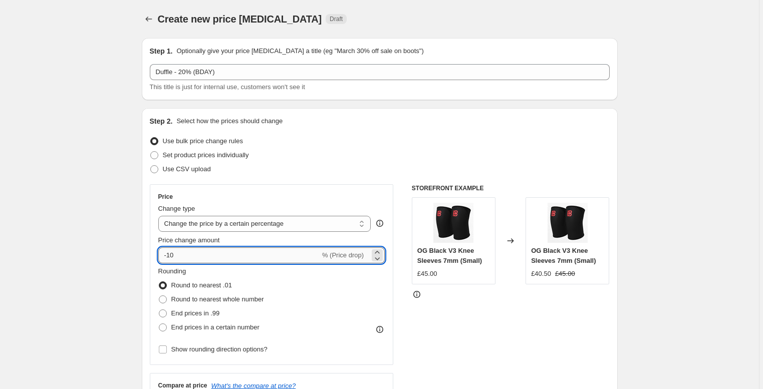
click at [189, 249] on input "-10" at bounding box center [239, 256] width 162 height 16
type input "-20"
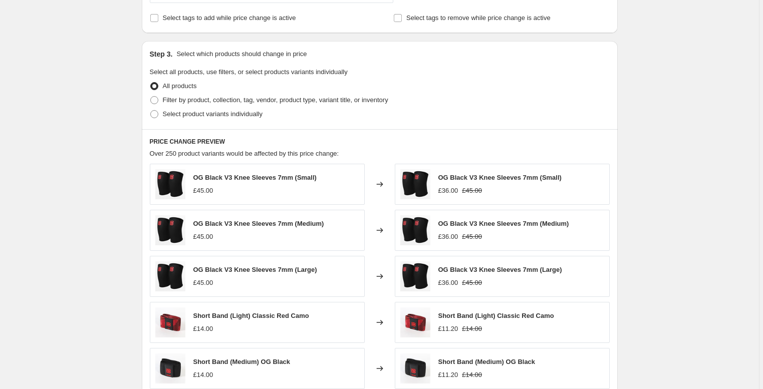
scroll to position [425, 0]
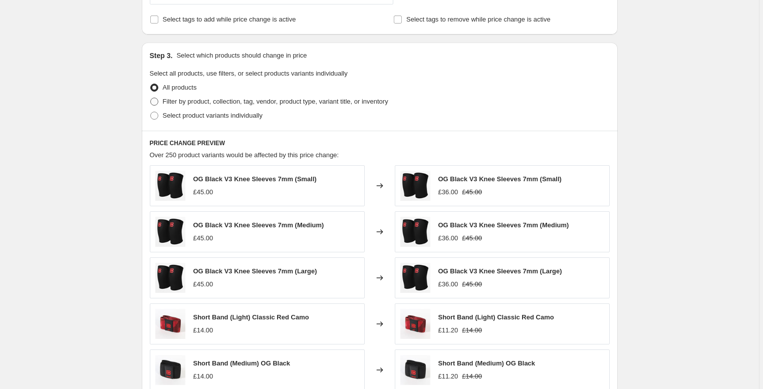
click at [188, 105] on span "Filter by product, collection, tag, vendor, product type, variant title, or inv…" at bounding box center [275, 102] width 225 height 8
click at [151, 98] on input "Filter by product, collection, tag, vendor, product type, variant title, or inv…" at bounding box center [150, 98] width 1 height 1
radio input "true"
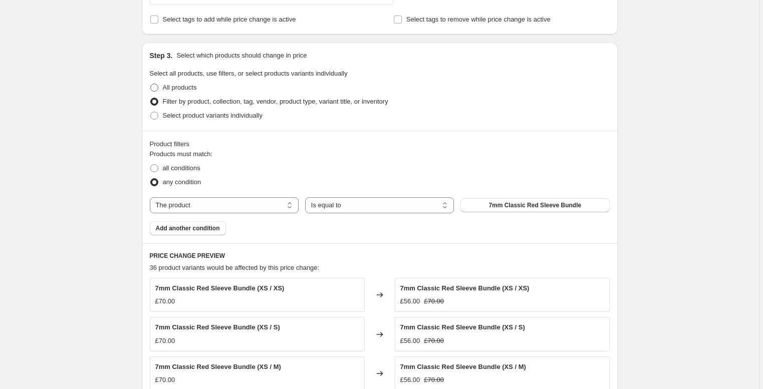
click at [173, 84] on span "All products" at bounding box center [180, 88] width 34 height 8
click at [151, 84] on input "All products" at bounding box center [150, 84] width 1 height 1
radio input "true"
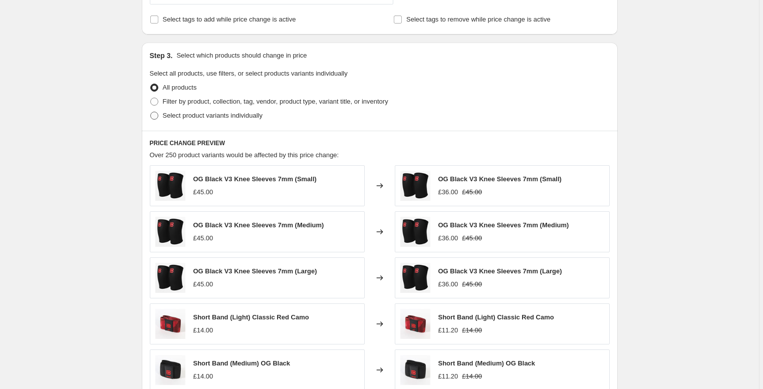
click at [203, 114] on span "Select product variants individually" at bounding box center [213, 116] width 100 height 8
click at [151, 112] on input "Select product variants individually" at bounding box center [150, 112] width 1 height 1
radio input "true"
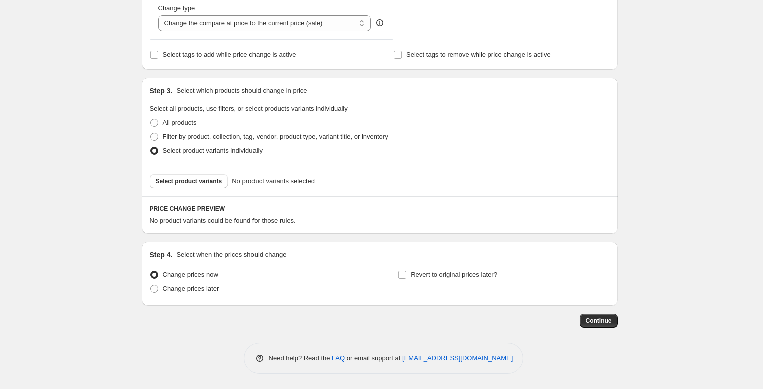
scroll to position [390, 0]
click at [179, 180] on span "Select product variants" at bounding box center [189, 181] width 67 height 8
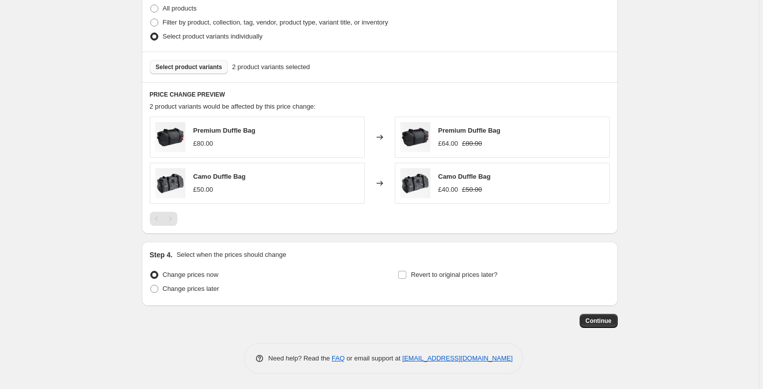
scroll to position [505, 0]
click at [209, 290] on span "Change prices later" at bounding box center [191, 289] width 57 height 8
click at [151, 286] on input "Change prices later" at bounding box center [150, 285] width 1 height 1
radio input "true"
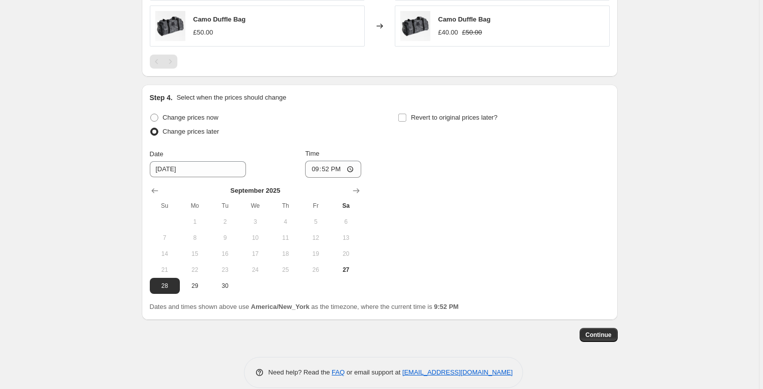
scroll to position [675, 0]
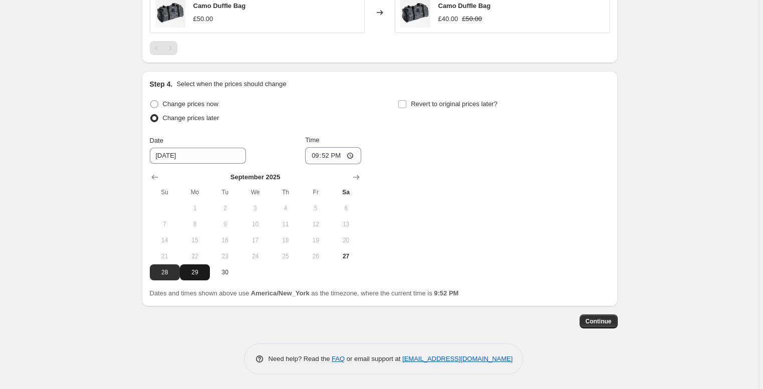
click at [204, 276] on span "29" at bounding box center [195, 273] width 22 height 8
type input "9/29/2025"
click at [329, 161] on input "21:52" at bounding box center [333, 155] width 56 height 17
type input "12:55"
click at [409, 105] on label "Revert to original prices later?" at bounding box center [448, 104] width 100 height 14
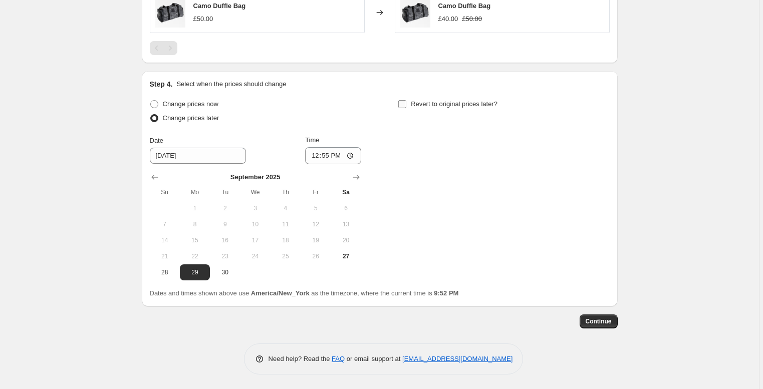
click at [406, 105] on input "Revert to original prices later?" at bounding box center [402, 104] width 8 height 8
checkbox input "true"
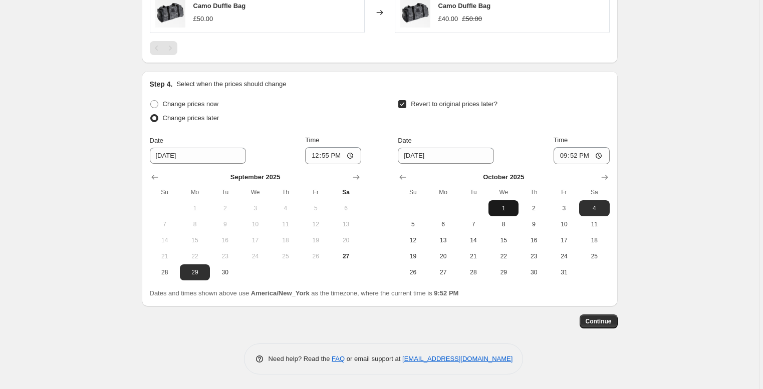
click at [508, 211] on span "1" at bounding box center [504, 208] width 22 height 8
type input "10/1/2025"
click at [575, 158] on input "21:52" at bounding box center [582, 155] width 56 height 17
type input "17:00"
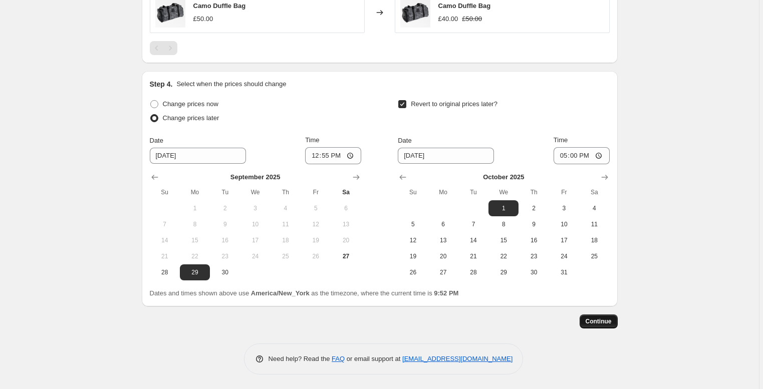
click at [601, 325] on span "Continue" at bounding box center [599, 322] width 26 height 8
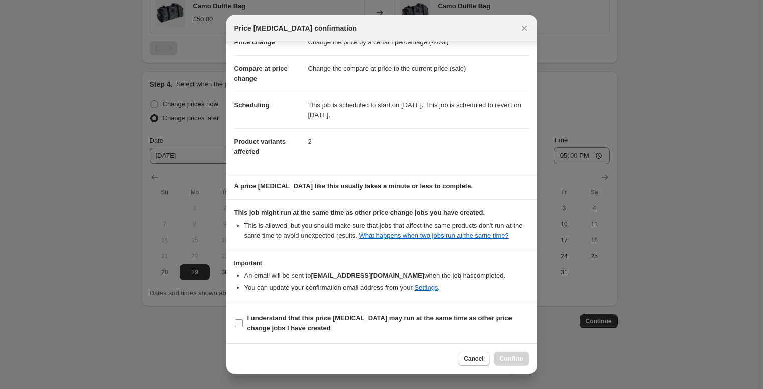
scroll to position [41, 0]
click at [323, 323] on span "I understand that this price change job may run at the same time as other price…" at bounding box center [389, 324] width 282 height 20
click at [243, 323] on input "I understand that this price change job may run at the same time as other price…" at bounding box center [239, 324] width 8 height 8
checkbox input "true"
click at [502, 361] on span "Confirm" at bounding box center [511, 359] width 23 height 8
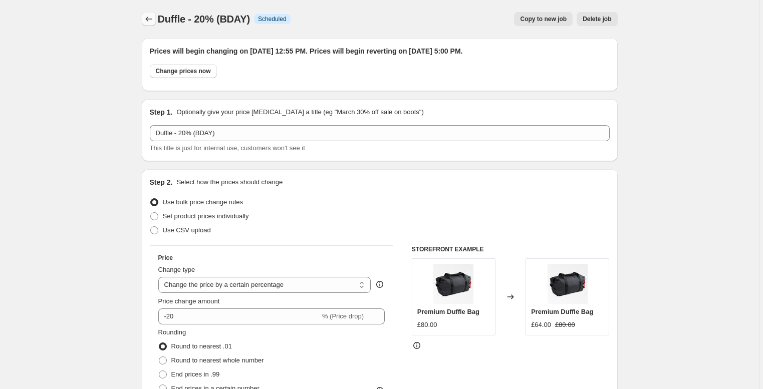
click at [154, 21] on icon "Price change jobs" at bounding box center [149, 19] width 10 height 10
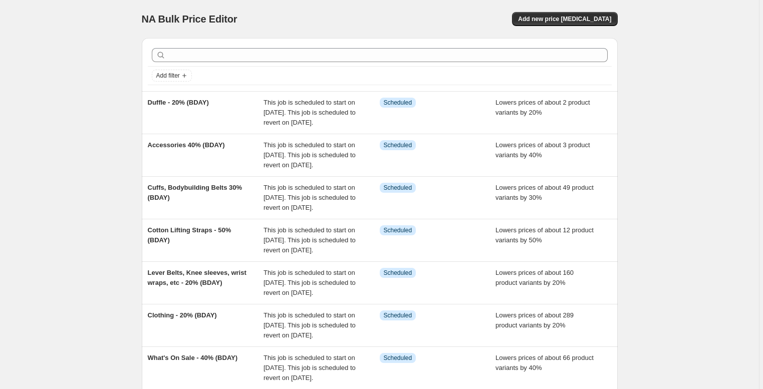
click at [101, 93] on div "NA Bulk Price Editor. This page is ready NA Bulk Price Editor Add new price cha…" at bounding box center [379, 293] width 759 height 586
click at [586, 17] on span "Add new price change job" at bounding box center [564, 19] width 93 height 8
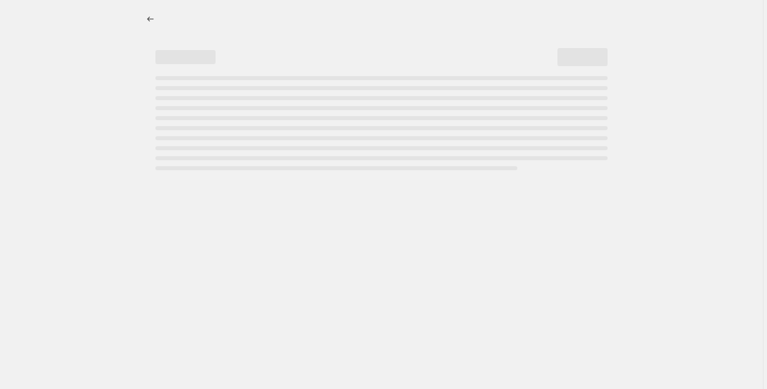
select select "percentage"
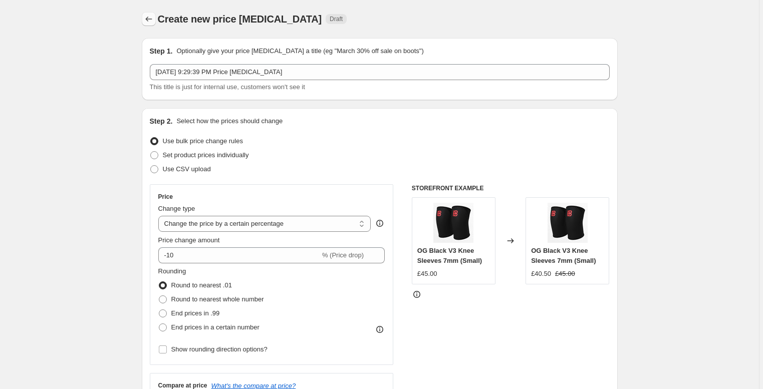
click at [150, 20] on icon "Price change jobs" at bounding box center [149, 19] width 10 height 10
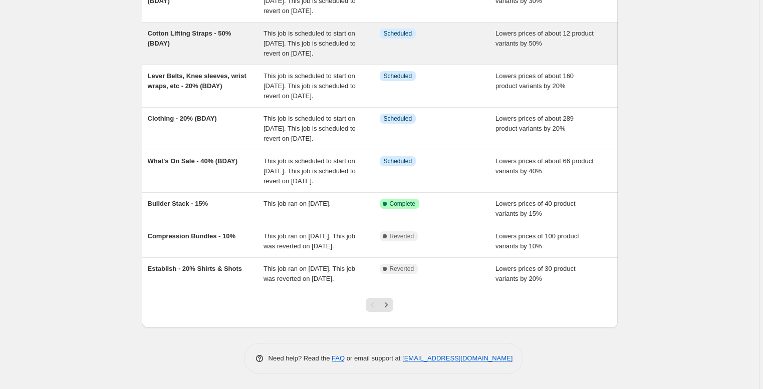
scroll to position [287, 0]
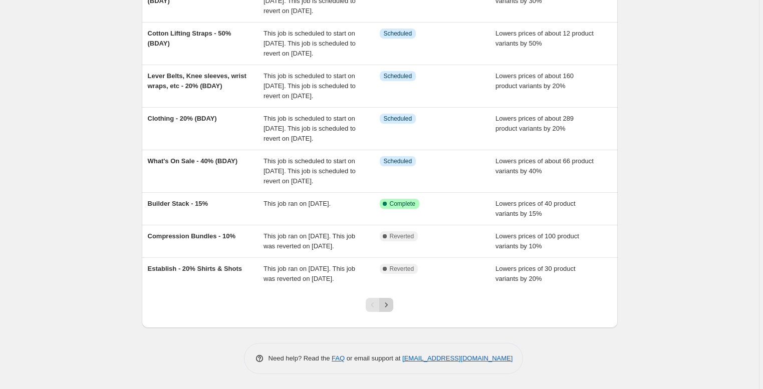
click at [388, 305] on icon "Next" at bounding box center [386, 305] width 3 height 5
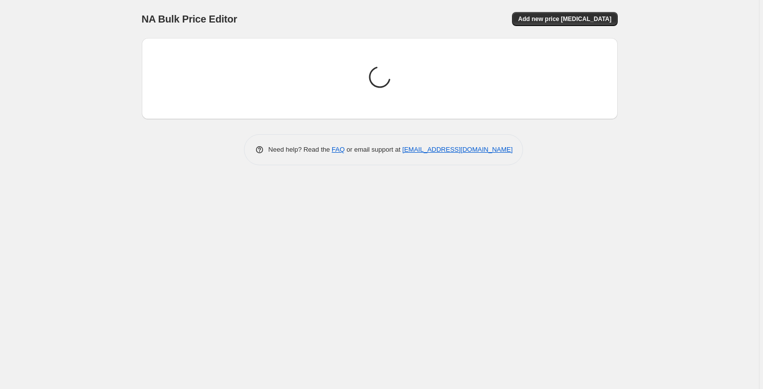
scroll to position [0, 0]
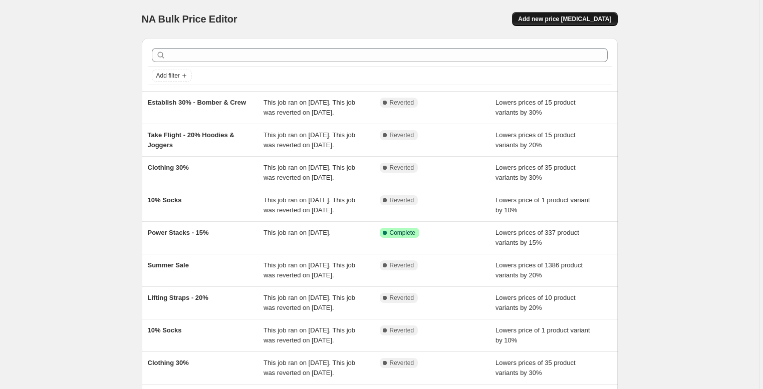
click at [556, 14] on button "Add new price change job" at bounding box center [564, 19] width 105 height 14
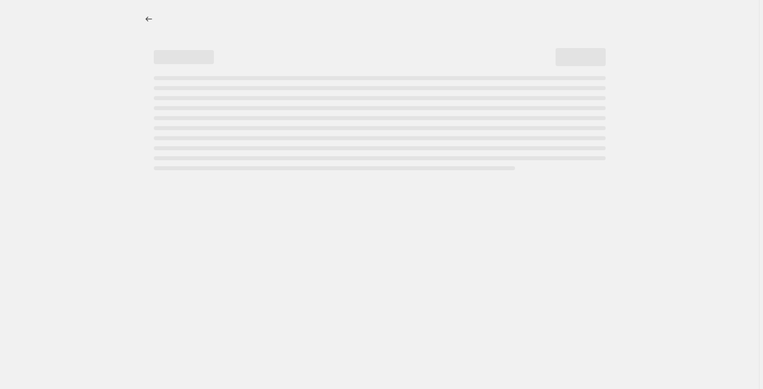
select select "percentage"
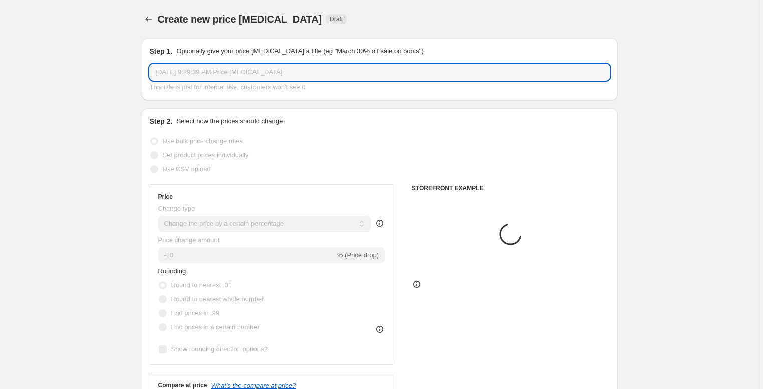
click at [218, 74] on input "Sep 27, 2025 at 9:29:39 PM Price change job" at bounding box center [380, 72] width 460 height 16
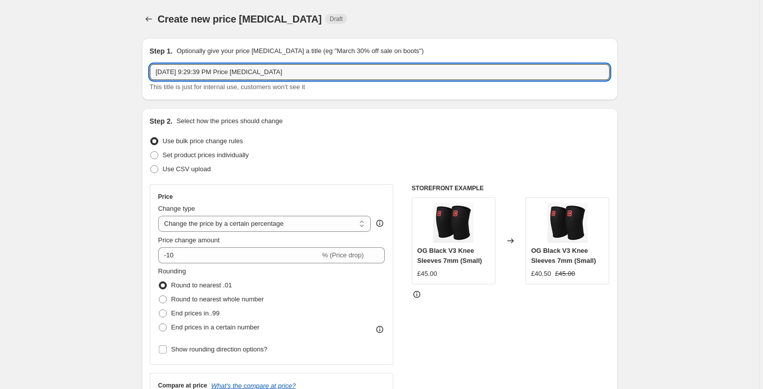
drag, startPoint x: 321, startPoint y: 74, endPoint x: 108, endPoint y: 53, distance: 214.5
type input "Power stack 5% Test"
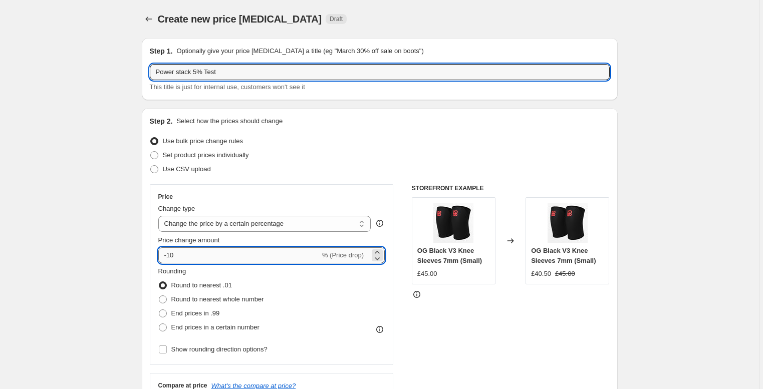
click at [221, 258] on input "-10" at bounding box center [239, 256] width 162 height 16
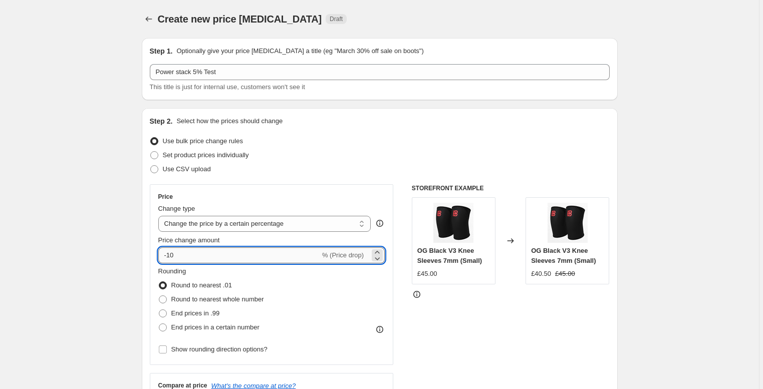
type input "-1"
type input "-5"
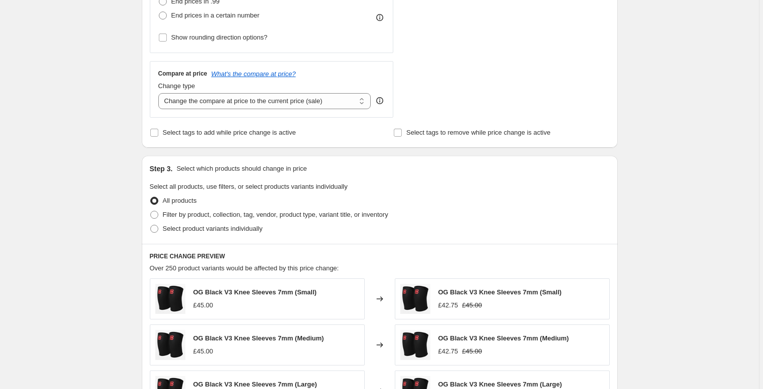
scroll to position [315, 0]
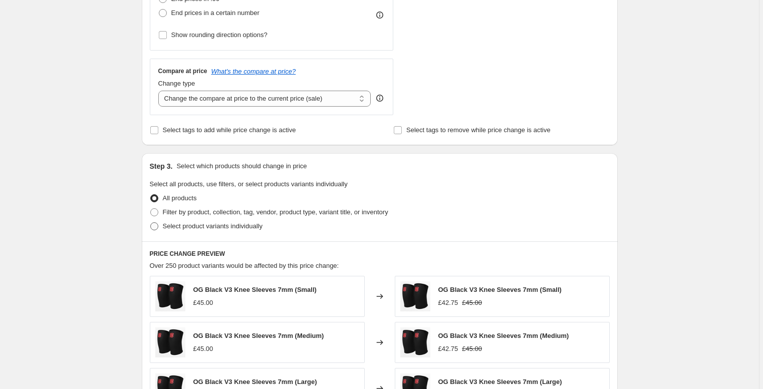
click at [199, 228] on span "Select product variants individually" at bounding box center [213, 226] width 100 height 8
click at [151, 223] on input "Select product variants individually" at bounding box center [150, 222] width 1 height 1
radio input "true"
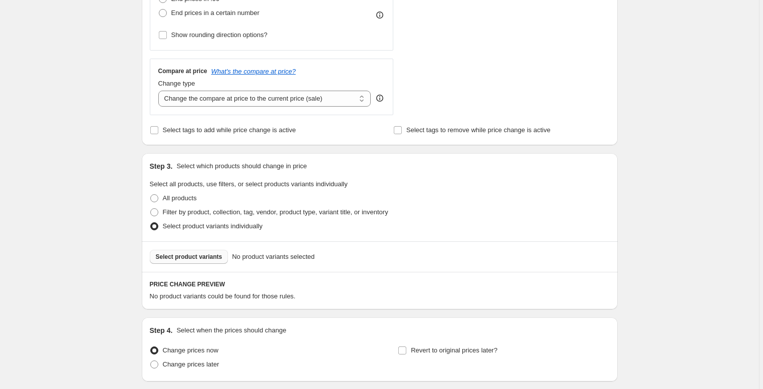
click at [205, 258] on span "Select product variants" at bounding box center [189, 257] width 67 height 8
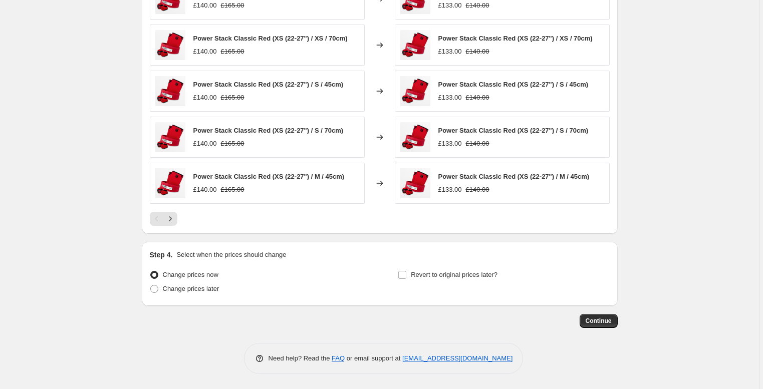
scroll to position [643, 0]
click at [603, 324] on span "Continue" at bounding box center [599, 321] width 26 height 8
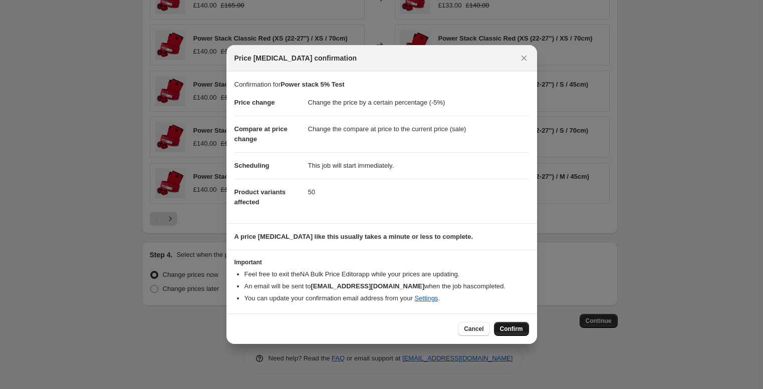
click at [506, 330] on span "Confirm" at bounding box center [511, 329] width 23 height 8
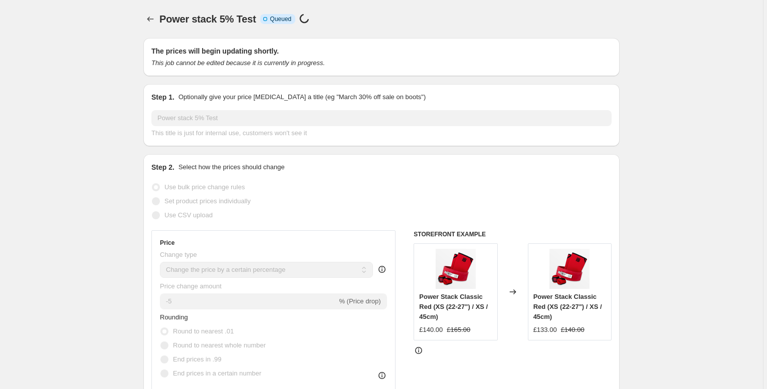
select select "percentage"
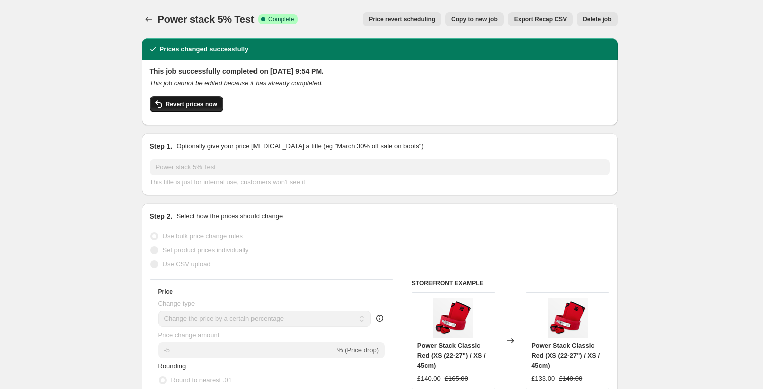
click at [191, 106] on span "Revert prices now" at bounding box center [192, 104] width 52 height 8
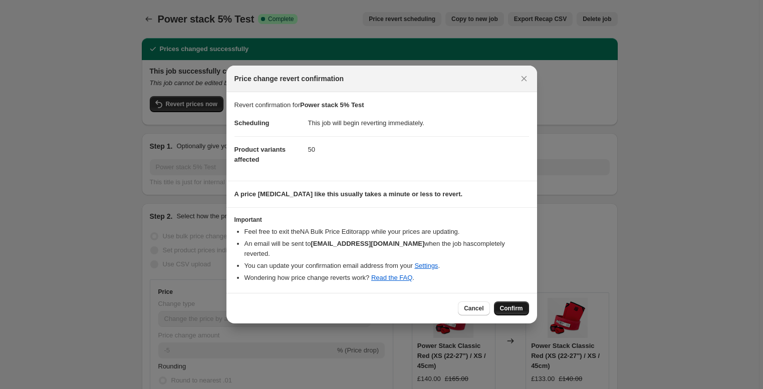
click at [517, 307] on span "Confirm" at bounding box center [511, 309] width 23 height 8
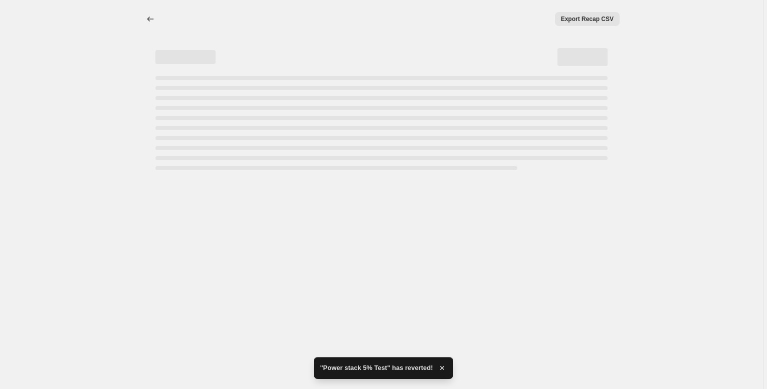
select select "percentage"
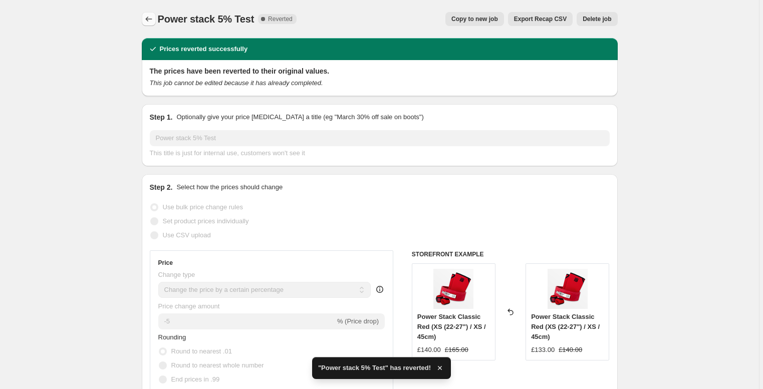
click at [153, 21] on icon "Price change jobs" at bounding box center [149, 19] width 10 height 10
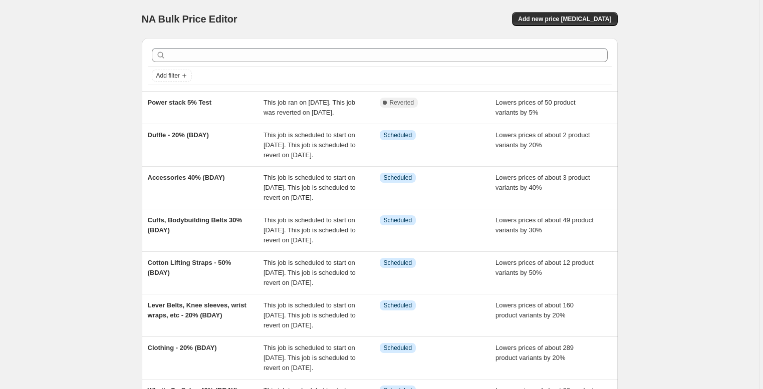
click at [98, 125] on div "NA Bulk Price Editor. This page is ready NA Bulk Price Editor Add new price cha…" at bounding box center [379, 293] width 759 height 586
